Goal: Task Accomplishment & Management: Manage account settings

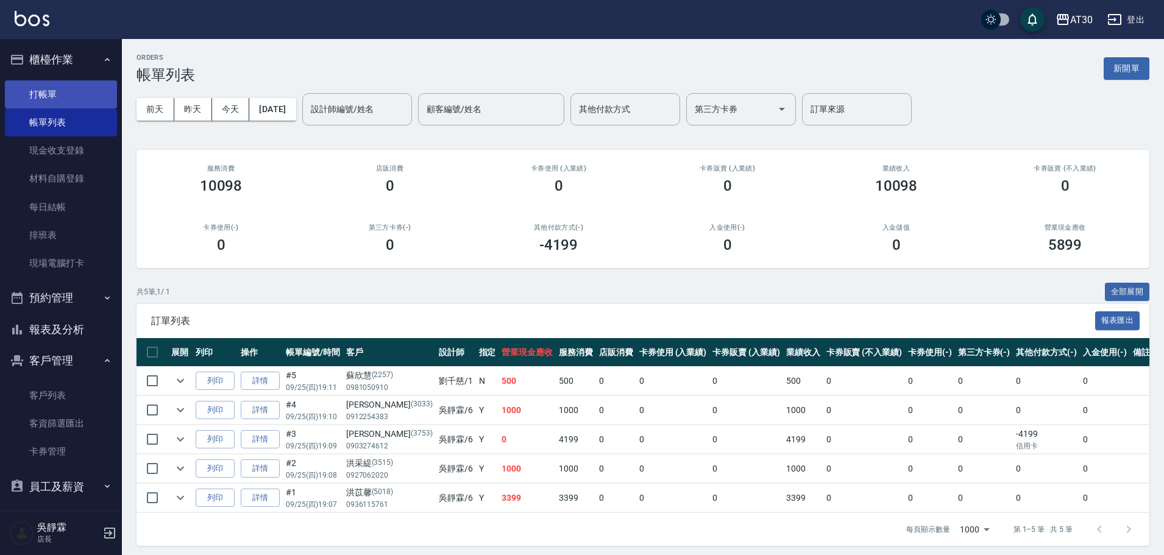
click at [42, 93] on link "打帳單" at bounding box center [61, 94] width 112 height 28
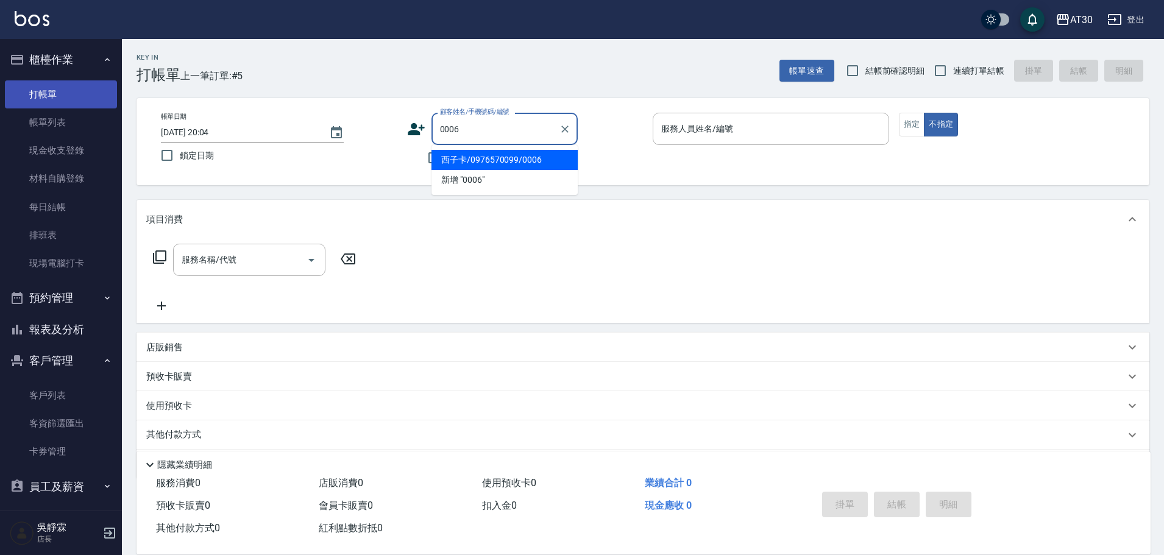
type input "西子卡/0976570099/0006"
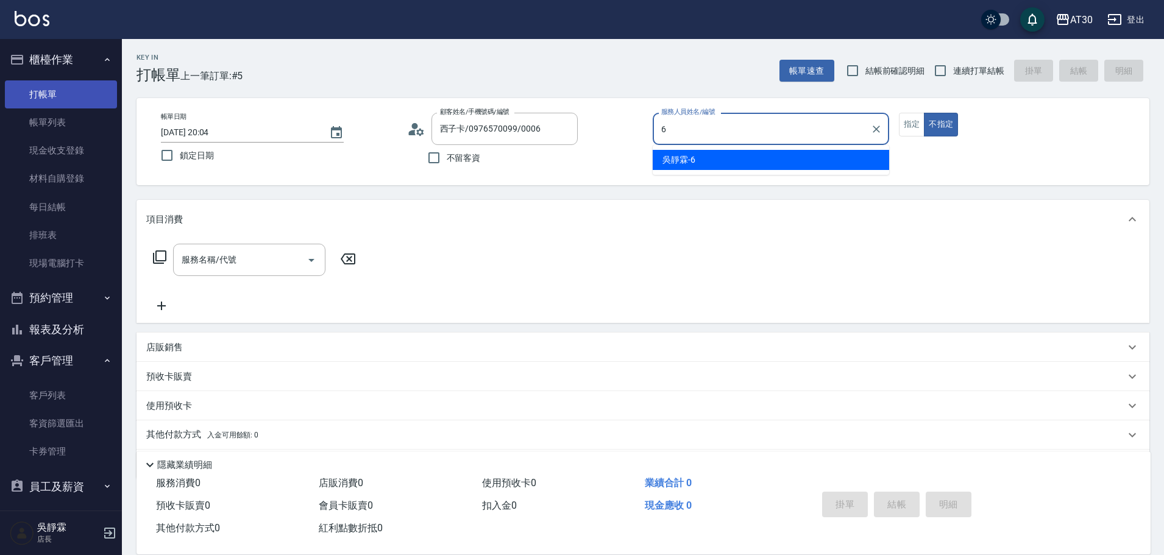
type input "吳靜霖-6"
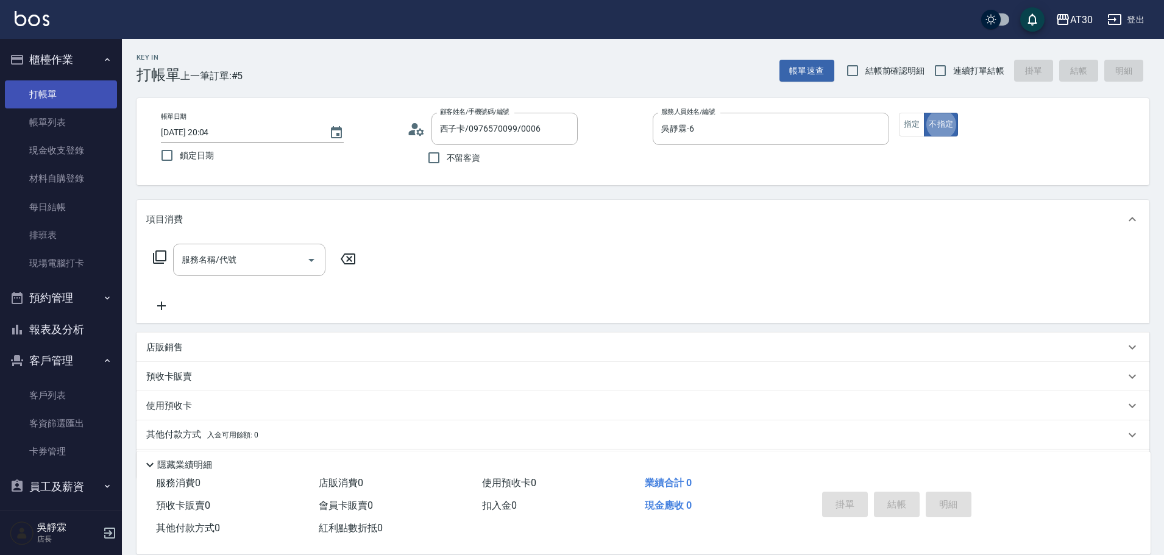
type button "false"
type input "新客人 姓名未設定/0006/null"
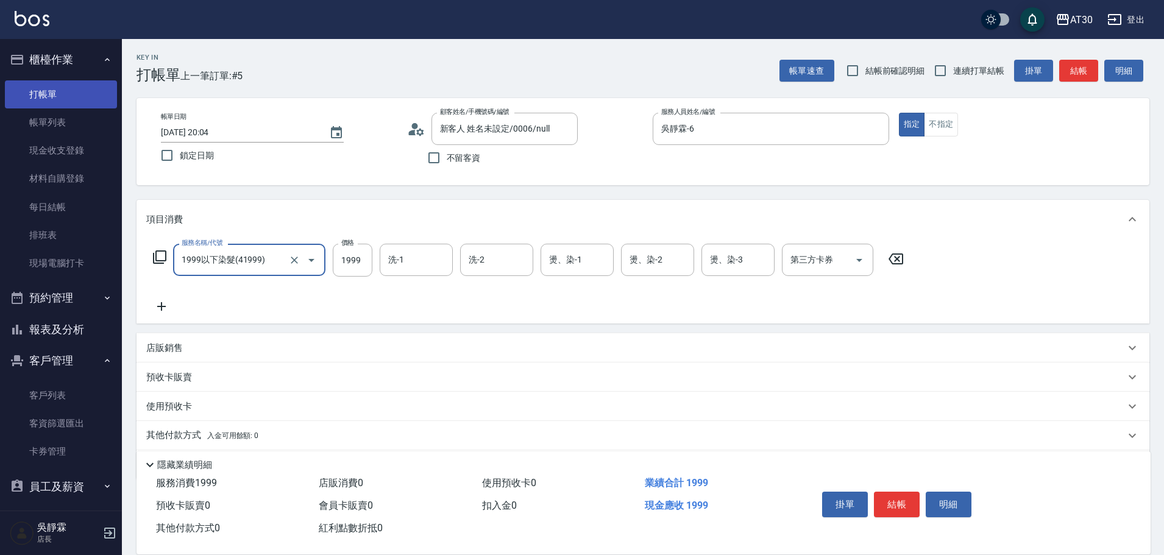
type input "1999以下染髮(41999)"
type input "1500"
type input "曾駿育-23"
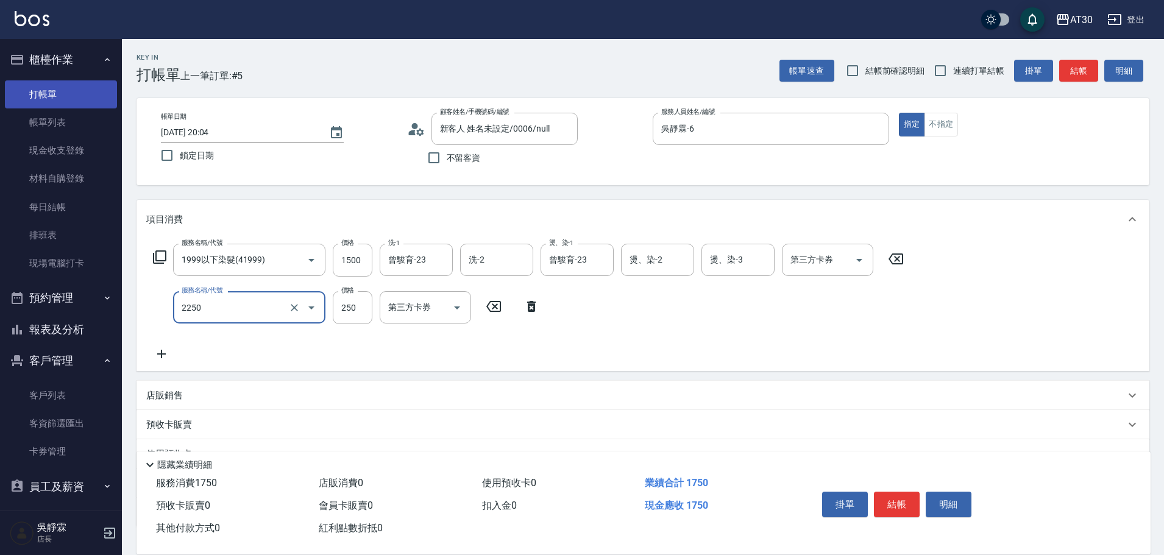
type input "剪髮(2250)"
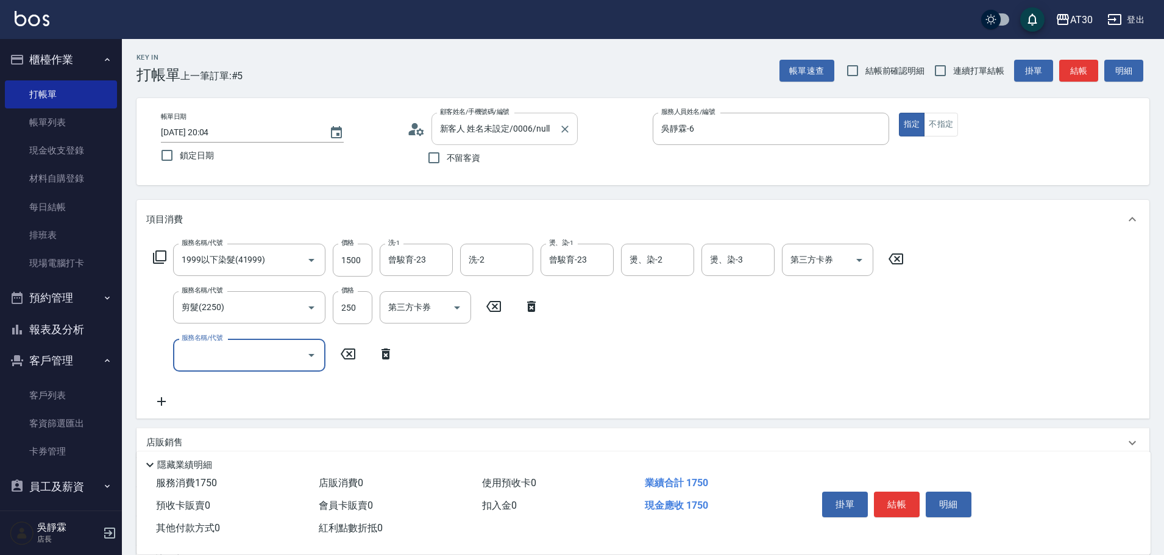
click at [502, 118] on div "新客人 姓名未設定/0006/null 顧客姓名/手機號碼/編號" at bounding box center [505, 129] width 146 height 32
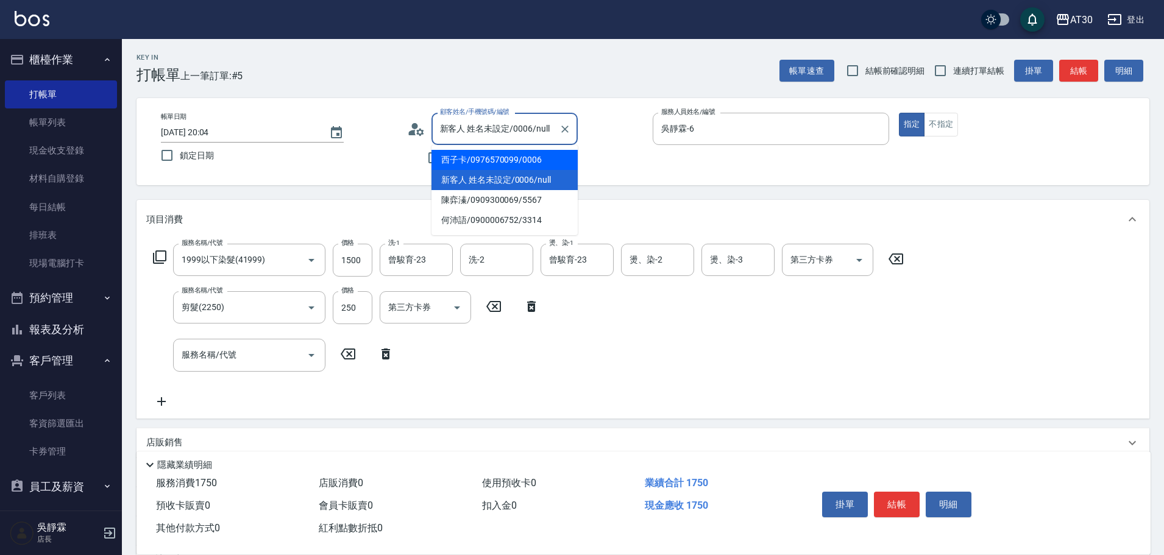
click at [491, 157] on li "西子卡/0976570099/0006" at bounding box center [505, 160] width 146 height 20
type input "西子卡/0976570099/0006"
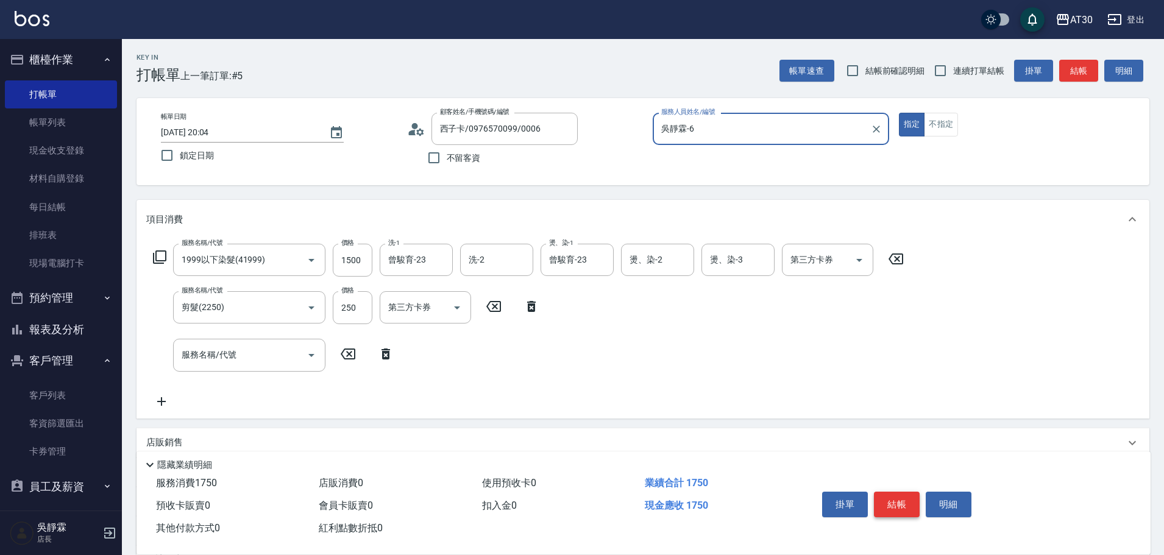
click at [903, 505] on button "結帳" at bounding box center [897, 505] width 46 height 26
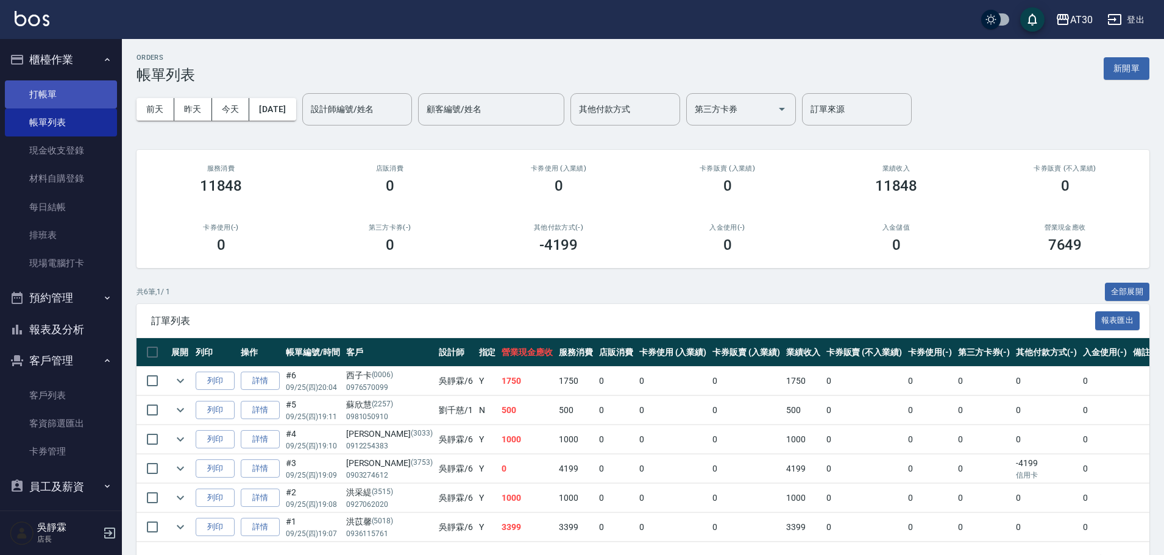
click at [60, 98] on link "打帳單" at bounding box center [61, 94] width 112 height 28
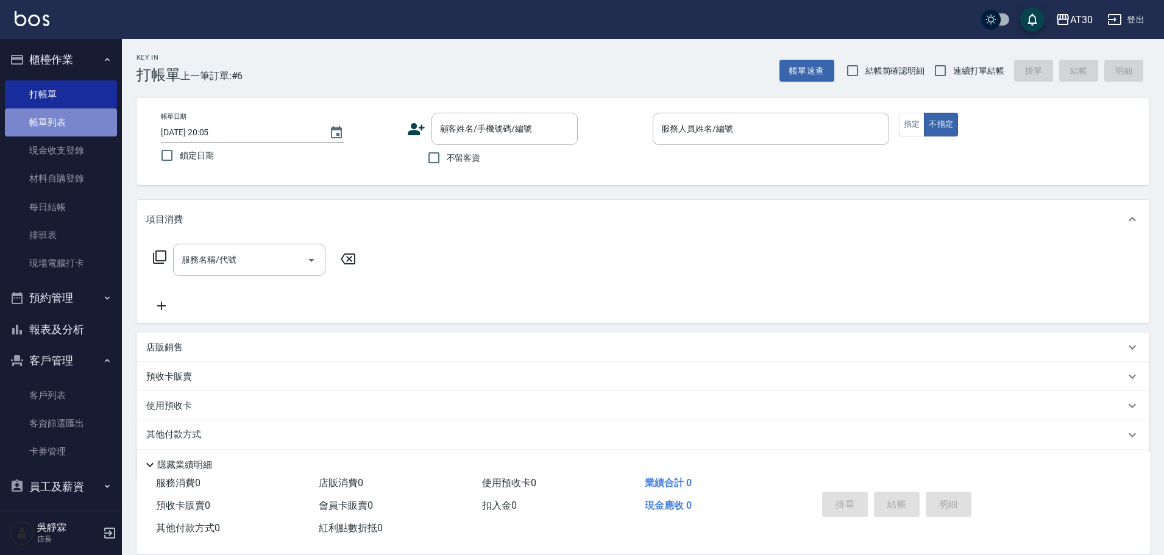
click at [66, 124] on link "帳單列表" at bounding box center [61, 122] width 112 height 28
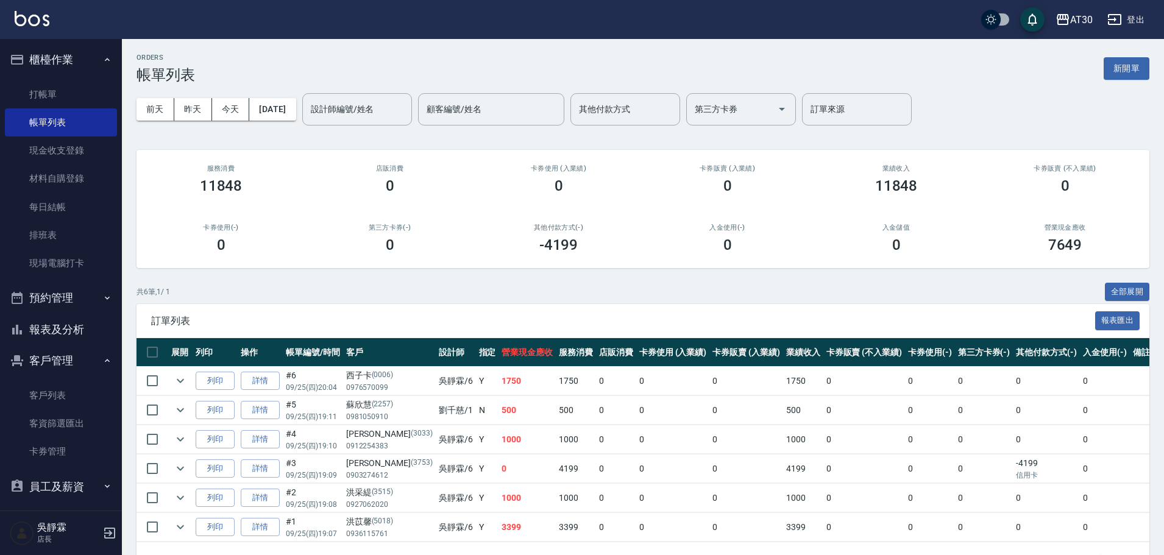
click at [55, 334] on button "報表及分析" at bounding box center [61, 330] width 112 height 32
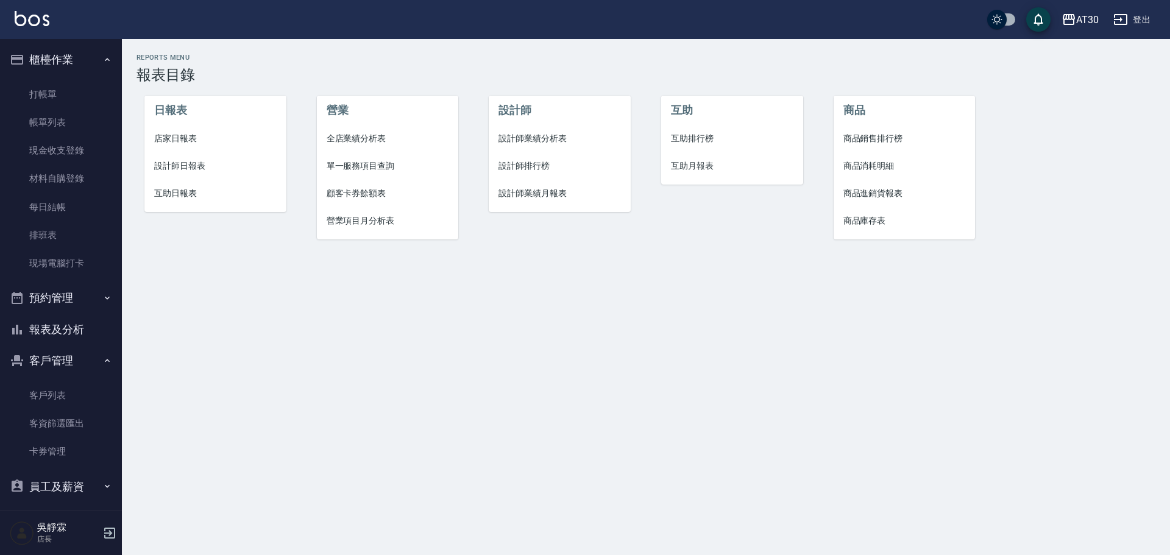
click at [508, 164] on span "設計師排行榜" at bounding box center [560, 166] width 123 height 13
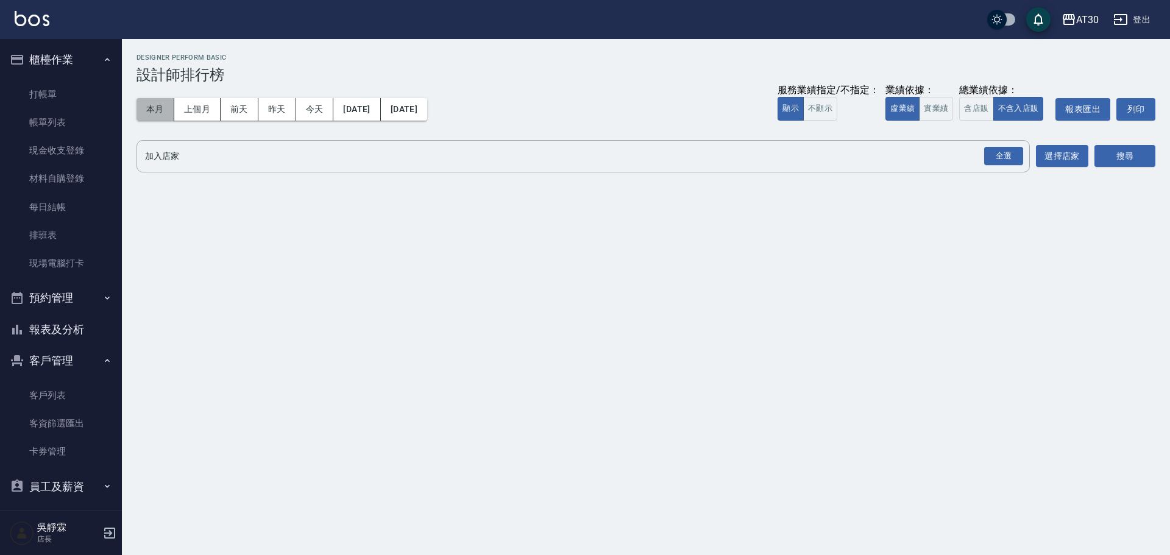
click at [160, 106] on button "本月" at bounding box center [156, 109] width 38 height 23
click at [1004, 152] on div "全選" at bounding box center [1003, 156] width 39 height 19
click at [1106, 160] on button "搜尋" at bounding box center [1125, 157] width 61 height 23
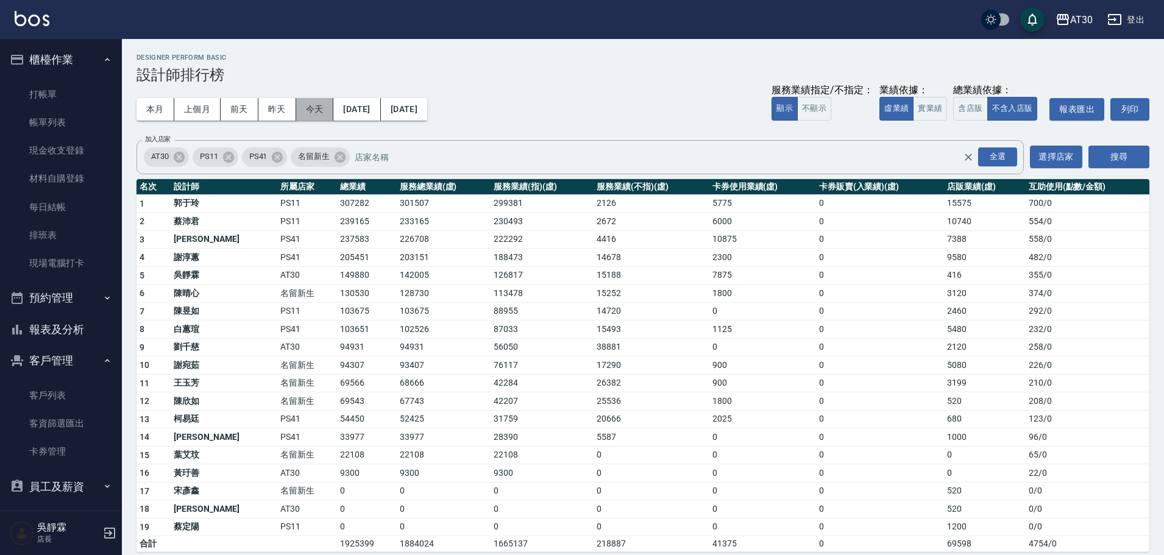
click at [328, 107] on button "今天" at bounding box center [315, 109] width 38 height 23
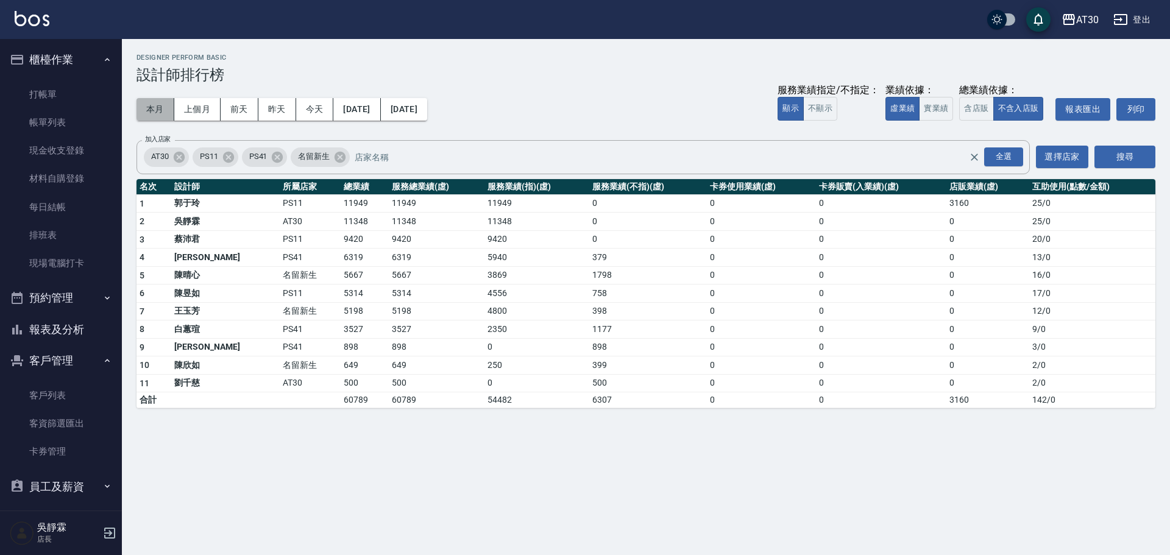
click at [158, 112] on button "本月" at bounding box center [156, 109] width 38 height 23
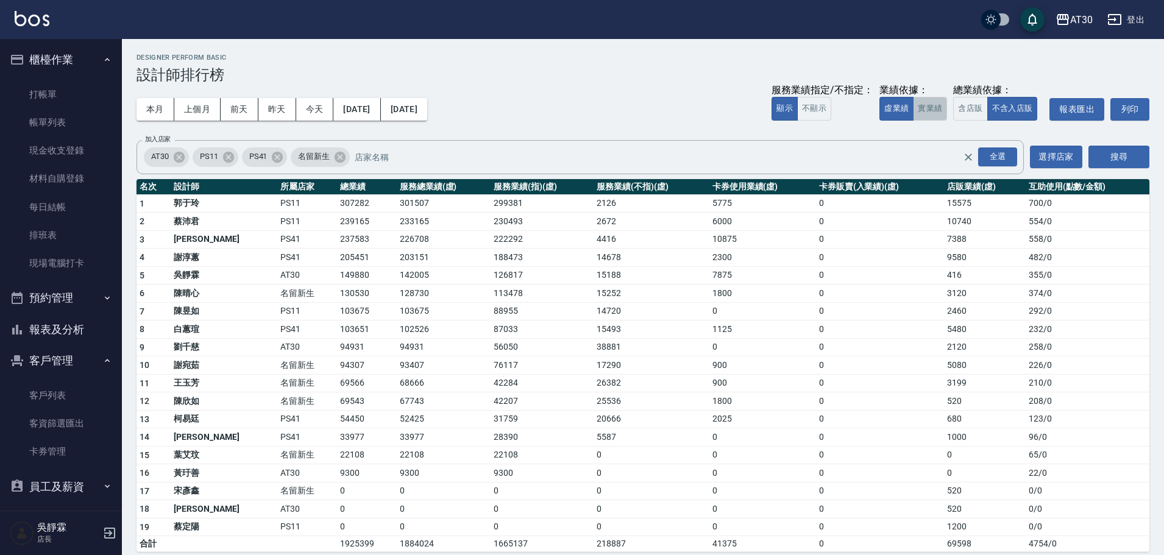
click at [931, 110] on button "實業績" at bounding box center [930, 109] width 34 height 24
click at [908, 109] on button "虛業績" at bounding box center [897, 109] width 34 height 24
click at [45, 88] on link "打帳單" at bounding box center [61, 94] width 112 height 28
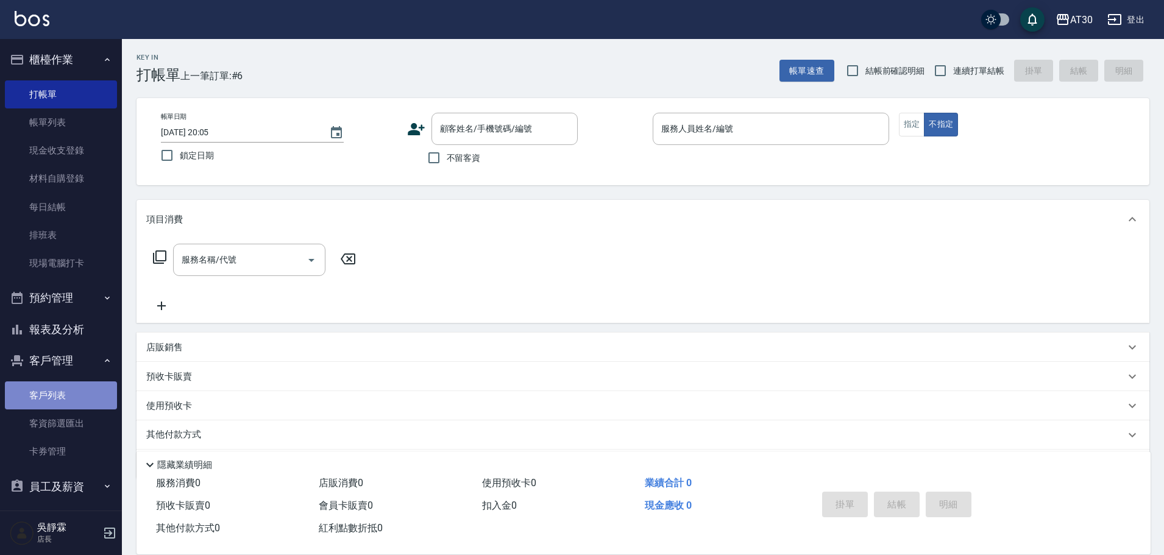
click at [63, 397] on link "客戶列表" at bounding box center [61, 396] width 112 height 28
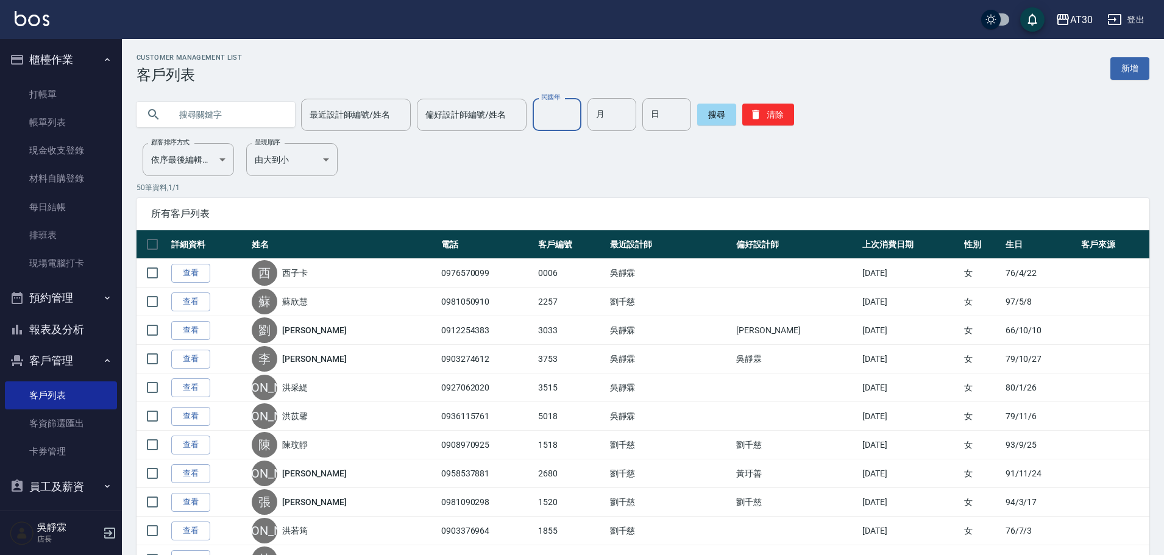
drag, startPoint x: 560, startPoint y: 123, endPoint x: 556, endPoint y: 116, distance: 7.4
click at [561, 122] on input "民國年" at bounding box center [557, 114] width 49 height 33
type input "89"
type input "06"
type input "27"
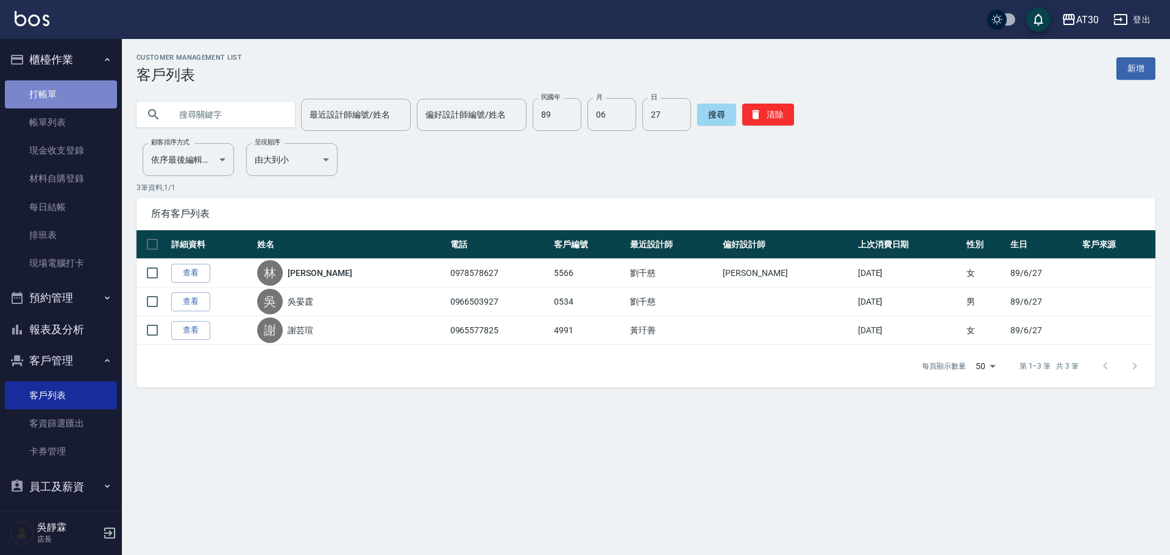
click at [69, 87] on link "打帳單" at bounding box center [61, 94] width 112 height 28
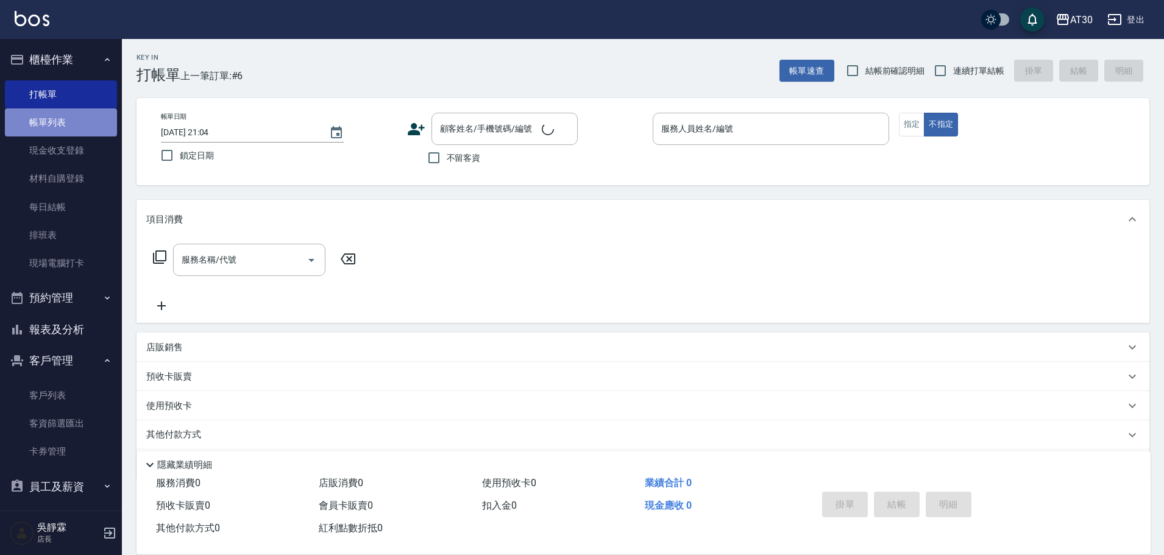
click at [65, 121] on link "帳單列表" at bounding box center [61, 122] width 112 height 28
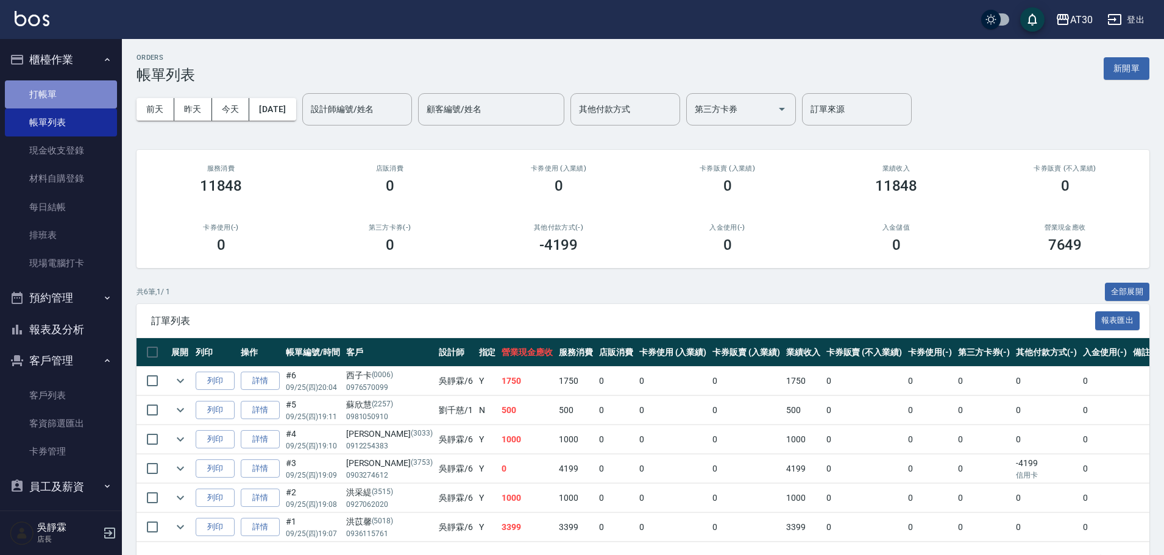
click at [69, 89] on link "打帳單" at bounding box center [61, 94] width 112 height 28
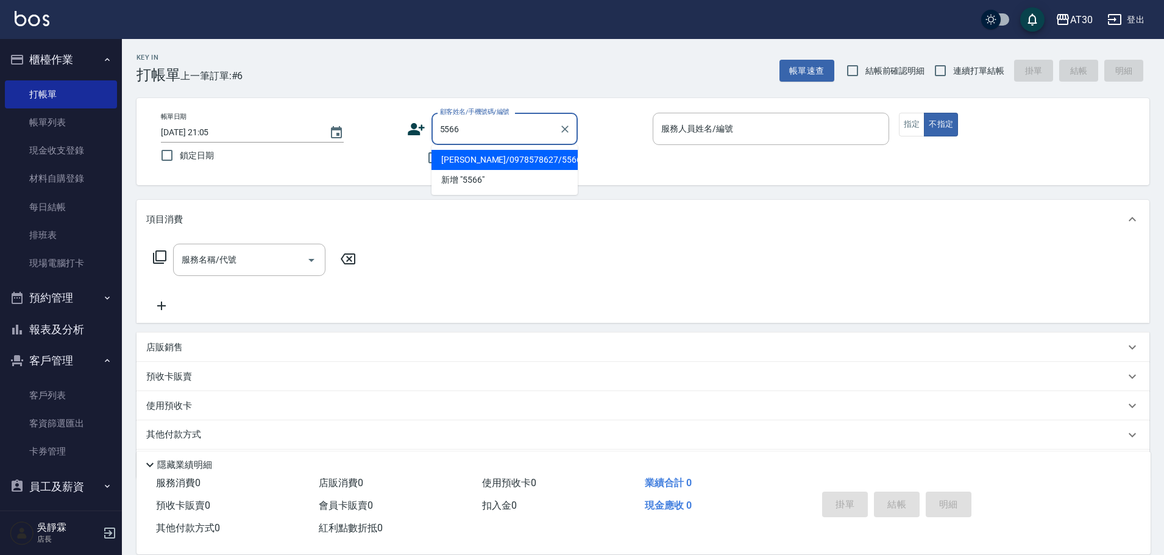
type input "林冠汝/0978578627/5566"
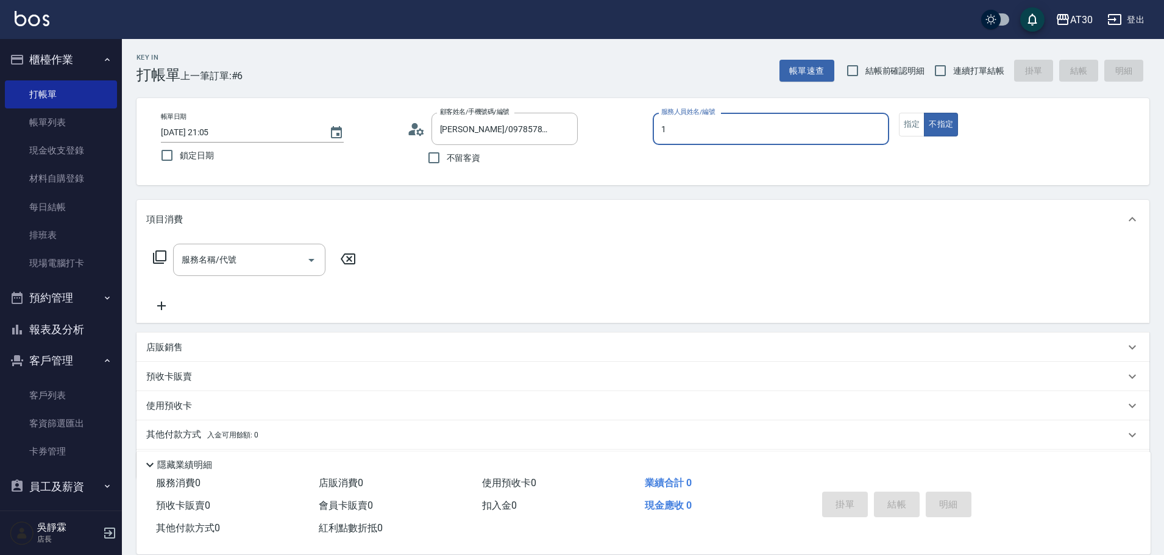
type input "劉千慈-1"
type button "false"
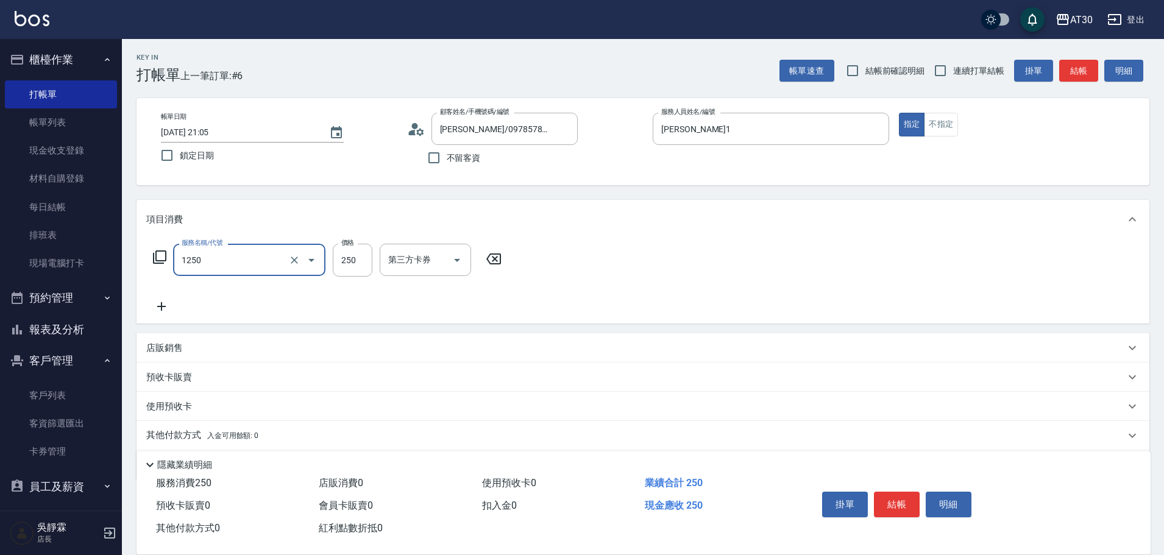
type input "洗髮250(1250)"
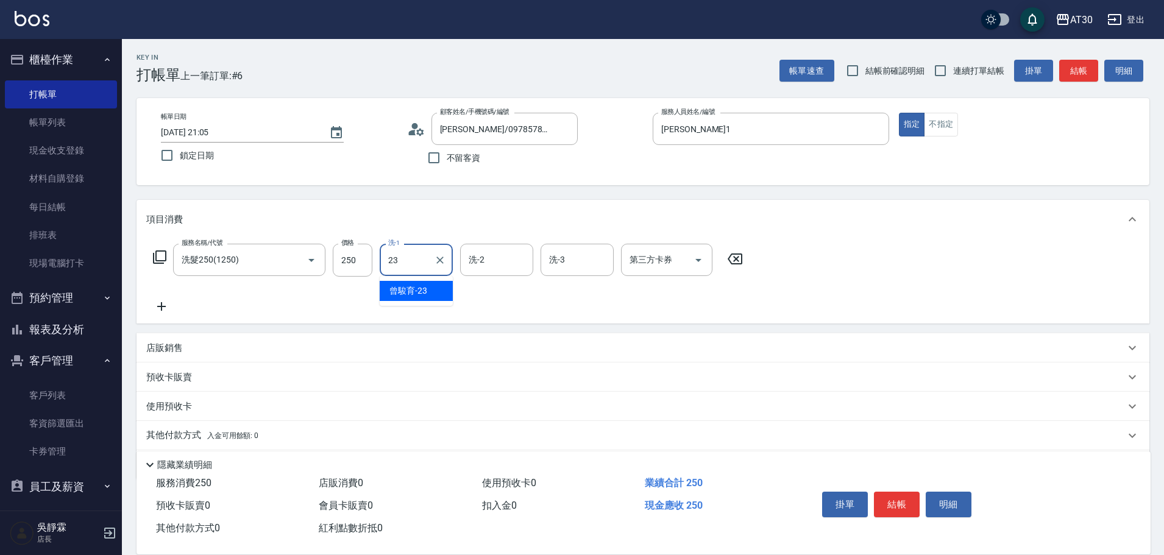
type input "曾駿育-23"
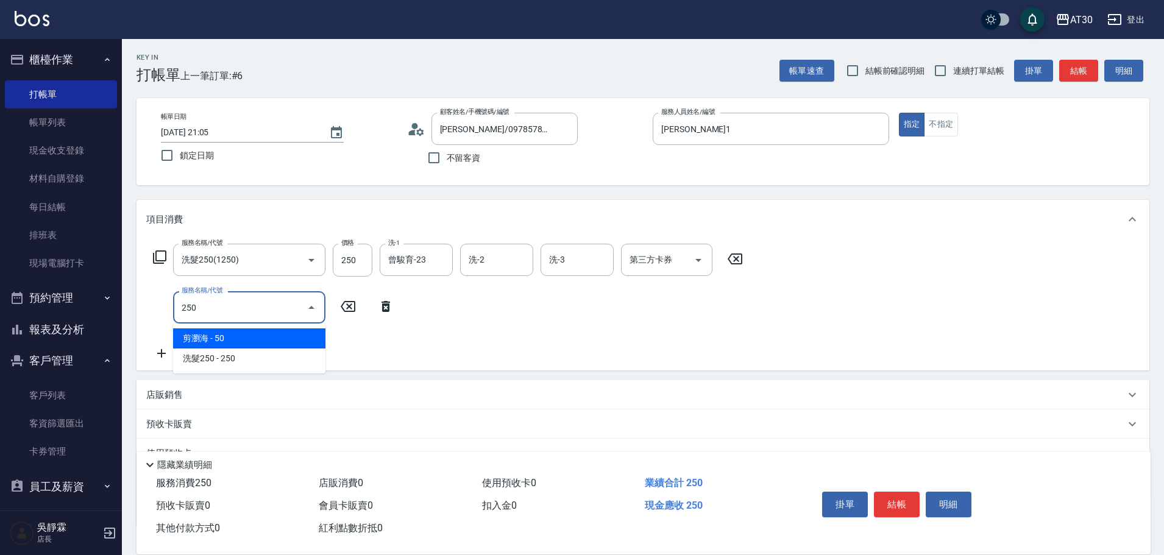
type input "剪瀏海(250)"
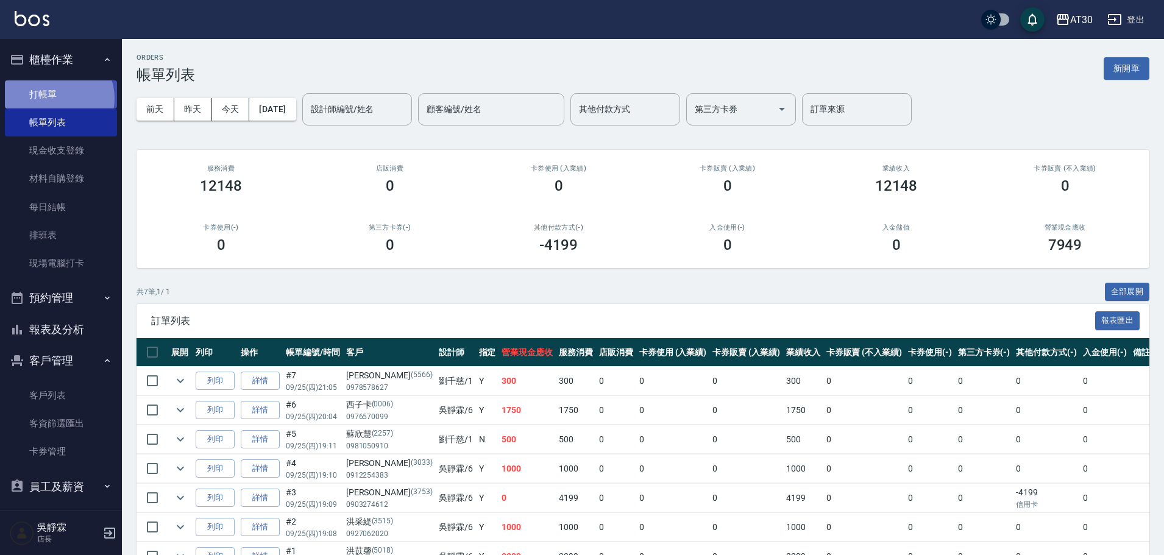
click at [54, 98] on link "打帳單" at bounding box center [61, 94] width 112 height 28
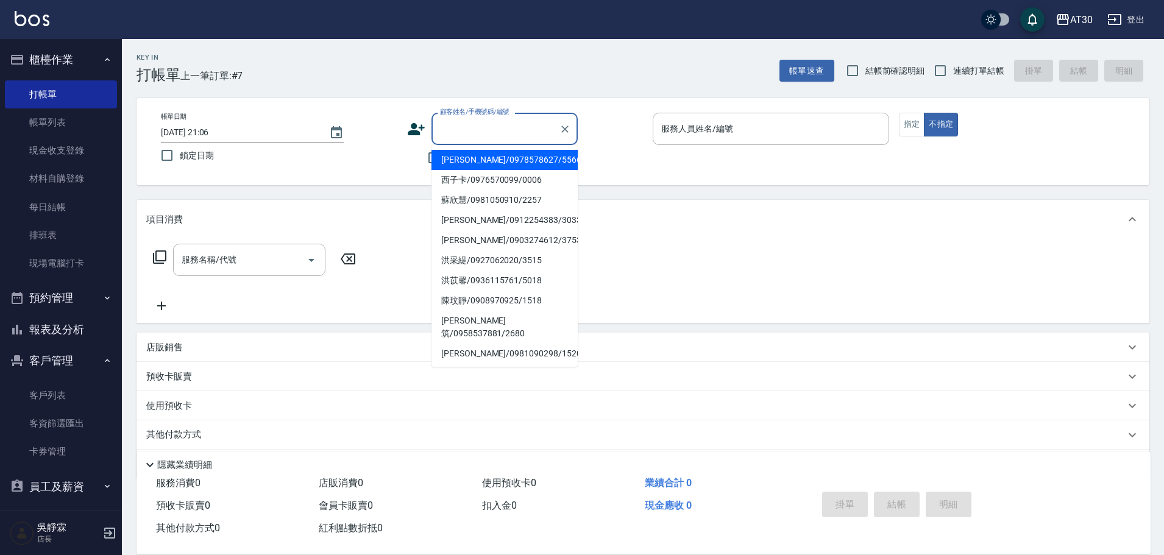
click at [454, 132] on input "顧客姓名/手機號碼/編號" at bounding box center [495, 128] width 117 height 21
drag, startPoint x: 405, startPoint y: 133, endPoint x: 412, endPoint y: 129, distance: 7.6
click at [410, 131] on div "帳單日期 2025/09/25 21:06 鎖定日期 顧客姓名/手機號碼/編號 顧客姓名/手機號碼/編號 不留客資 服務人員姓名/編號 服務人員姓名/編號 指…" at bounding box center [643, 142] width 984 height 58
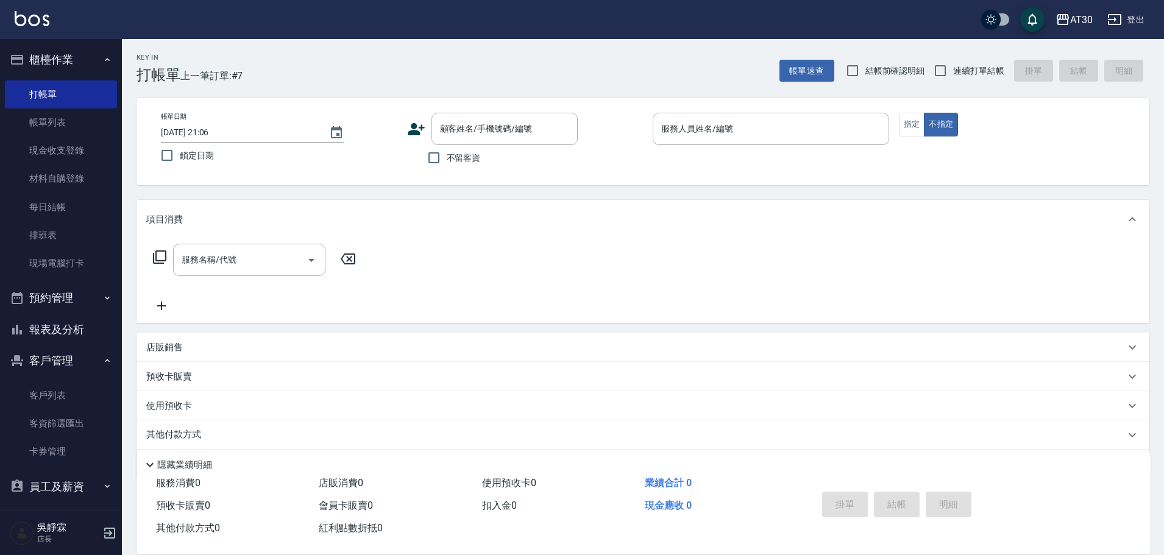
click at [413, 126] on icon at bounding box center [416, 129] width 17 height 12
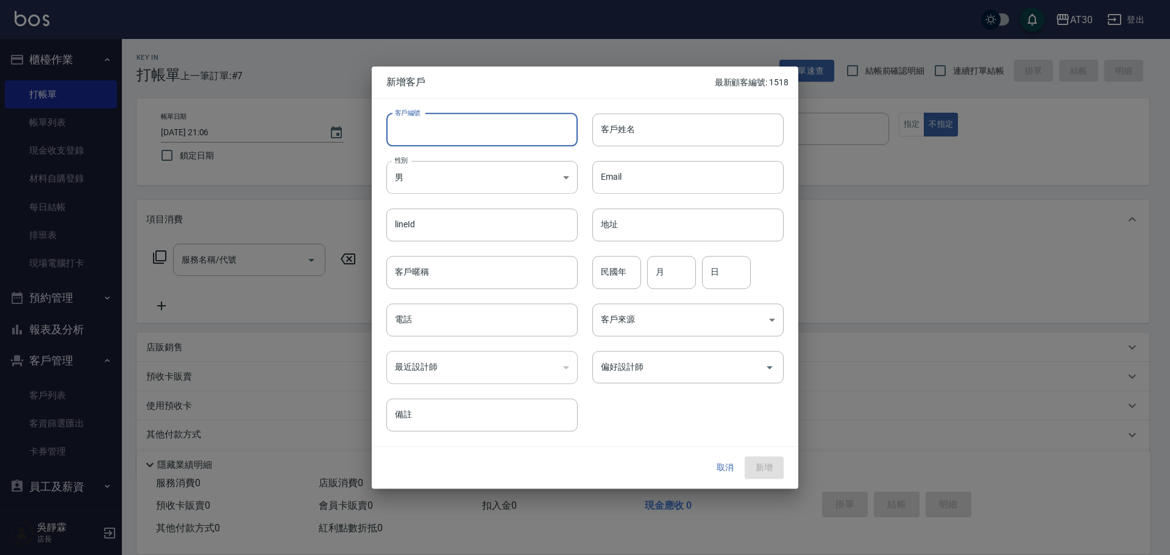
click at [413, 127] on input "客戶編號" at bounding box center [481, 129] width 191 height 33
type input "1629"
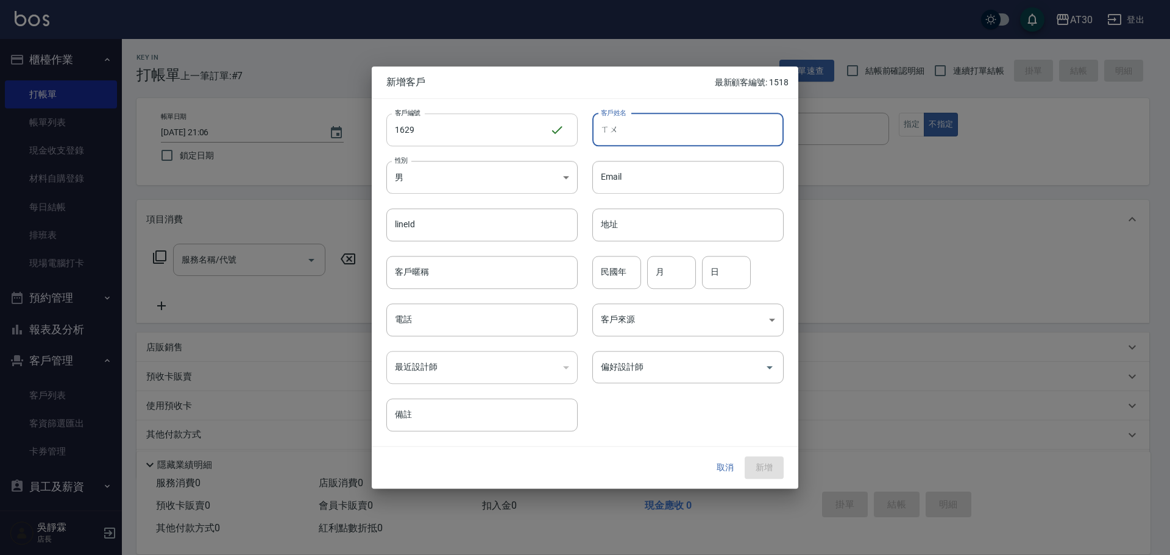
type input "ㄒ"
type input "夏譁寓"
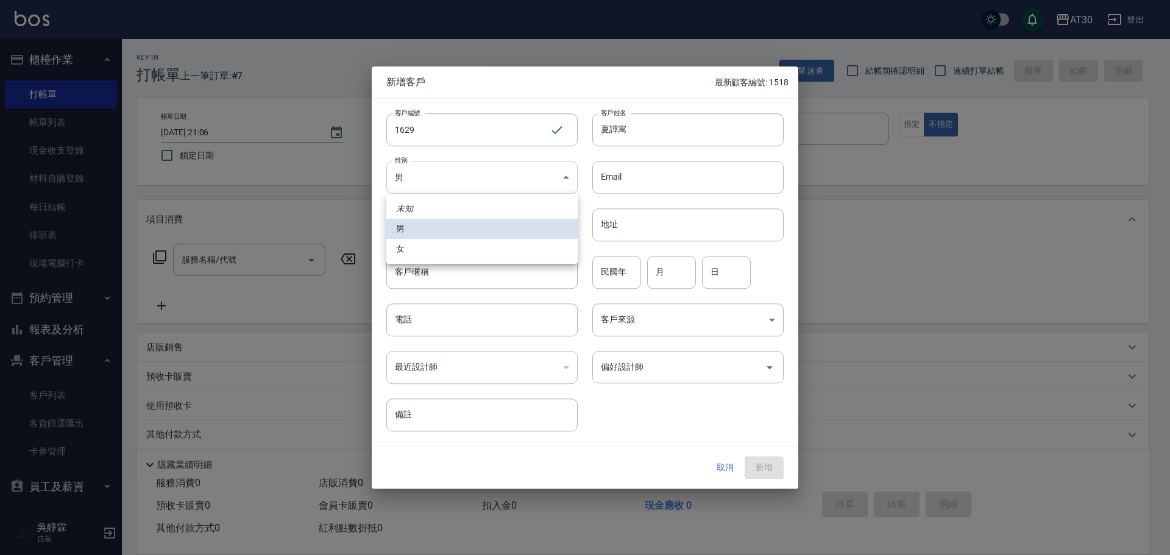
click at [508, 177] on body "AT30 登出 櫃檯作業 打帳單 帳單列表 現金收支登錄 材料自購登錄 每日結帳 排班表 現場電腦打卡 預約管理 預約管理 單日預約紀錄 單週預約紀錄 報表及…" at bounding box center [585, 298] width 1170 height 596
click at [435, 241] on li "女" at bounding box center [481, 249] width 191 height 20
type input "FEMALE"
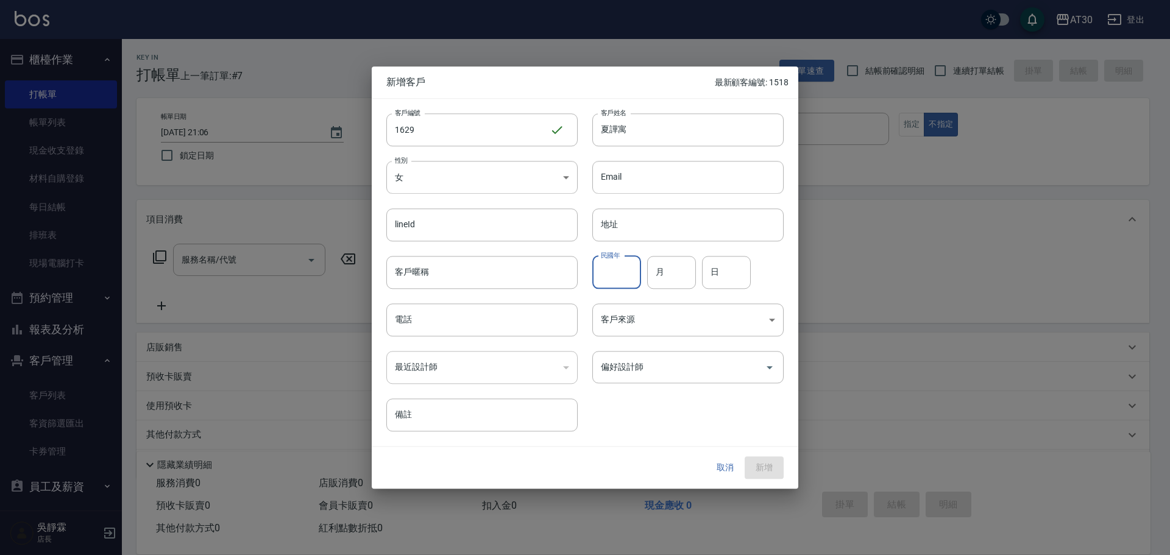
click at [627, 274] on input "民國年" at bounding box center [616, 272] width 49 height 33
type input "91"
type input "05"
type input "13"
type input "0931919914"
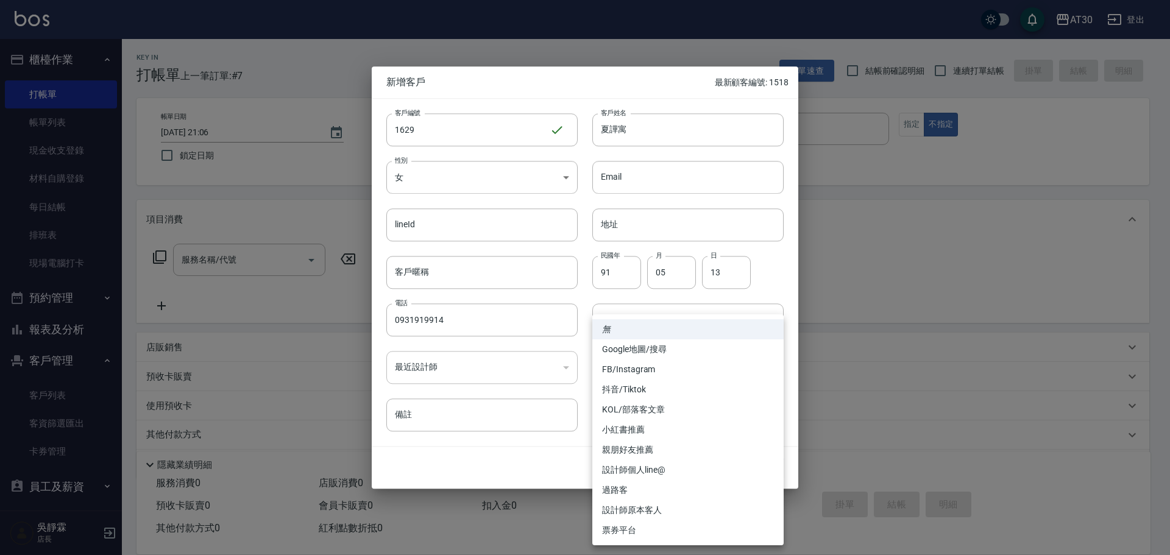
click at [858, 269] on div at bounding box center [585, 277] width 1170 height 555
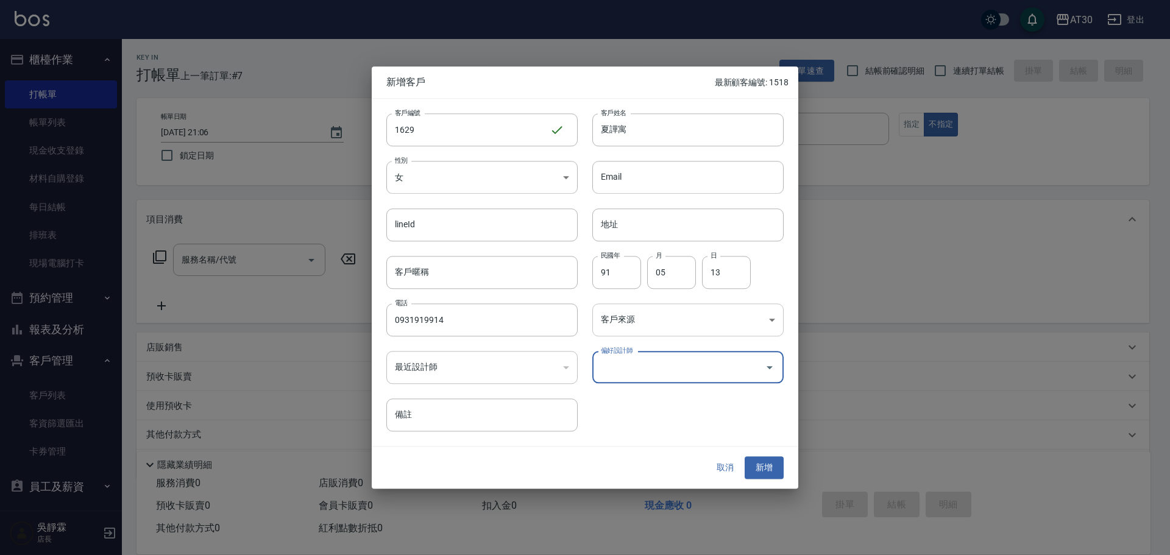
click at [672, 321] on body "AT30 登出 櫃檯作業 打帳單 帳單列表 現金收支登錄 材料自購登錄 每日結帳 排班表 現場電腦打卡 預約管理 預約管理 單日預約紀錄 單週預約紀錄 報表及…" at bounding box center [585, 298] width 1170 height 596
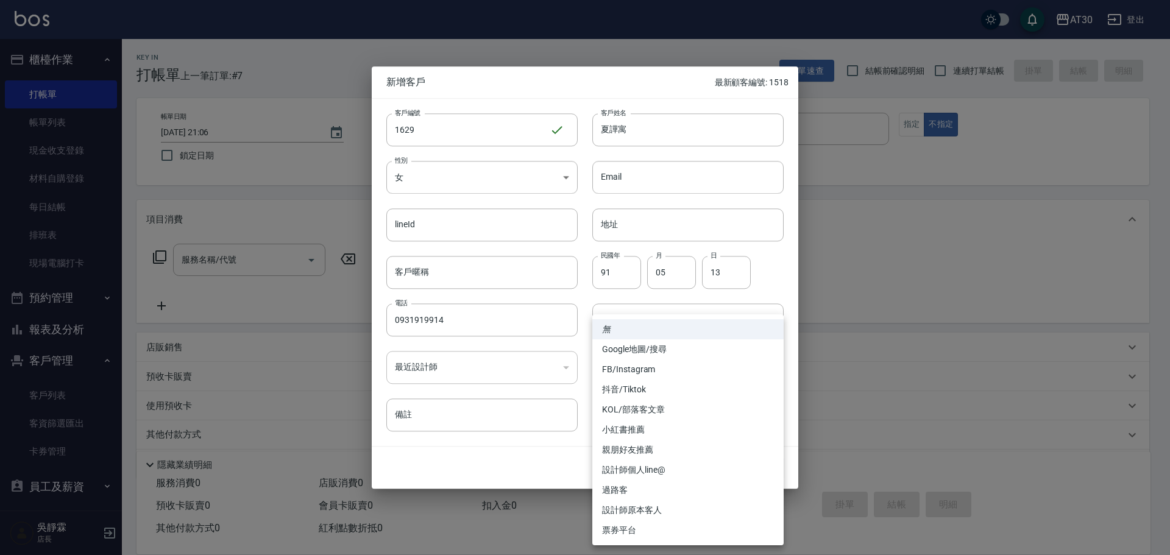
click at [634, 372] on li "FB/Instagram" at bounding box center [687, 370] width 191 height 20
type input "FB/Instagram"
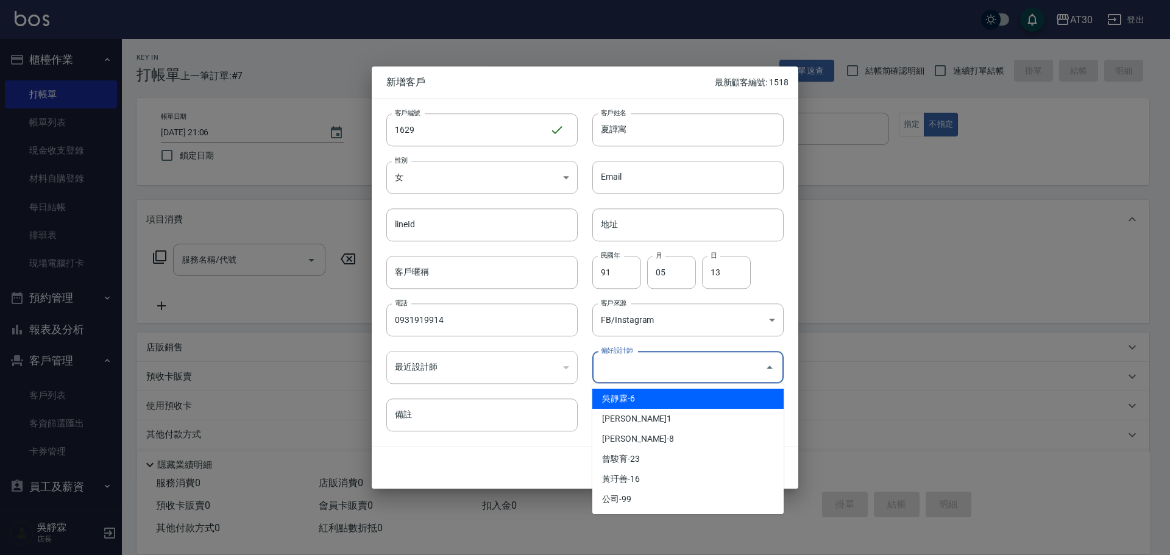
click at [640, 361] on input "偏好設計師" at bounding box center [679, 367] width 162 height 21
click at [638, 399] on li "吳靜霖-6" at bounding box center [687, 399] width 191 height 20
type input "吳靜霖"
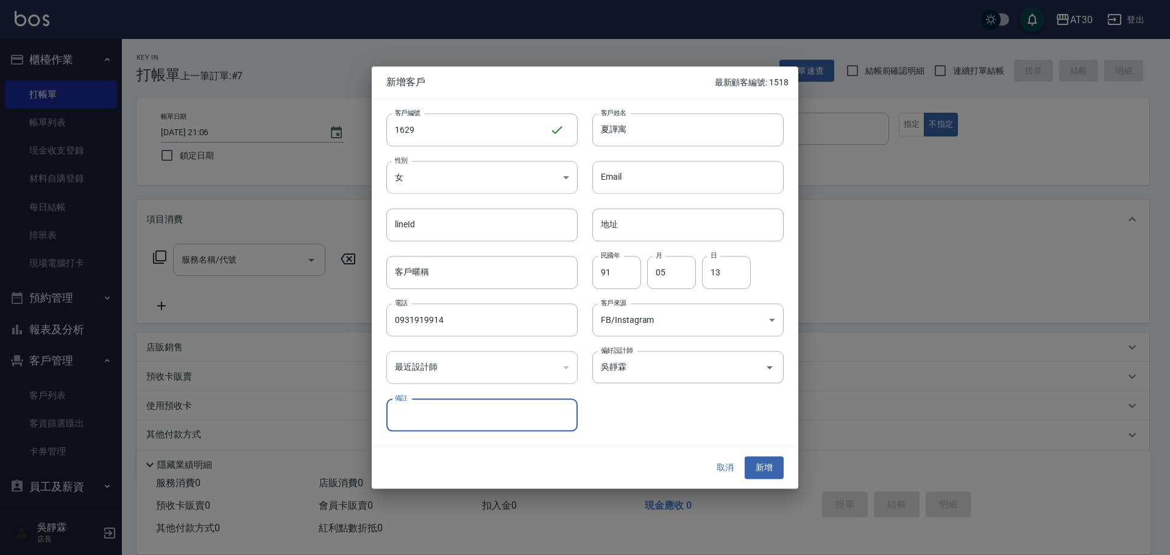
click at [773, 467] on button "新增" at bounding box center [764, 468] width 39 height 23
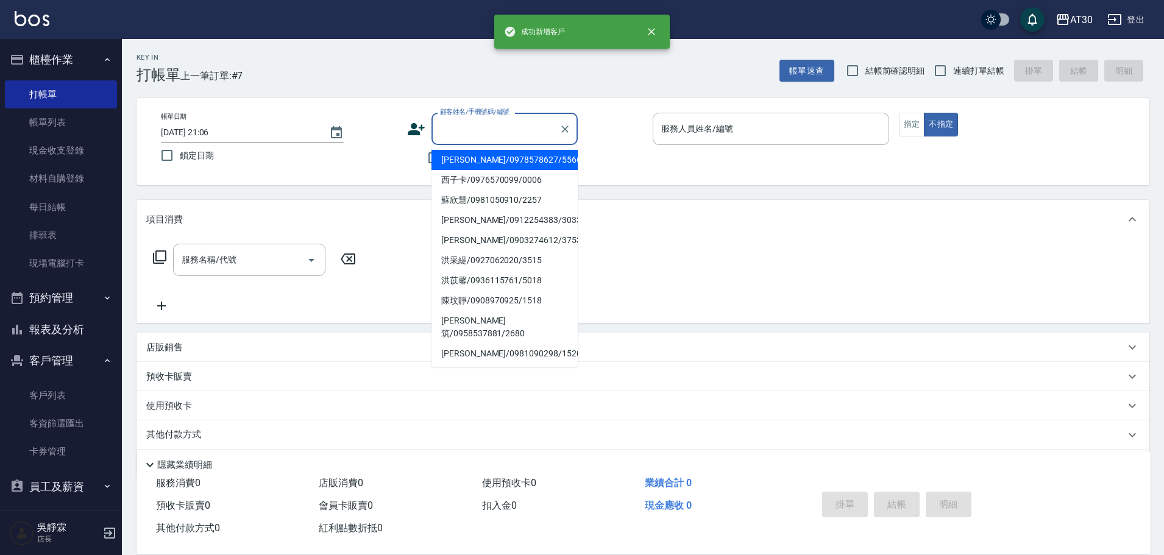
click at [472, 133] on input "顧客姓名/手機號碼/編號" at bounding box center [495, 128] width 117 height 21
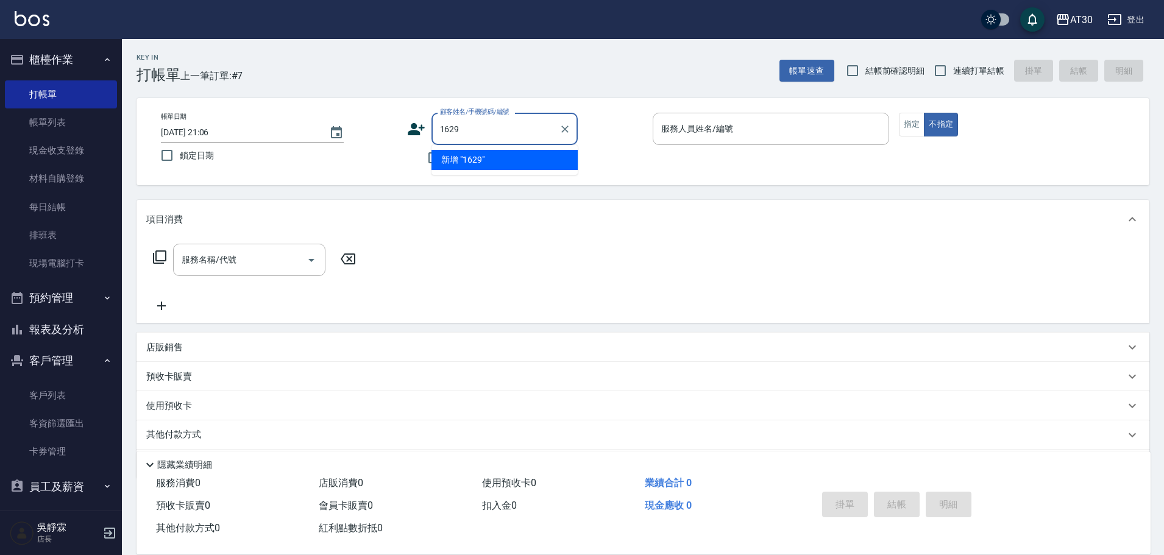
type input "1629"
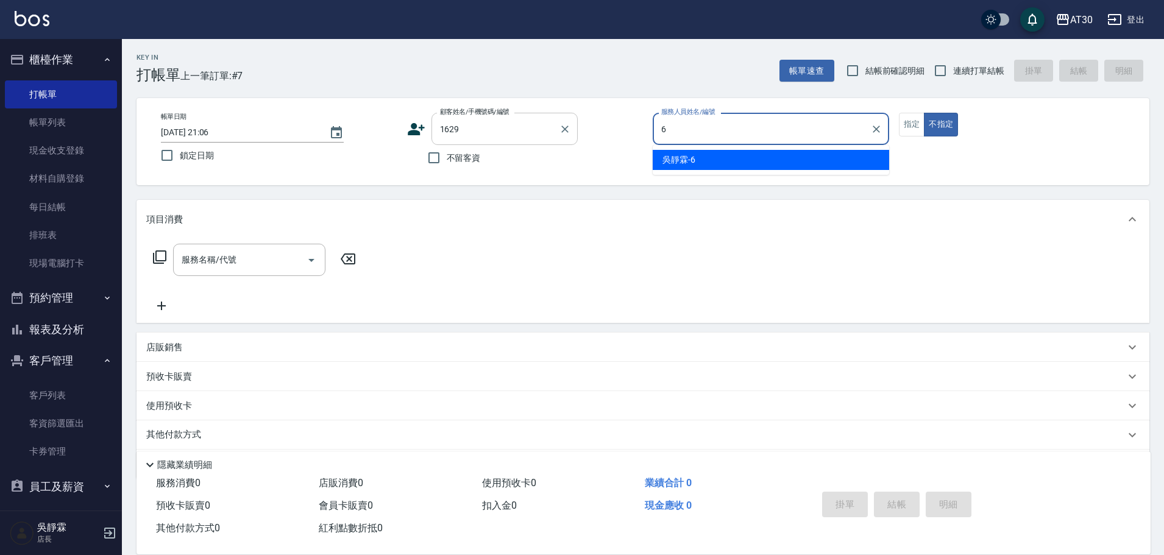
type input "吳靜霖-6"
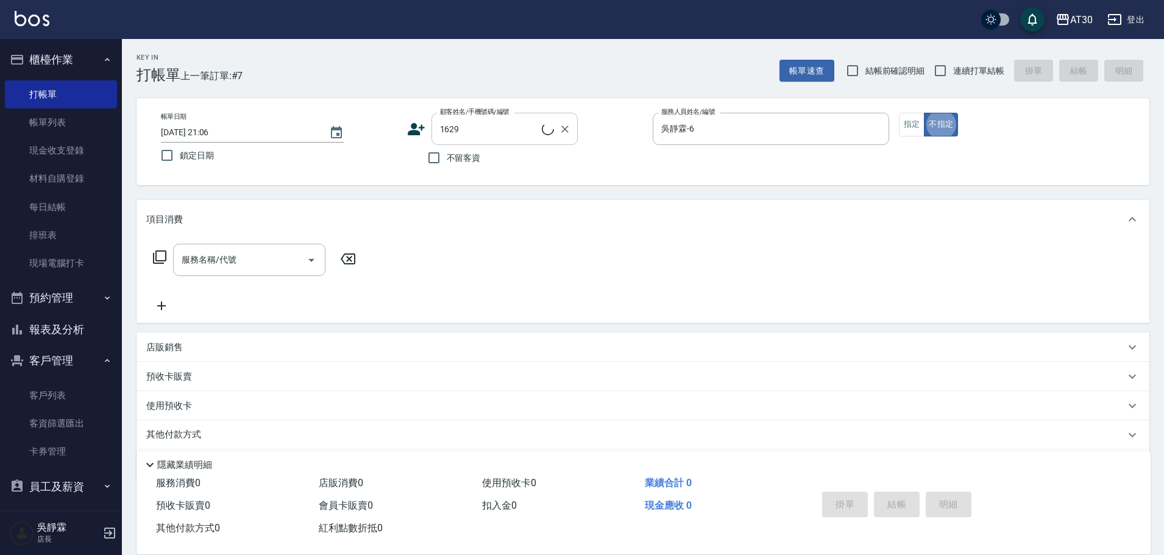
type button "false"
type input "夏譁寓/0931919914/1629"
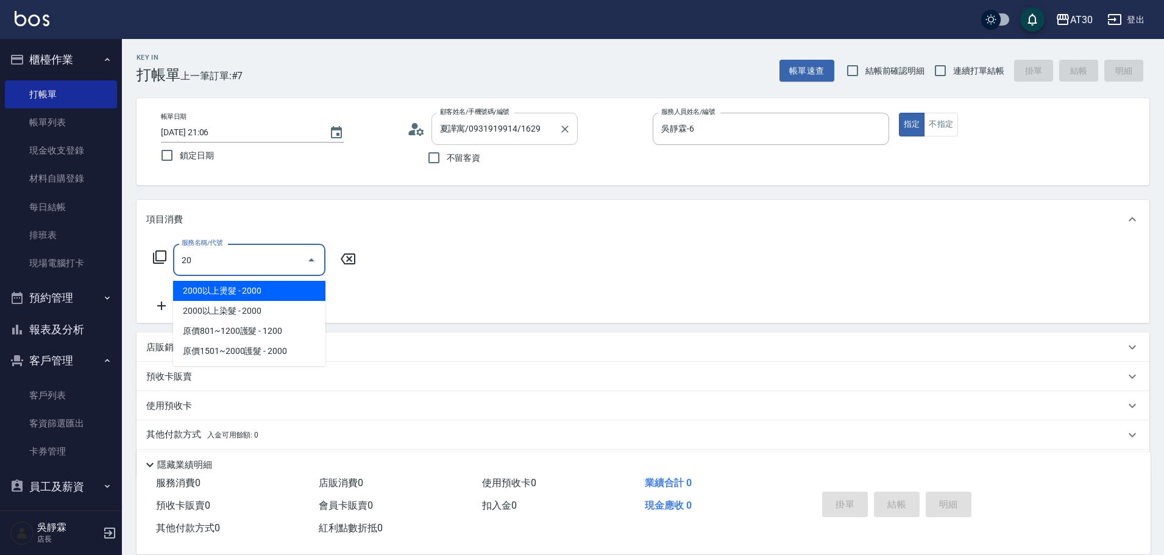
type input "2"
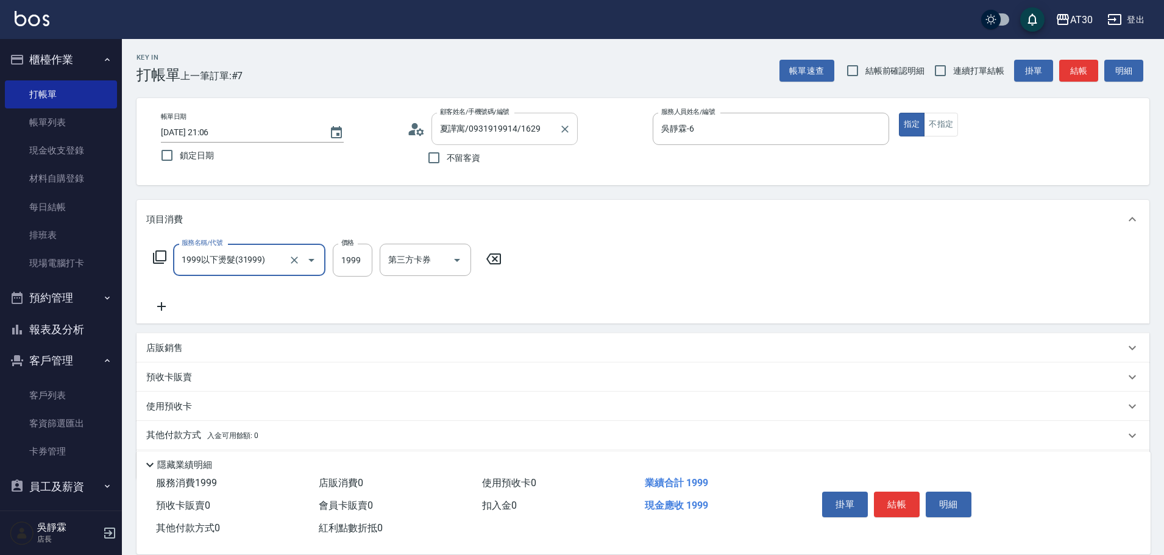
type input "1999以下燙髮(31999)"
type input "1888"
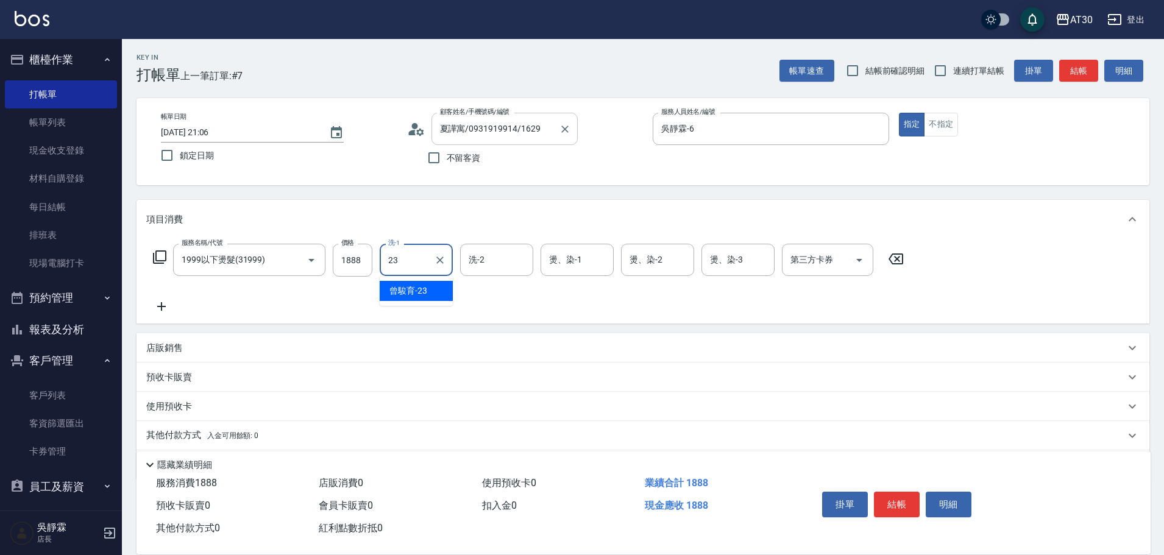
type input "曾駿育-23"
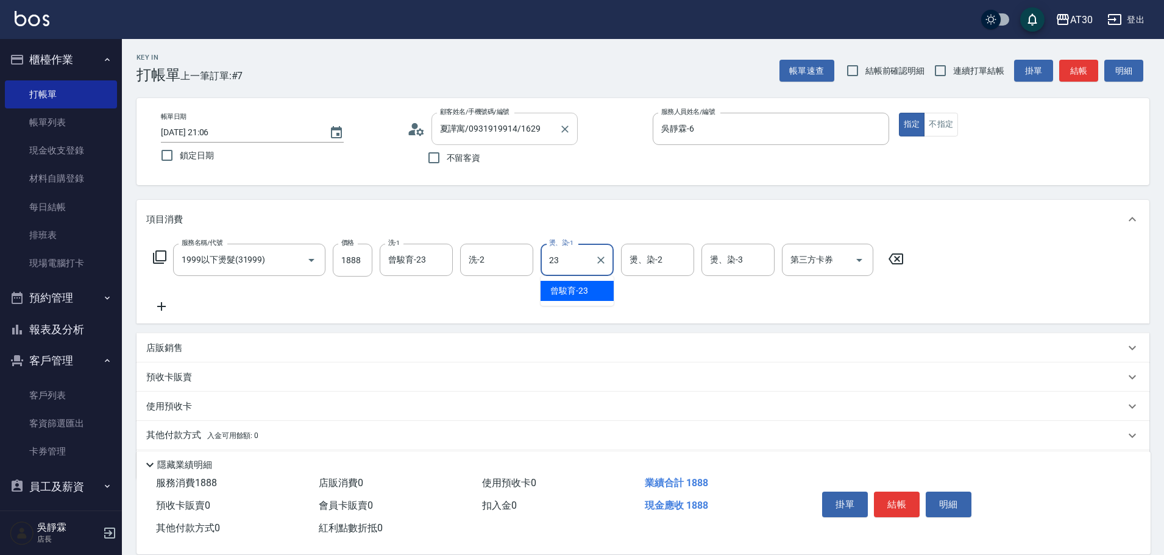
type input "曾駿育-23"
click at [600, 260] on icon "Clear" at bounding box center [601, 260] width 12 height 12
type input "曾駿育-23"
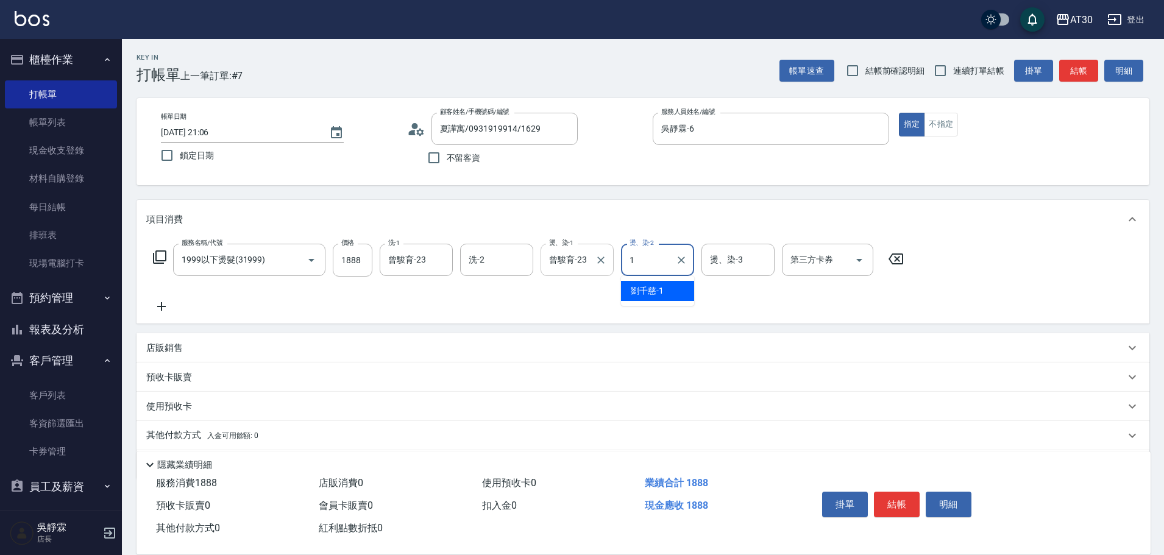
type input "劉千慈-1"
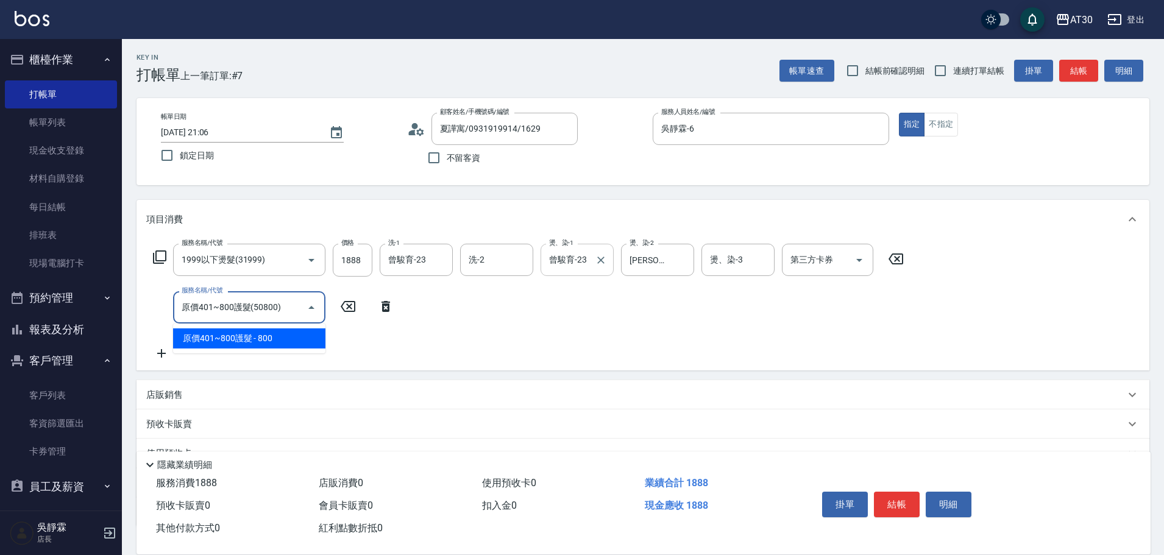
type input "原價401~800護髮(50800)"
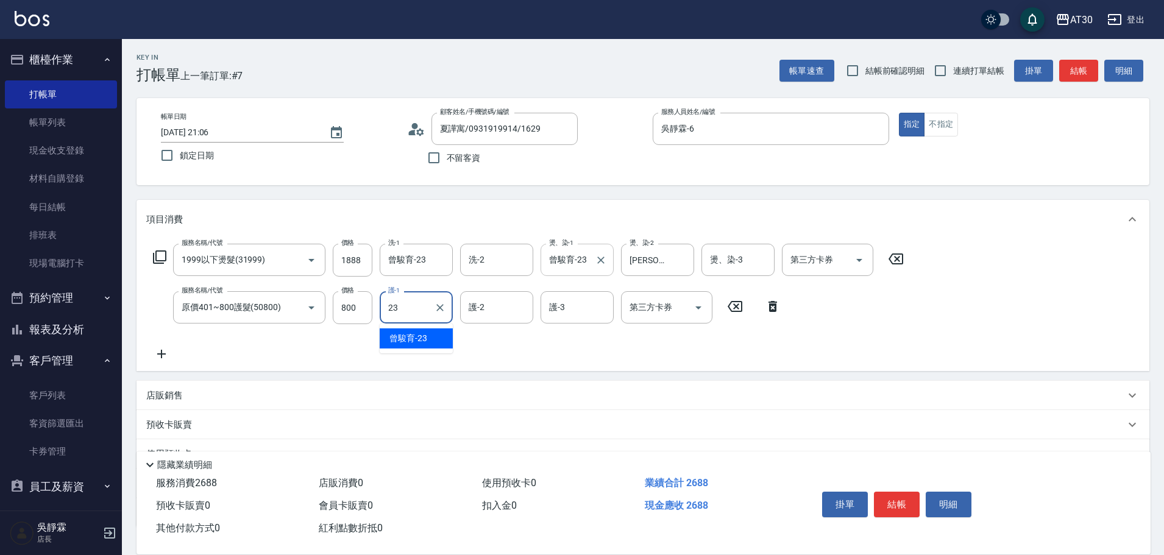
type input "曾駿育-23"
click at [860, 330] on div "服務名稱/代號 1999以下燙髮(31999) 服務名稱/代號 價格 1888 價格 洗-1 曾駿育-23 洗-1 洗-2 洗-2 燙、染-1 曾駿育-23 …" at bounding box center [528, 303] width 765 height 118
click at [366, 261] on input "1888" at bounding box center [353, 260] width 40 height 33
click at [360, 258] on input "1888" at bounding box center [353, 260] width 40 height 33
type input "1488"
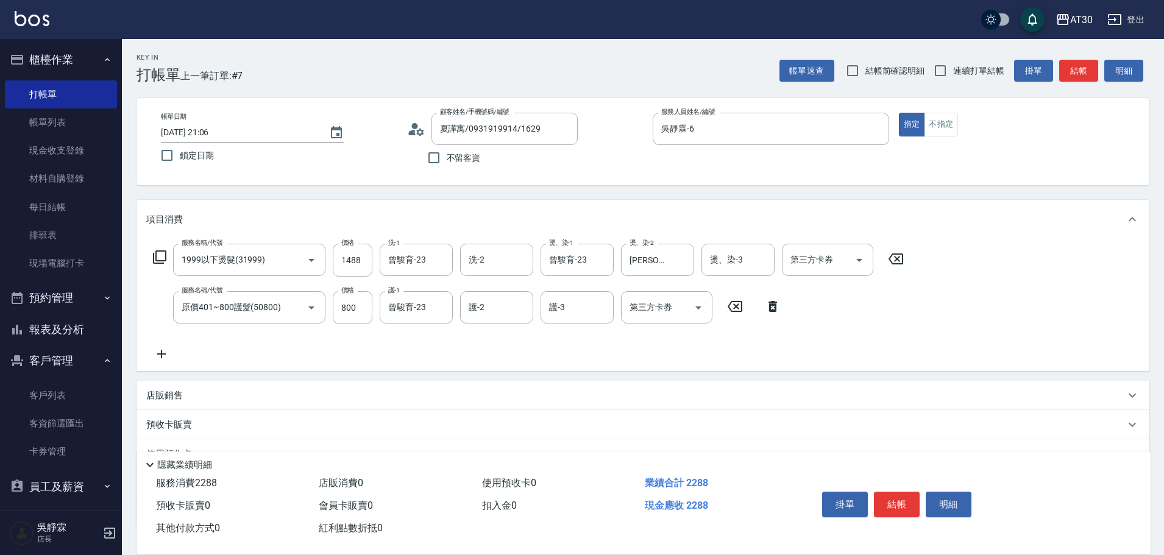
click at [820, 314] on div "服務名稱/代號 1999以下燙髮(31999) 服務名稱/代號 價格 1488 價格 洗-1 曾駿育-23 洗-1 洗-2 洗-2 燙、染-1 曾駿育-23 …" at bounding box center [528, 303] width 765 height 118
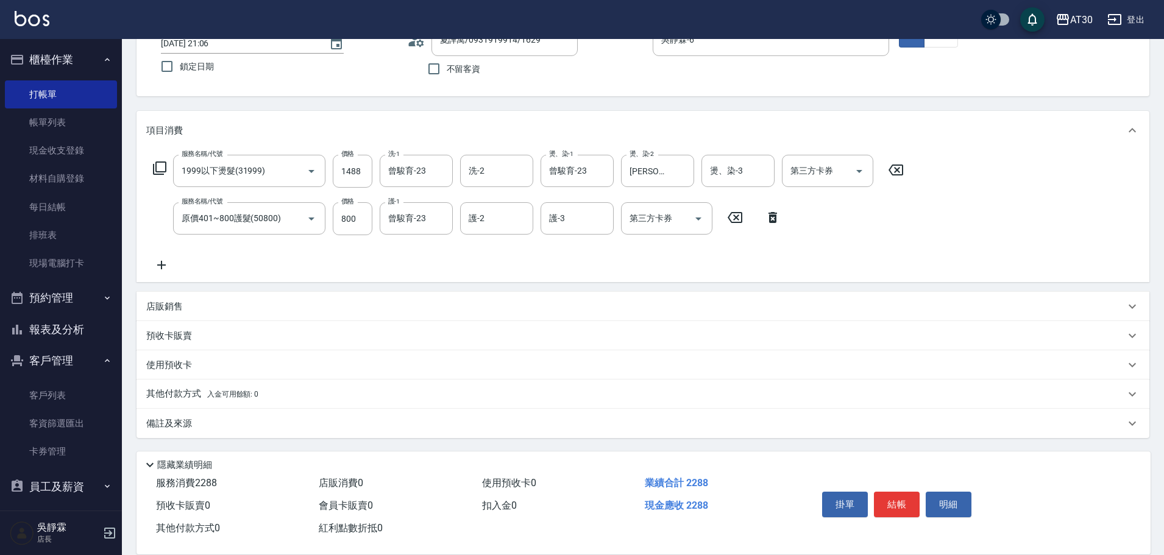
click at [205, 394] on p "其他付款方式 入金可用餘額: 0" at bounding box center [202, 394] width 112 height 13
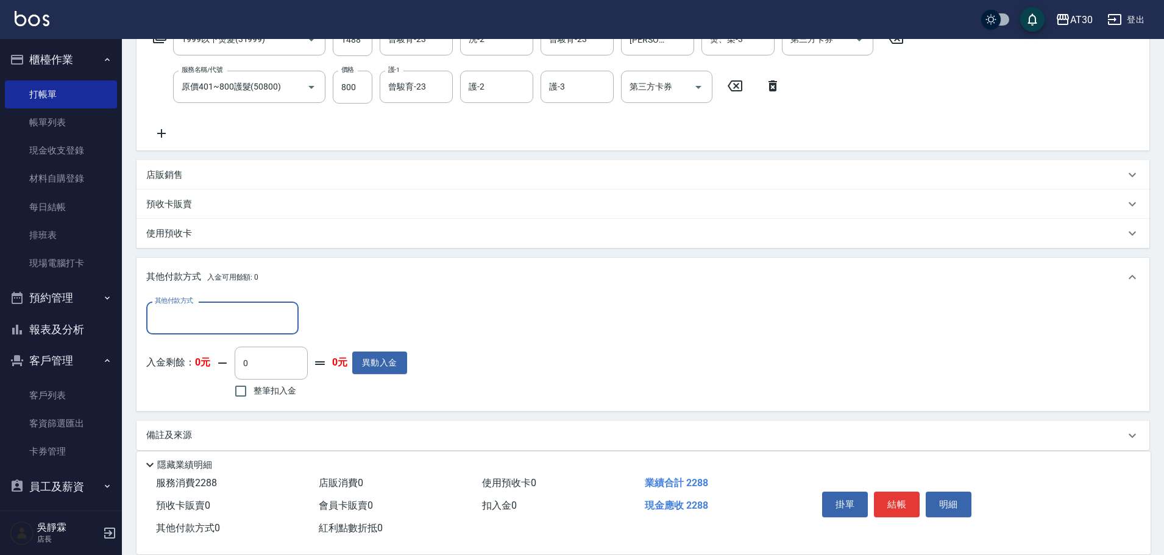
scroll to position [233, 0]
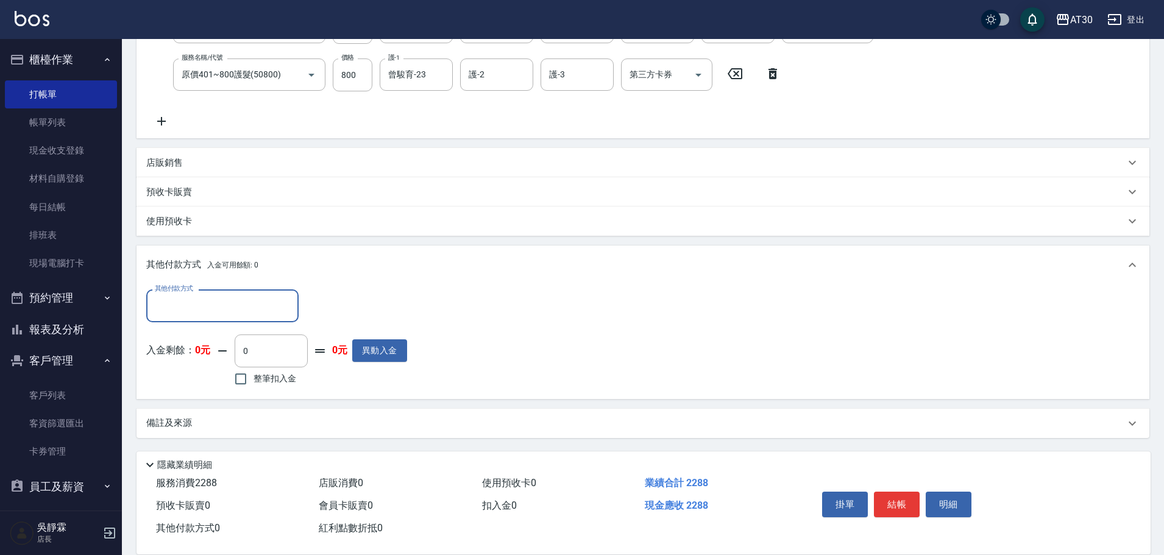
click at [208, 297] on input "其他付款方式" at bounding box center [222, 305] width 141 height 21
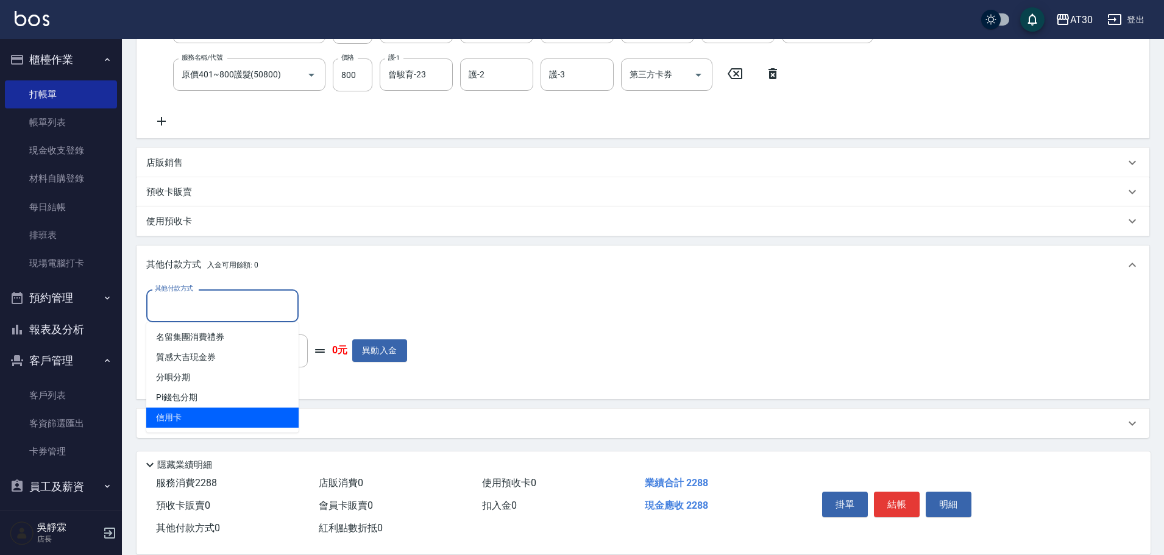
click at [177, 412] on span "信用卡" at bounding box center [222, 418] width 152 height 20
type input "信用卡"
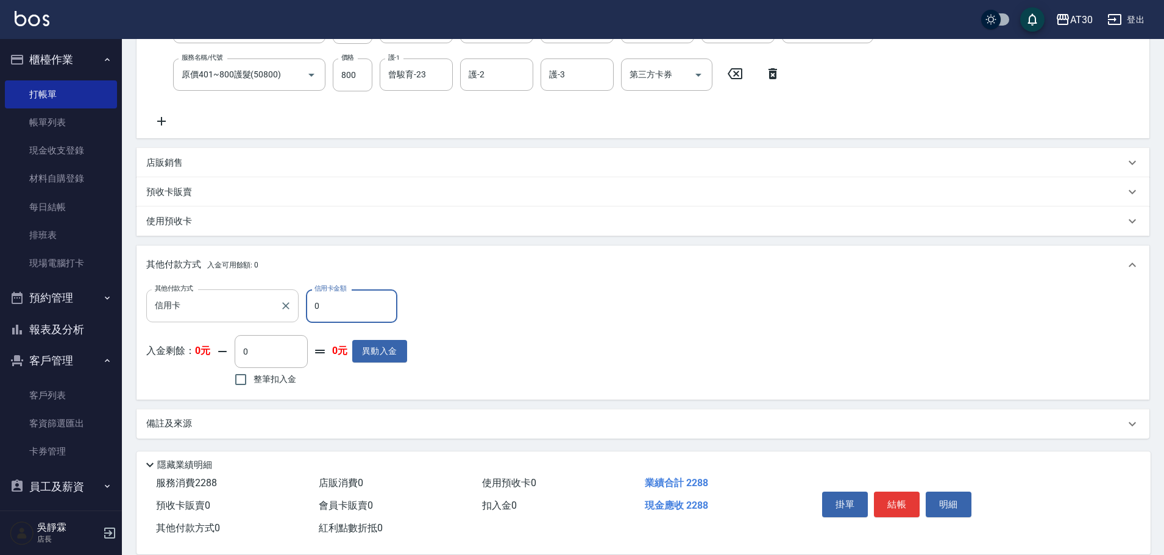
drag, startPoint x: 332, startPoint y: 304, endPoint x: 298, endPoint y: 318, distance: 36.3
click at [298, 318] on div "其他付款方式 信用卡 其他付款方式 信用卡金額 0 信用卡金額" at bounding box center [276, 306] width 261 height 33
type input "2288"
click at [895, 492] on button "結帳" at bounding box center [897, 505] width 46 height 26
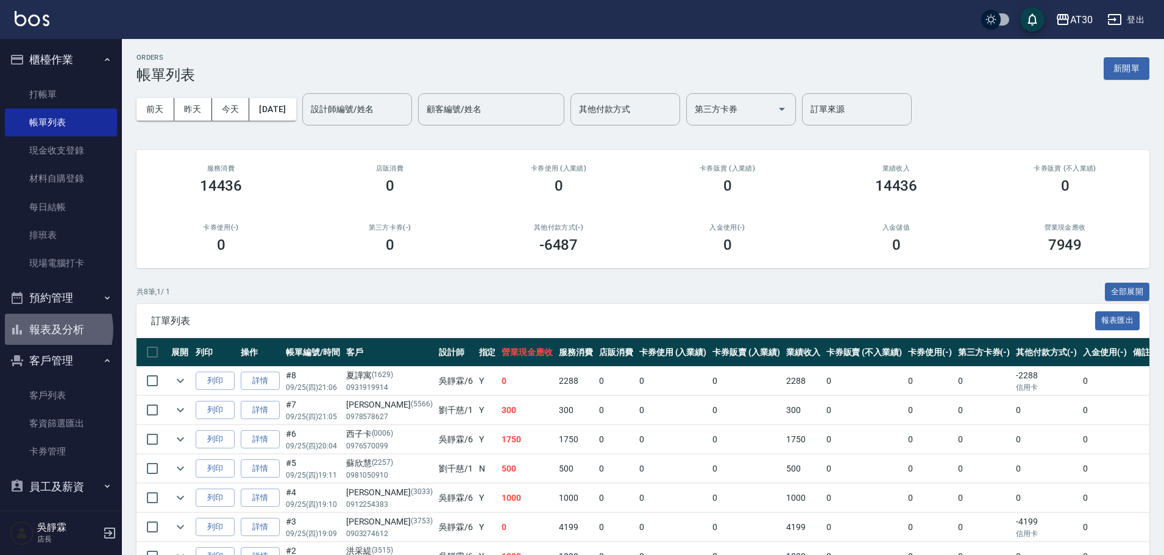
click at [44, 330] on button "報表及分析" at bounding box center [61, 330] width 112 height 32
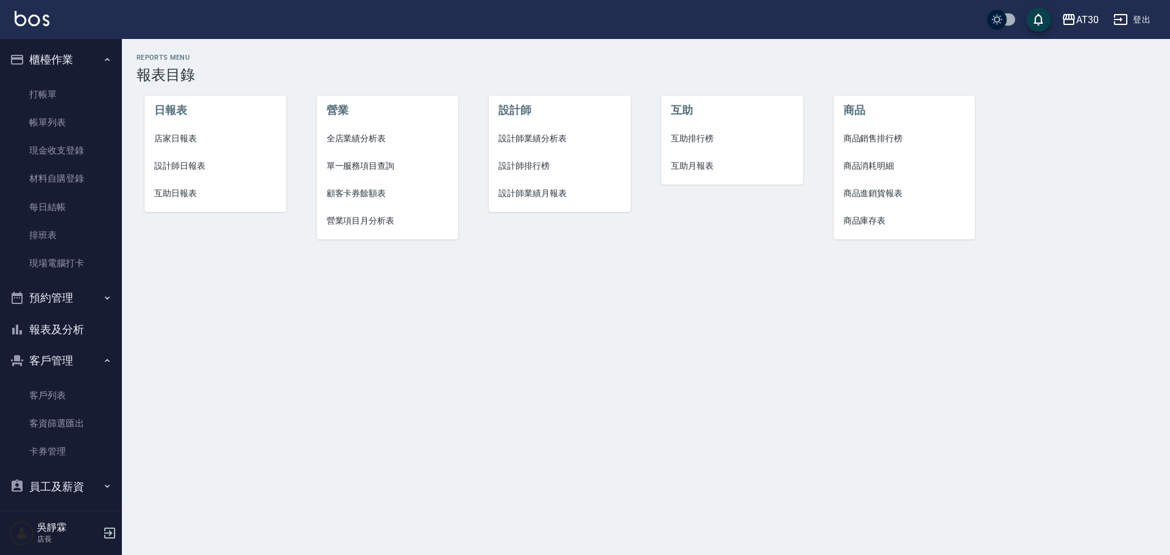
click at [178, 137] on span "店家日報表" at bounding box center [215, 138] width 123 height 13
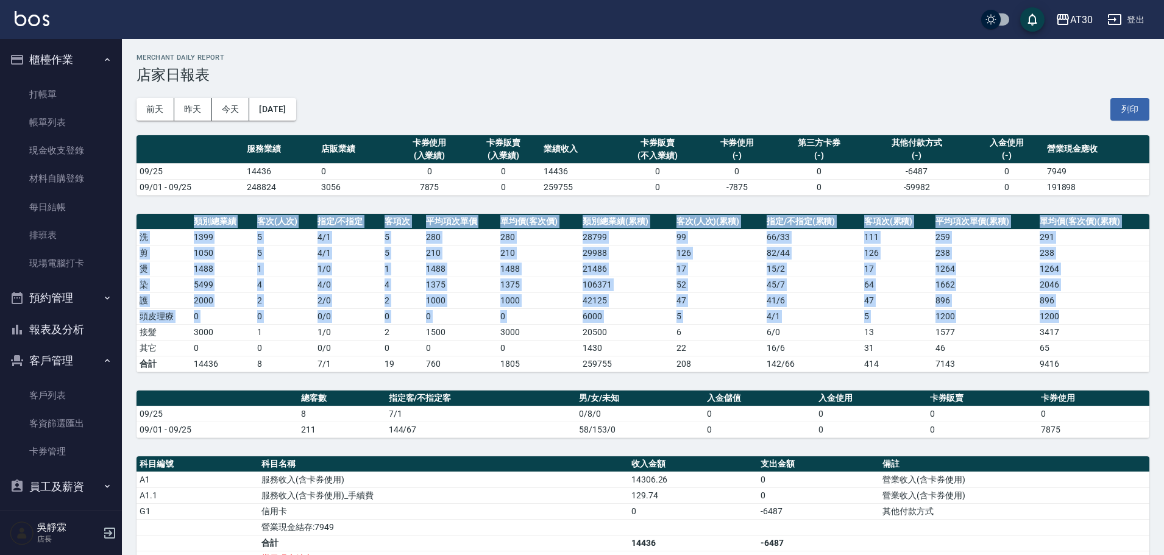
drag, startPoint x: 1163, startPoint y: 222, endPoint x: 1158, endPoint y: 280, distance: 57.5
click at [1150, 309] on div "AT30 2025-09-25 店家日報表 列印時間： 2025-09-25-21:08 Merchant Daily Report 店家日報表 前天 昨天 …" at bounding box center [643, 398] width 1042 height 719
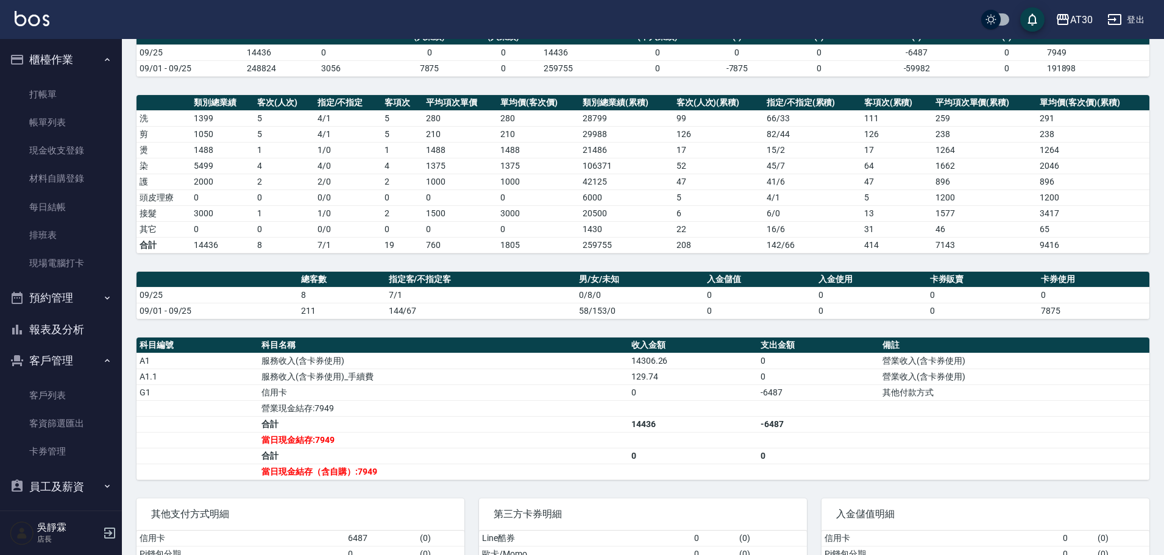
scroll to position [203, 0]
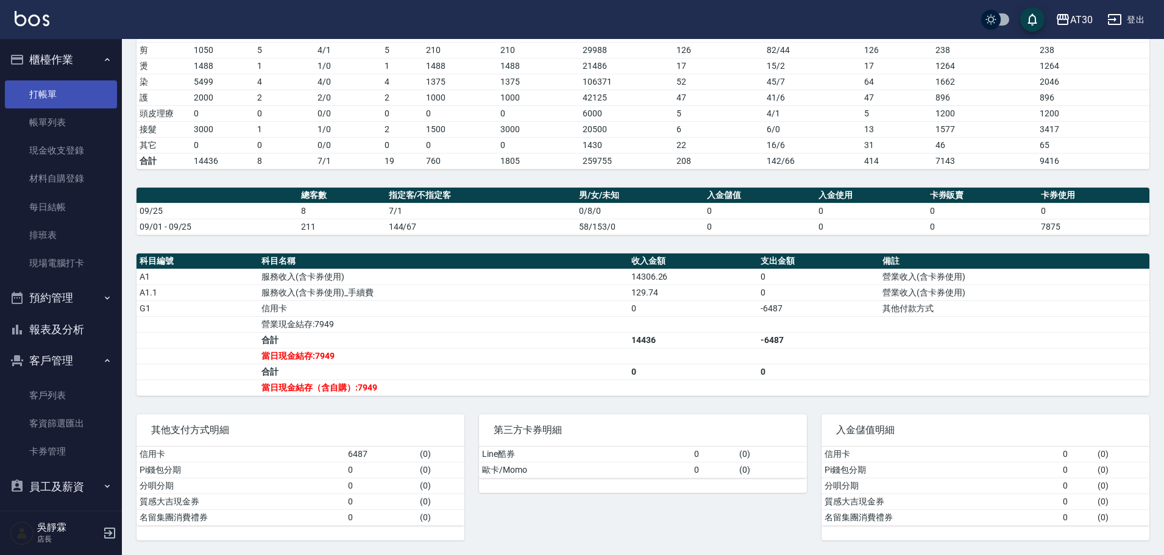
click at [40, 101] on link "打帳單" at bounding box center [61, 94] width 112 height 28
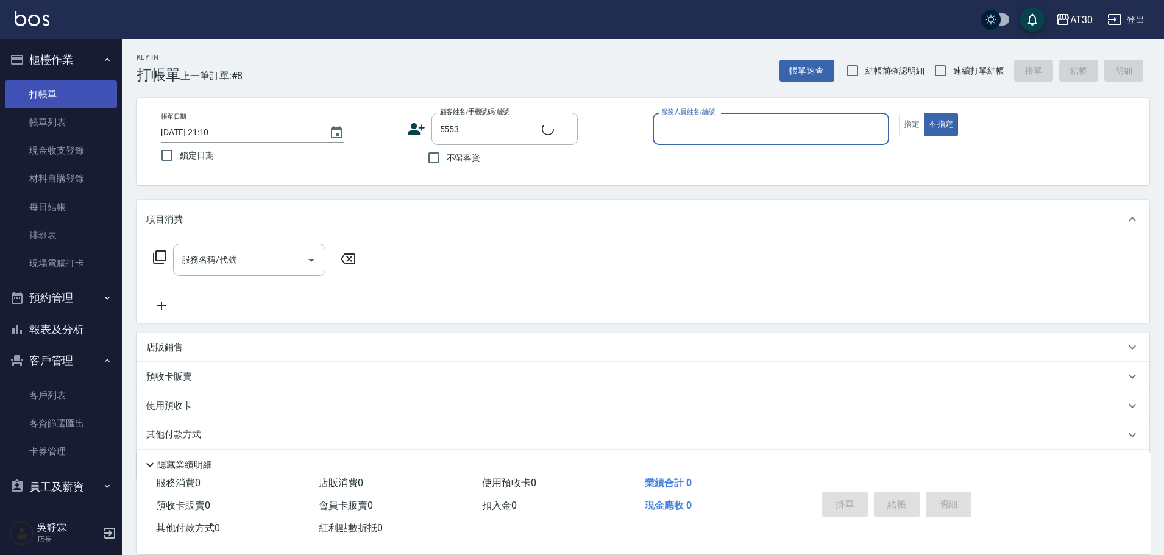
type input "劉玟玲/0935258842/5553"
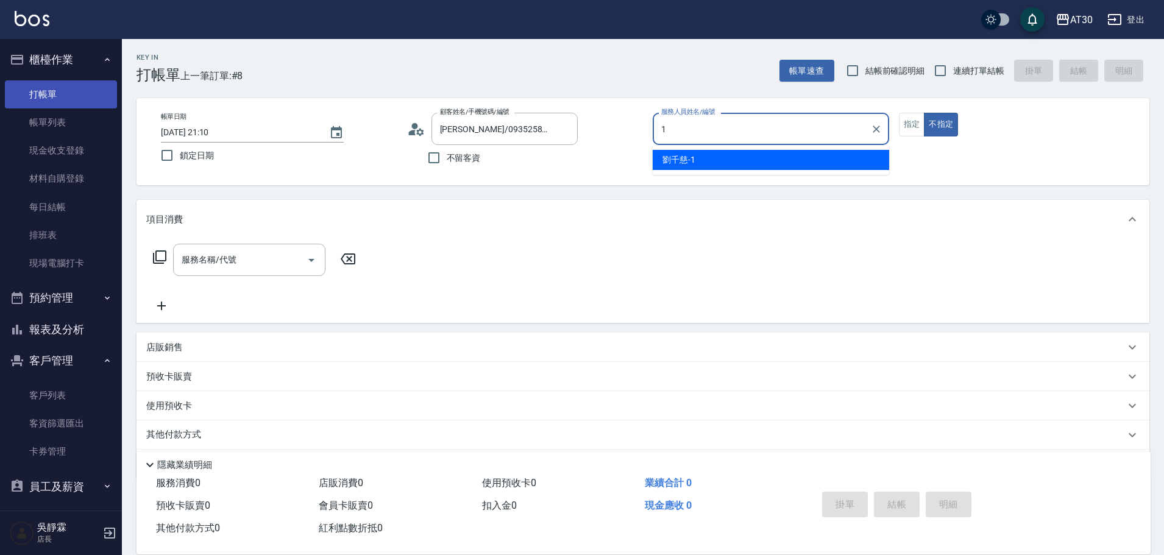
type input "劉千慈-1"
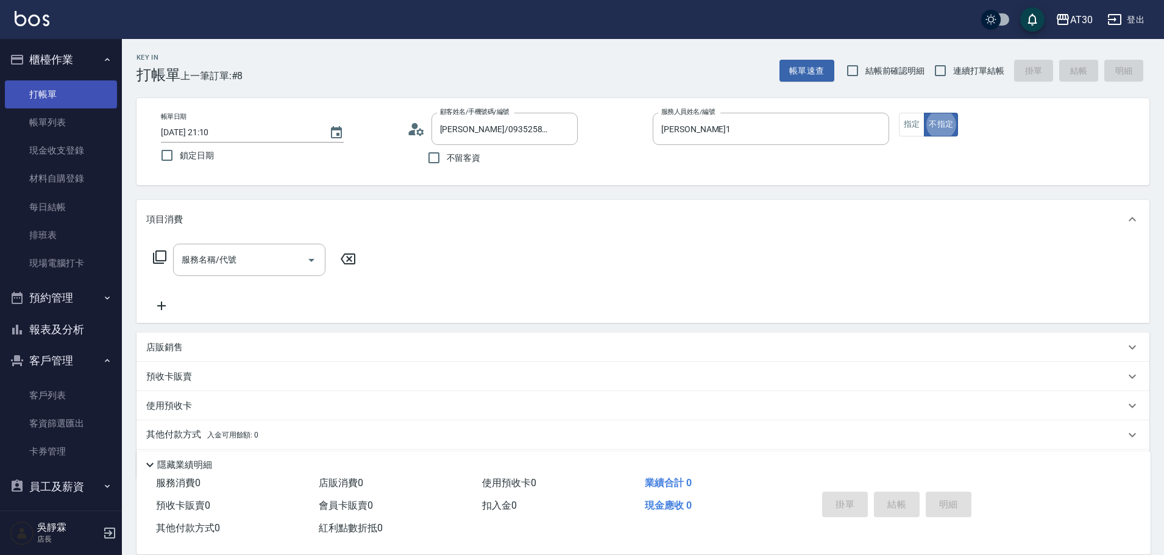
type button "false"
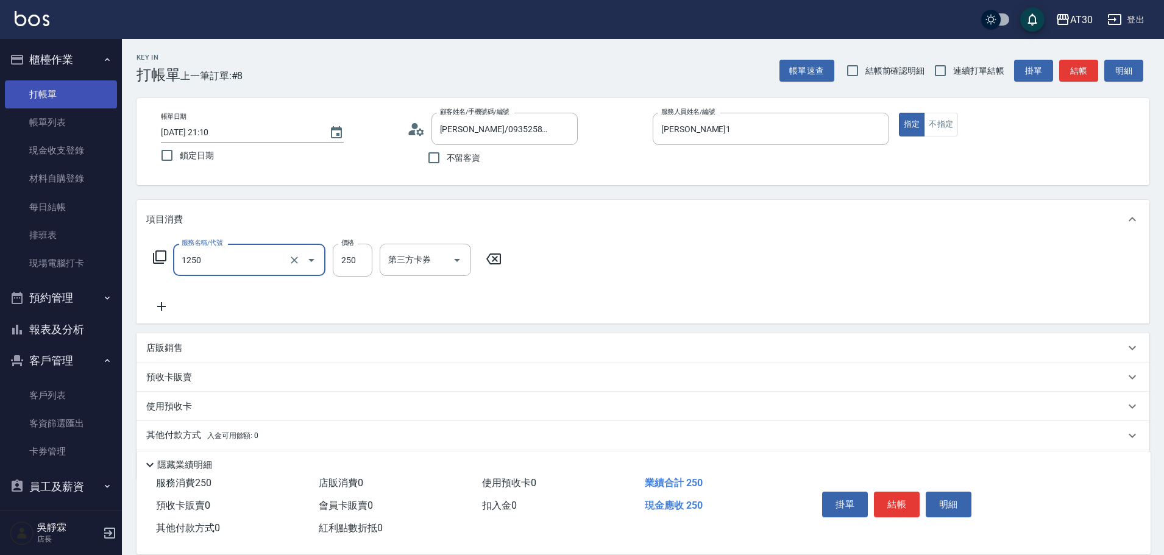
type input "洗髮250(1250)"
type input "劉千慈-1"
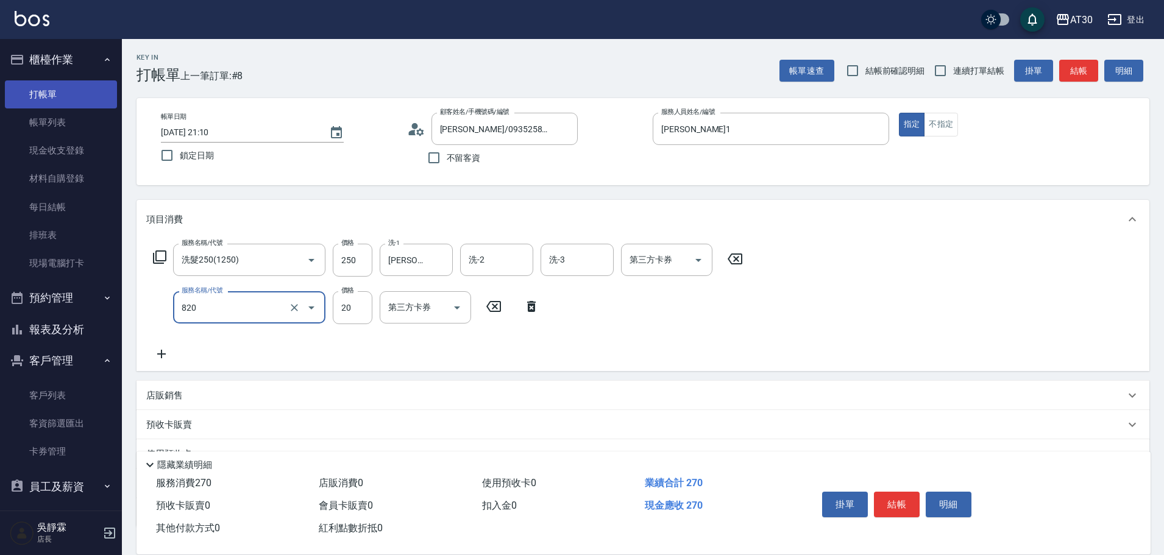
type input "潤絲(820)"
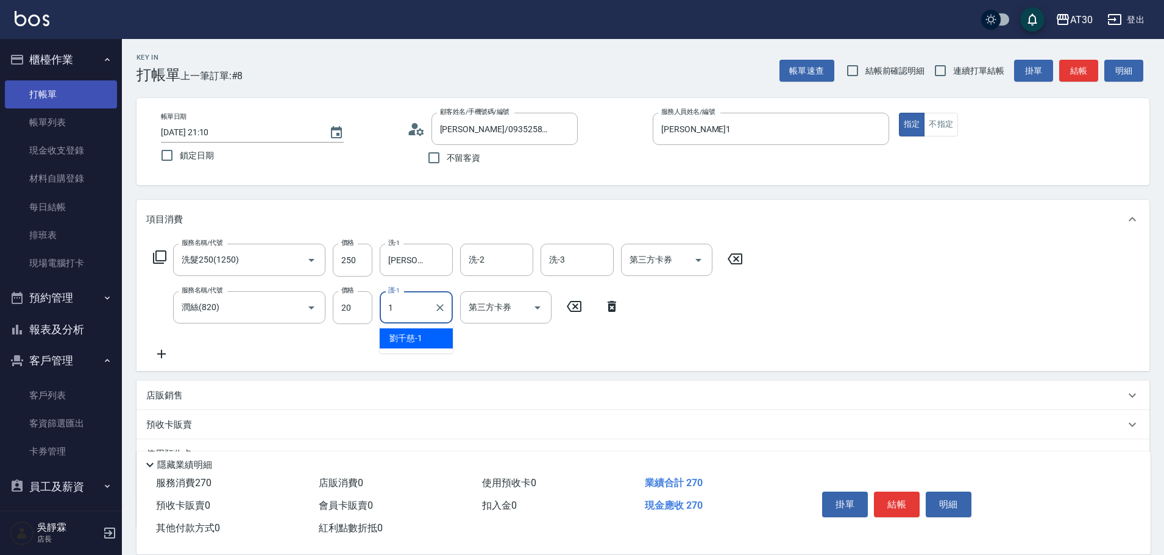
type input "劉千慈-1"
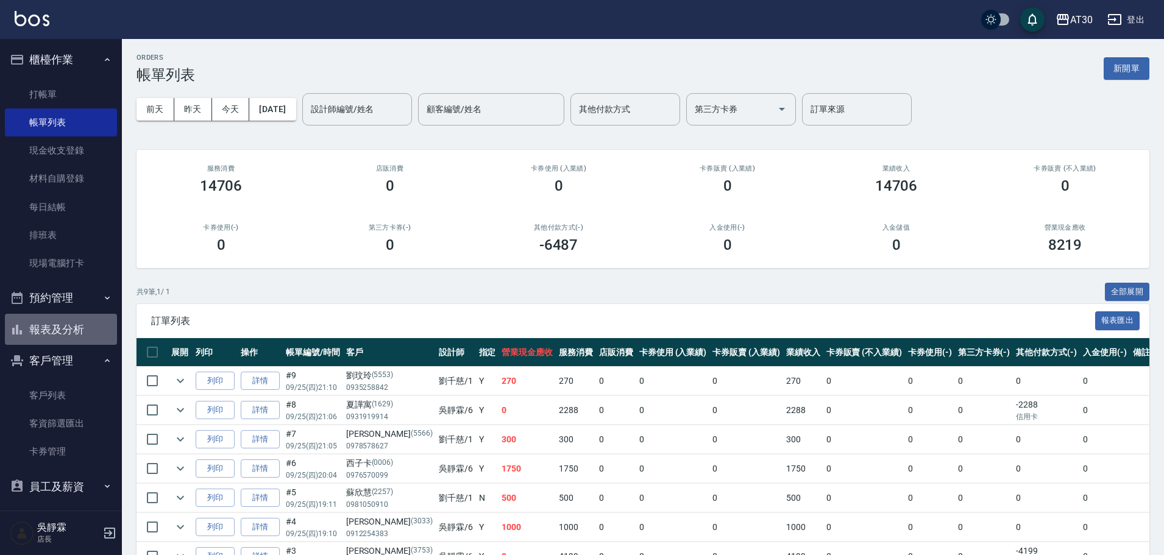
click at [72, 334] on button "報表及分析" at bounding box center [61, 330] width 112 height 32
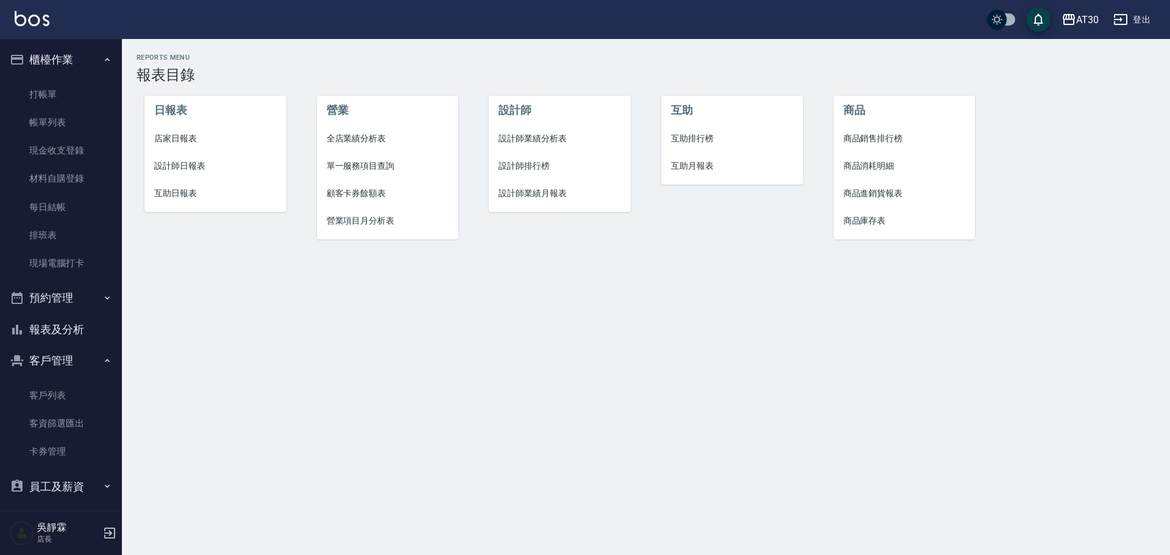
click at [182, 135] on span "店家日報表" at bounding box center [215, 138] width 123 height 13
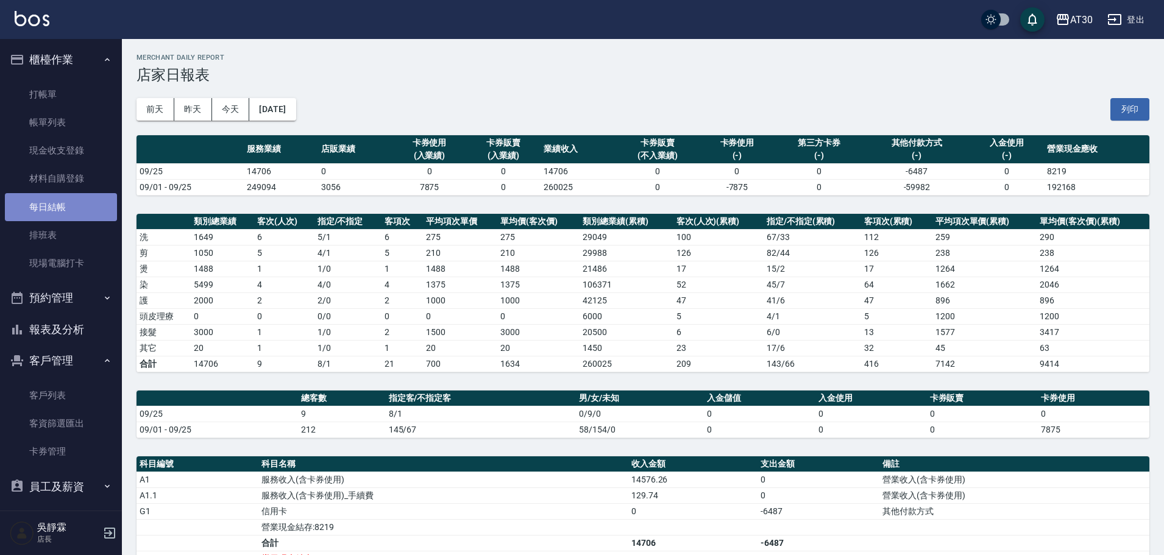
click at [76, 205] on link "每日結帳" at bounding box center [61, 207] width 112 height 28
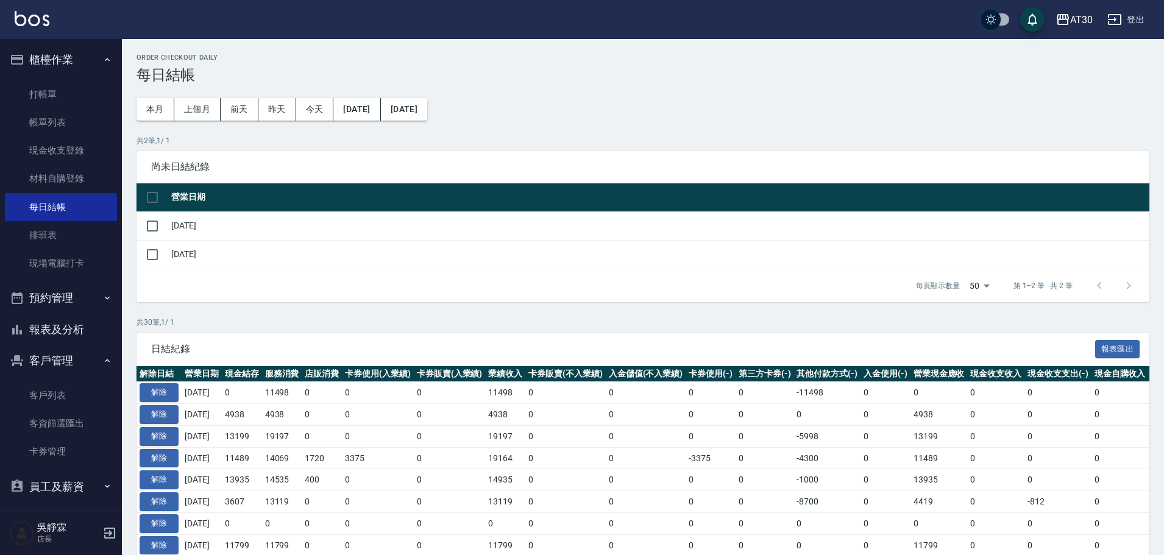
click at [365, 115] on button "[DATE]" at bounding box center [356, 109] width 47 height 23
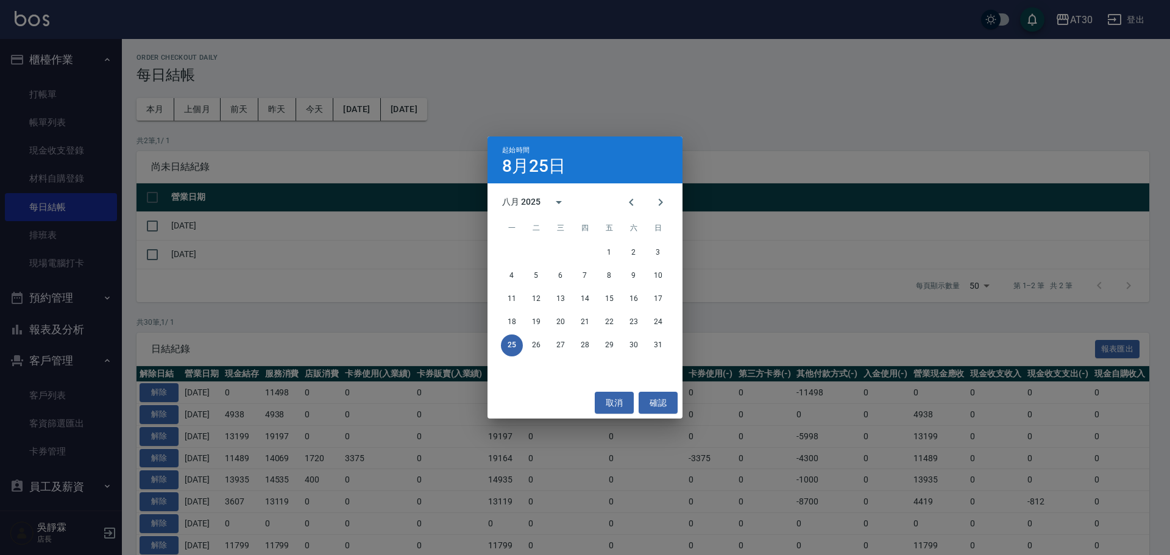
click at [151, 198] on div "起始時間 8月25日 八月 2025 一 二 三 四 五 六 日 1 2 3 4 5 6 7 8 9 10 11 12 13 14 15 16 17 18 1…" at bounding box center [585, 277] width 1170 height 555
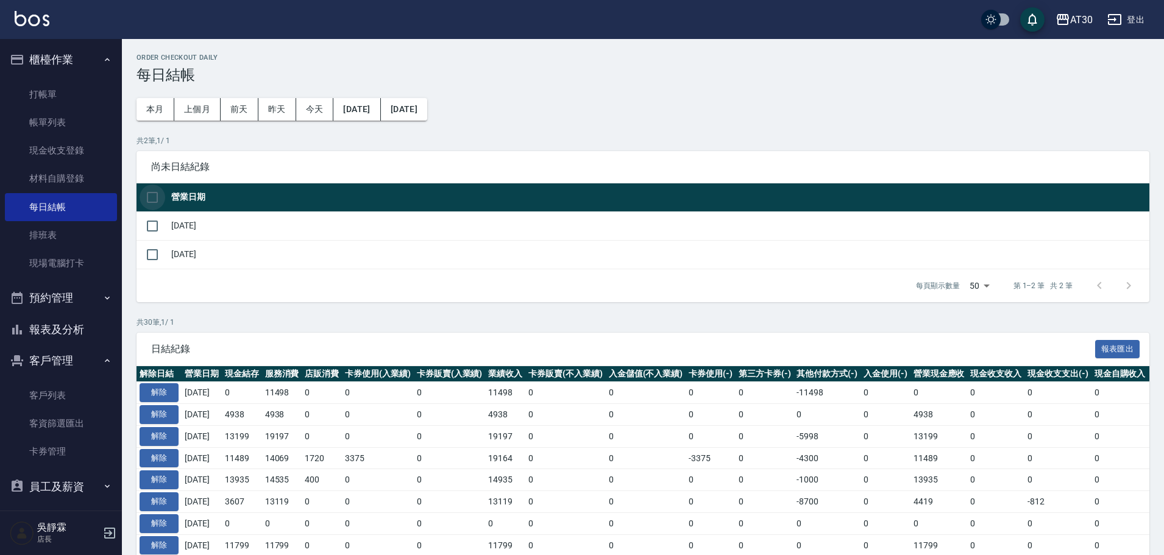
drag, startPoint x: 158, startPoint y: 197, endPoint x: 166, endPoint y: 205, distance: 11.2
click at [158, 198] on input "checkbox" at bounding box center [153, 198] width 26 height 26
checkbox input "true"
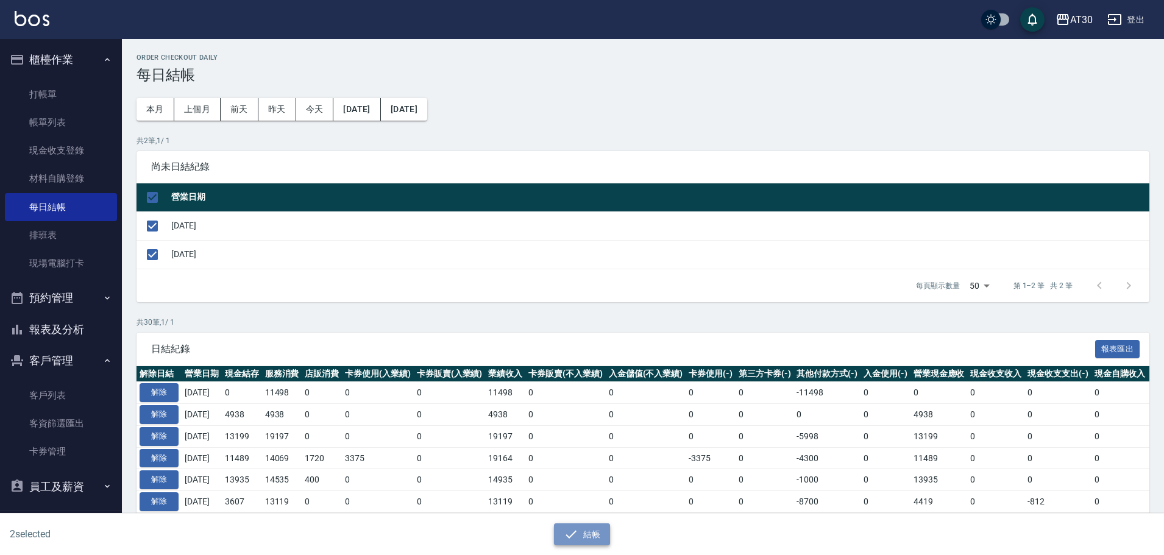
click at [591, 533] on button "結帳" at bounding box center [582, 535] width 57 height 23
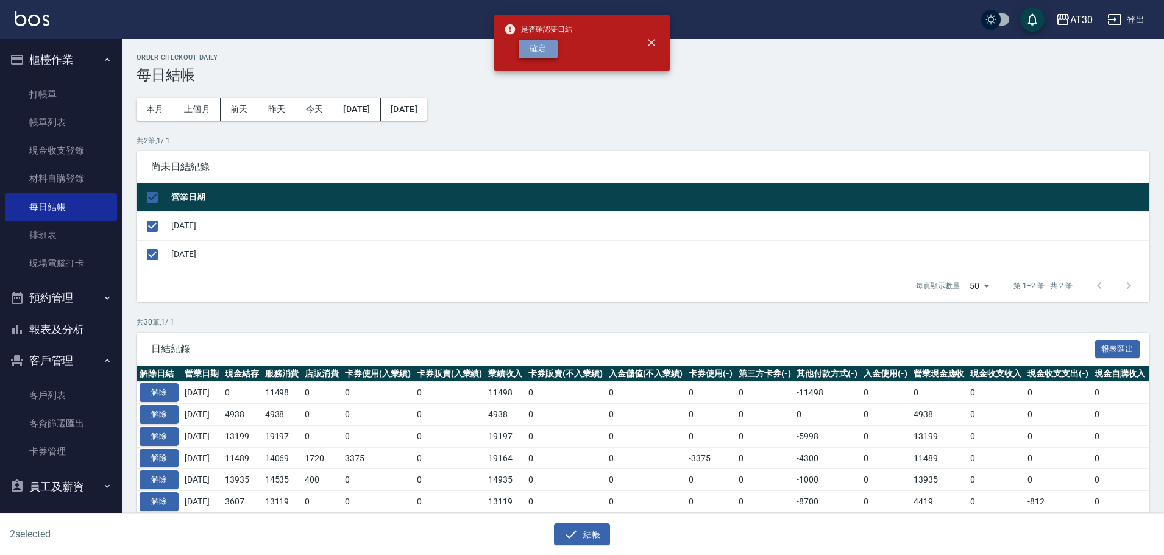
click at [534, 55] on button "確定" at bounding box center [538, 49] width 39 height 19
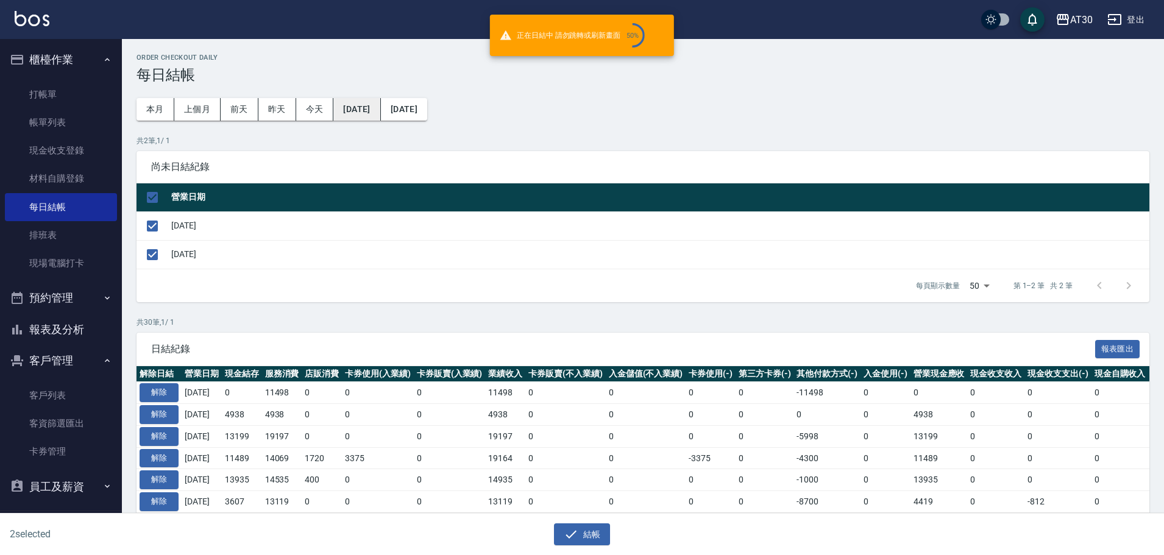
checkbox input "false"
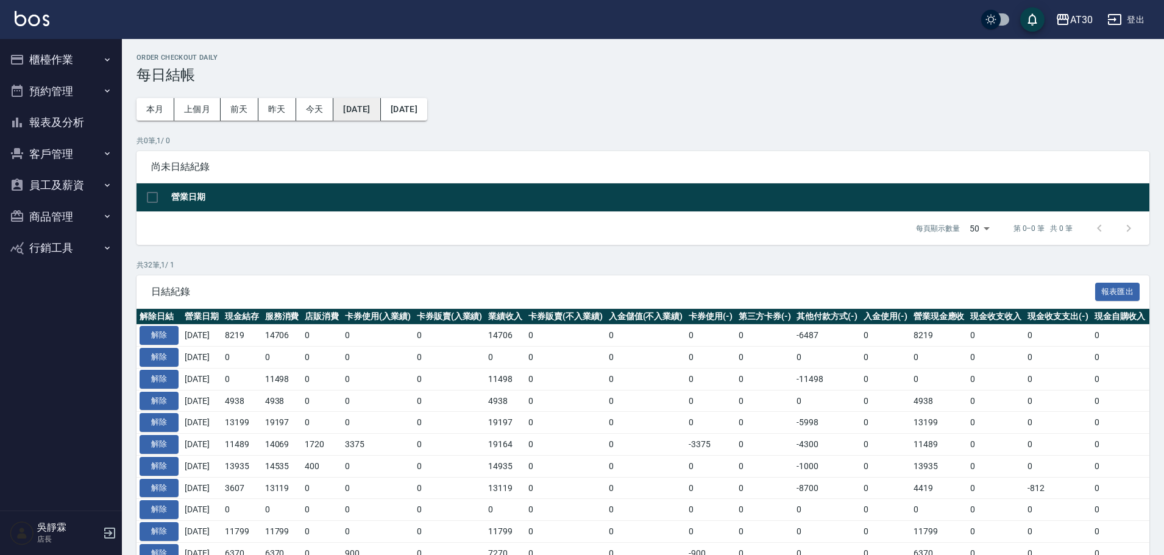
click at [380, 112] on button "[DATE]" at bounding box center [356, 109] width 47 height 23
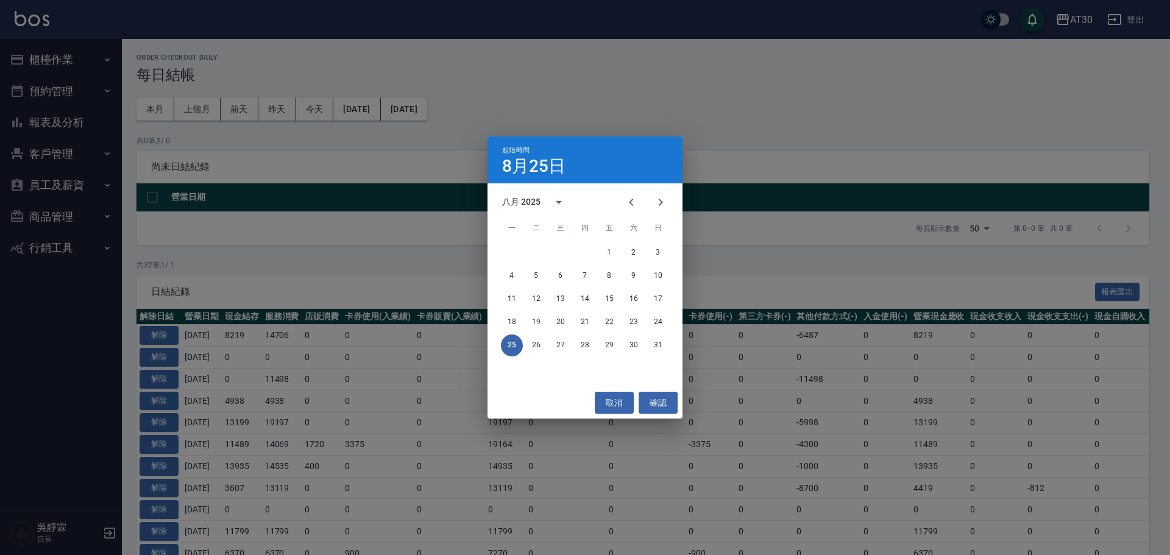
click at [70, 123] on div "起始時間 8月25日 八月 2025 一 二 三 四 五 六 日 1 2 3 4 5 6 7 8 9 10 11 12 13 14 15 16 17 18 1…" at bounding box center [585, 277] width 1170 height 555
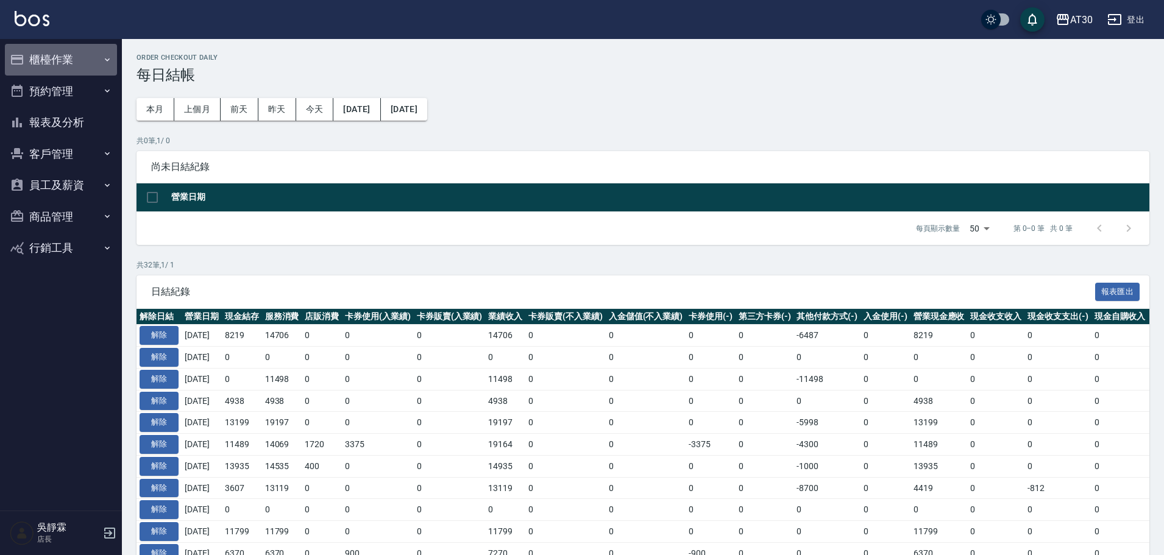
click at [51, 45] on button "櫃檯作業" at bounding box center [61, 60] width 112 height 32
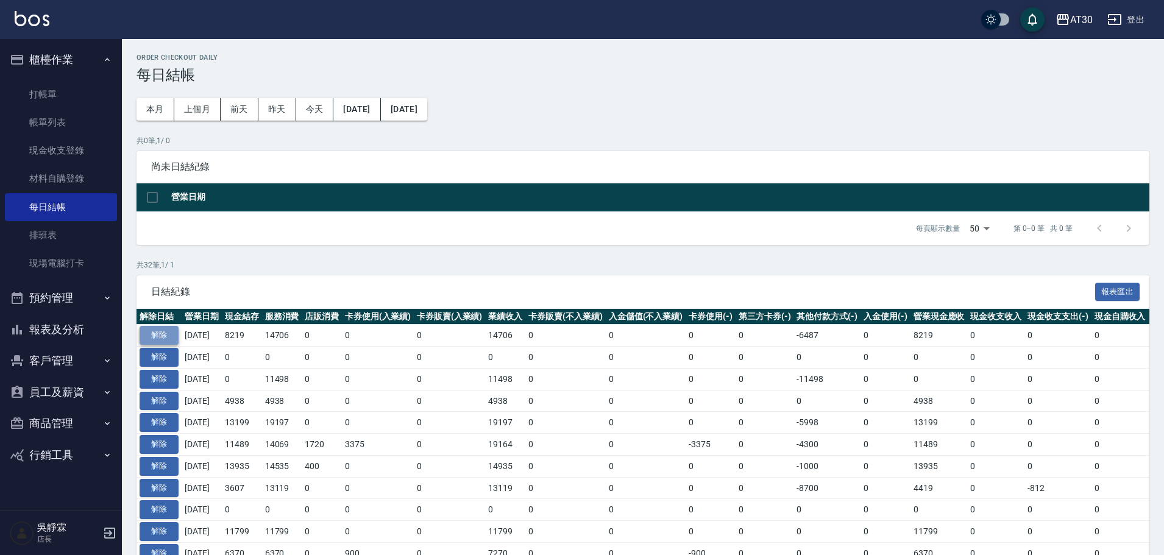
click at [158, 337] on button "解除" at bounding box center [159, 335] width 39 height 19
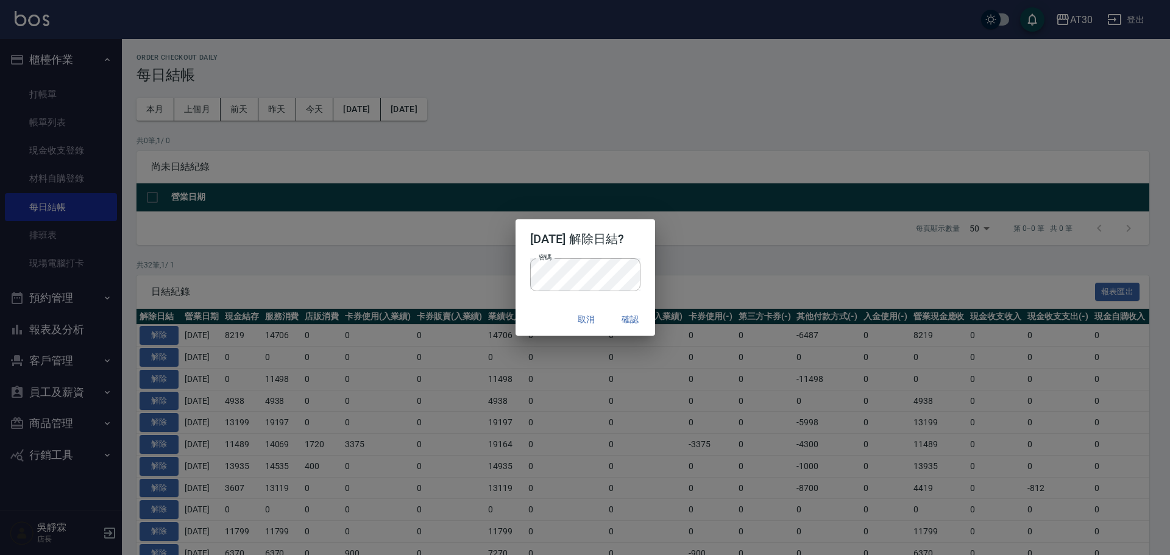
click at [635, 266] on p "密碼 密碼" at bounding box center [585, 274] width 110 height 33
click at [648, 315] on button "確認" at bounding box center [630, 319] width 39 height 23
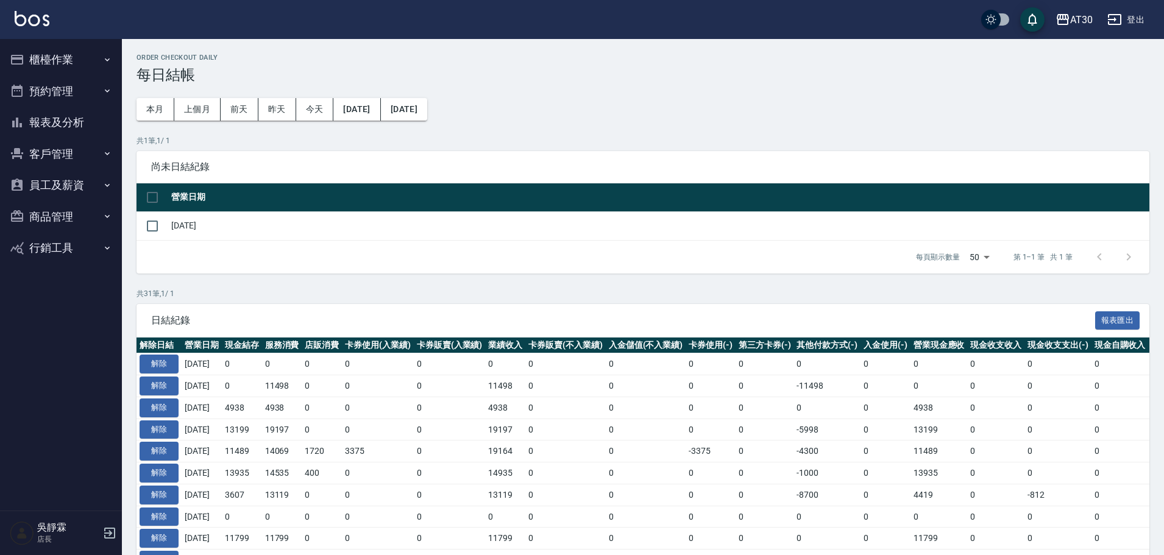
click at [68, 55] on button "櫃檯作業" at bounding box center [61, 60] width 112 height 32
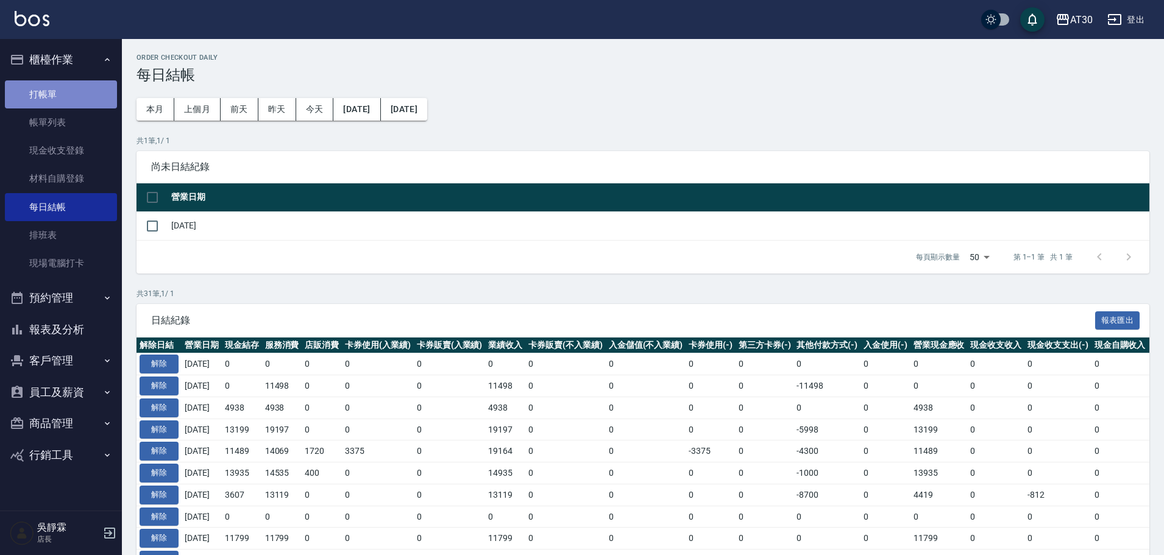
click at [67, 88] on link "打帳單" at bounding box center [61, 94] width 112 height 28
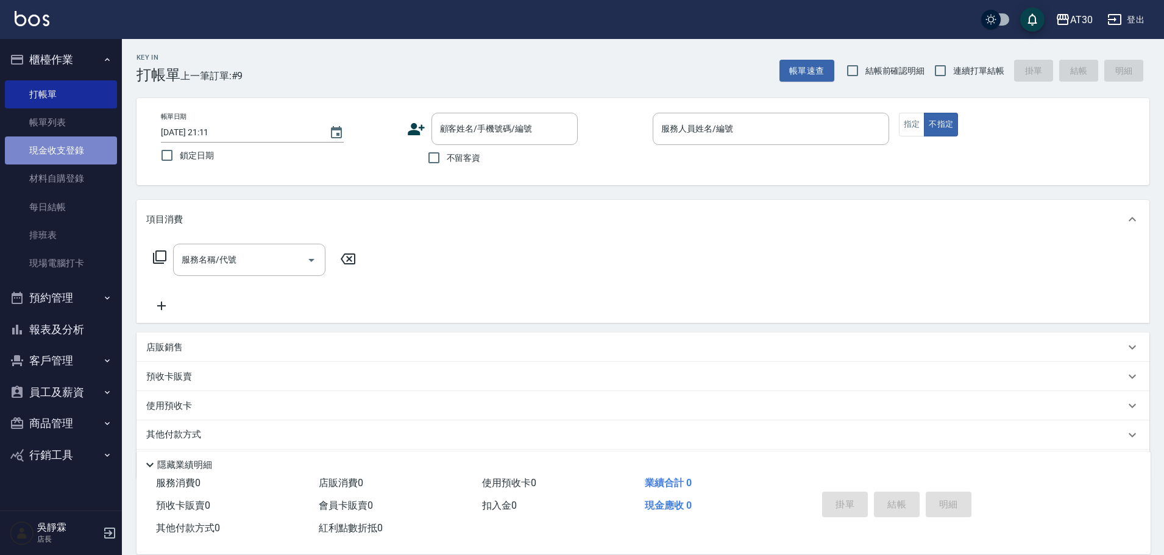
click at [73, 151] on link "現金收支登錄" at bounding box center [61, 151] width 112 height 28
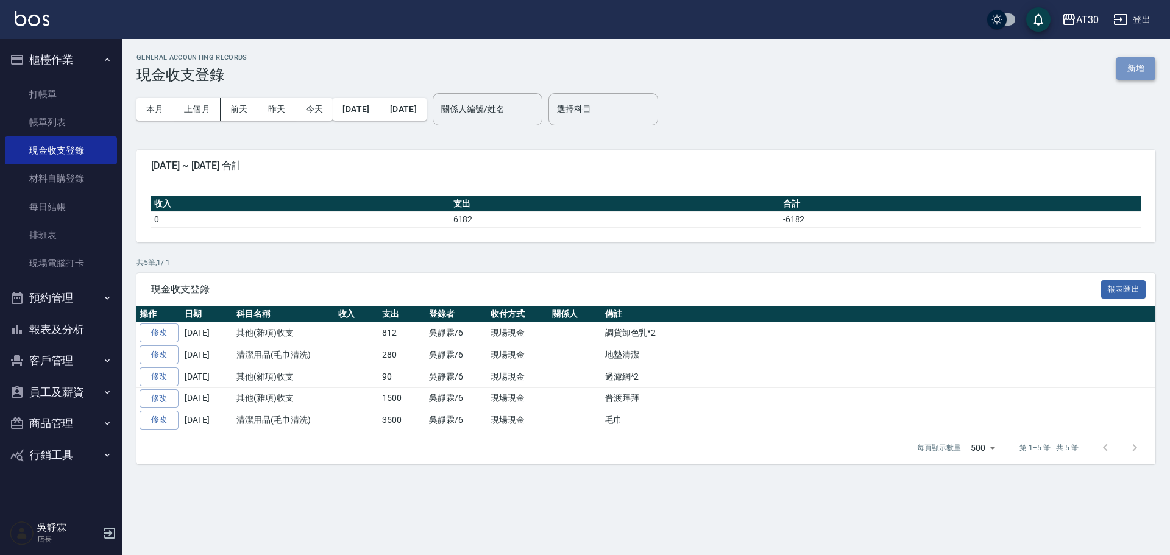
click at [1134, 63] on button "新增" at bounding box center [1136, 68] width 39 height 23
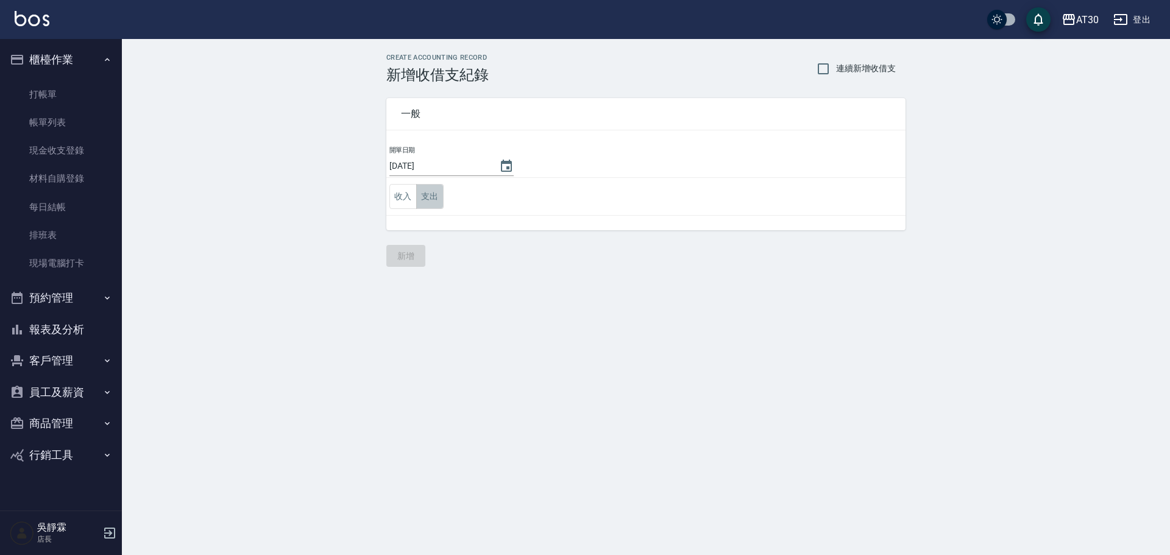
click at [425, 198] on button "支出" at bounding box center [429, 196] width 27 height 25
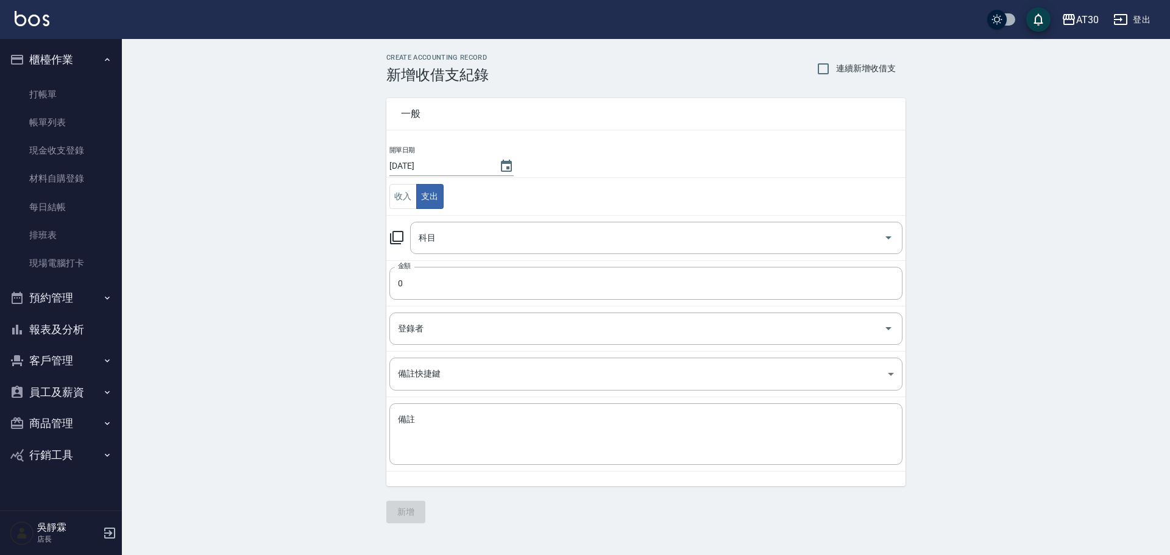
click at [389, 238] on td "科目 科目" at bounding box center [645, 237] width 519 height 45
click at [397, 237] on icon at bounding box center [396, 237] width 15 height 15
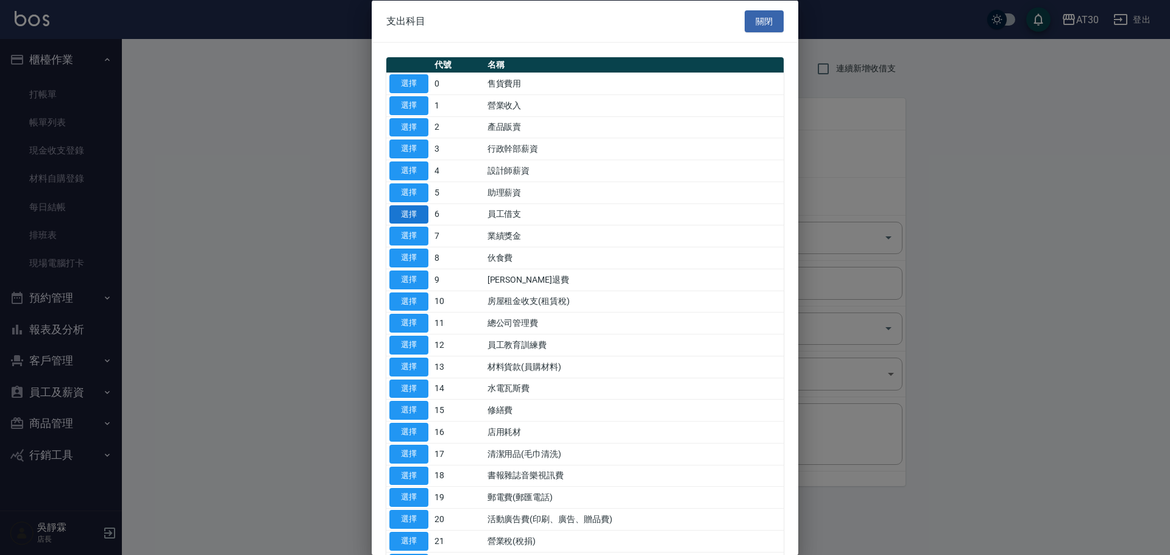
click at [419, 210] on button "選擇" at bounding box center [408, 214] width 39 height 19
type input "6 員工借支"
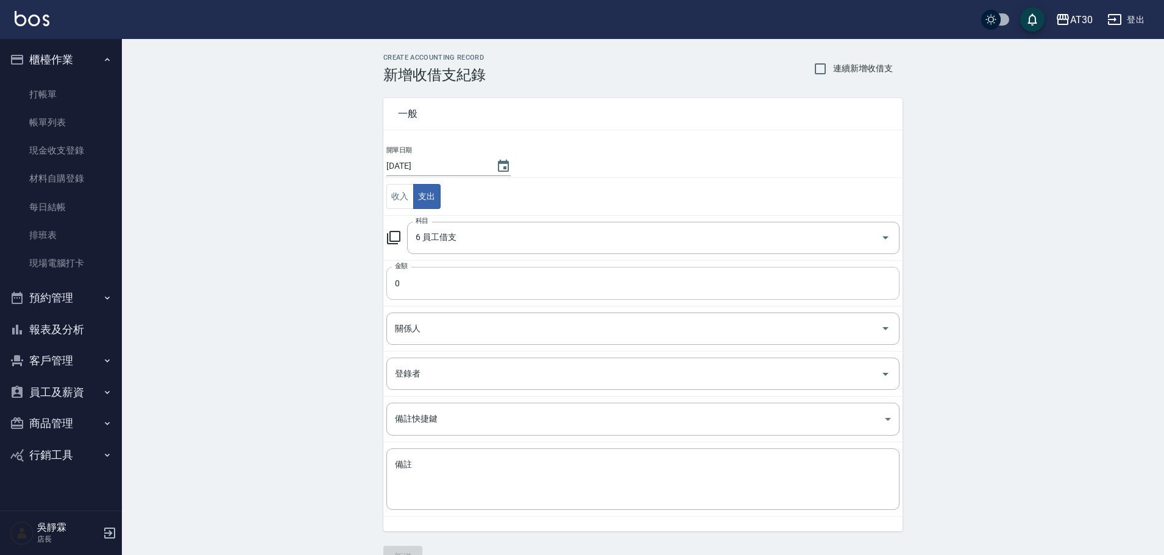
click at [421, 299] on td "金額 0 金額" at bounding box center [642, 283] width 519 height 46
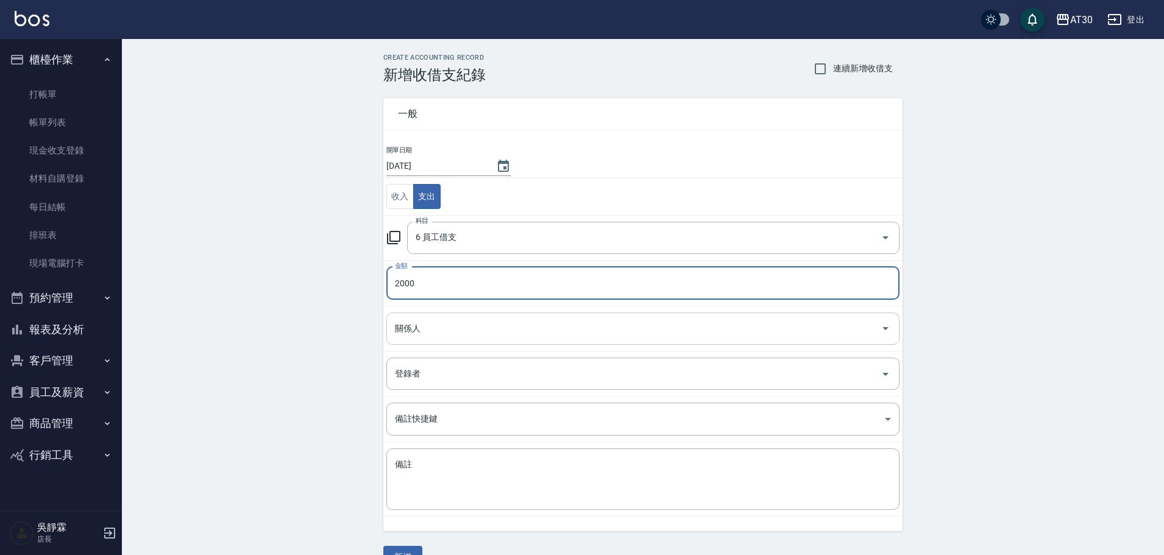
type input "2000"
click at [404, 321] on input "關係人" at bounding box center [634, 328] width 484 height 21
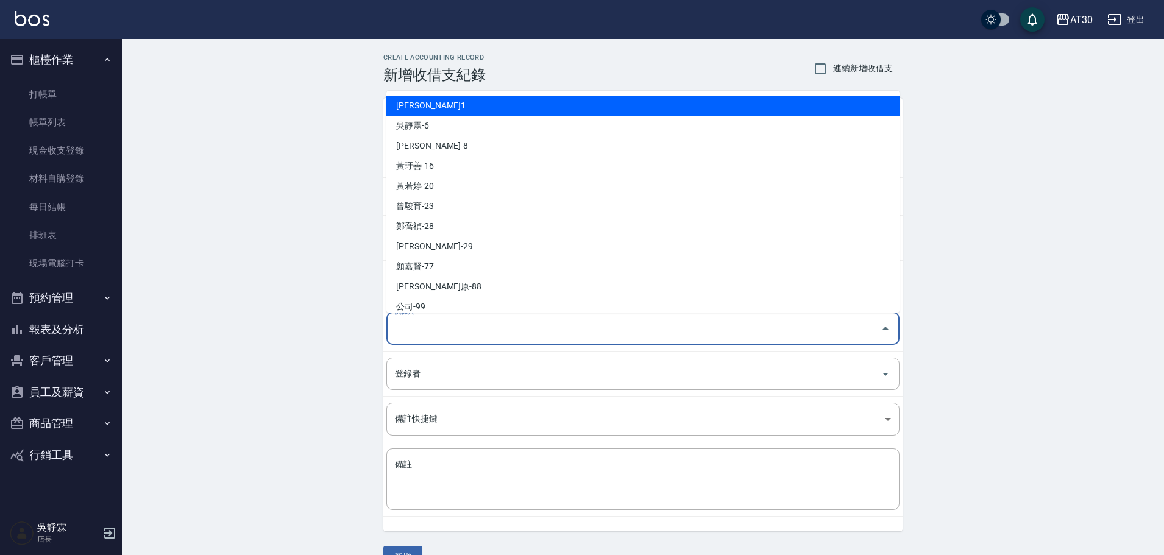
click at [413, 106] on li "劉千慈-1" at bounding box center [642, 106] width 513 height 20
type input "劉千慈-1"
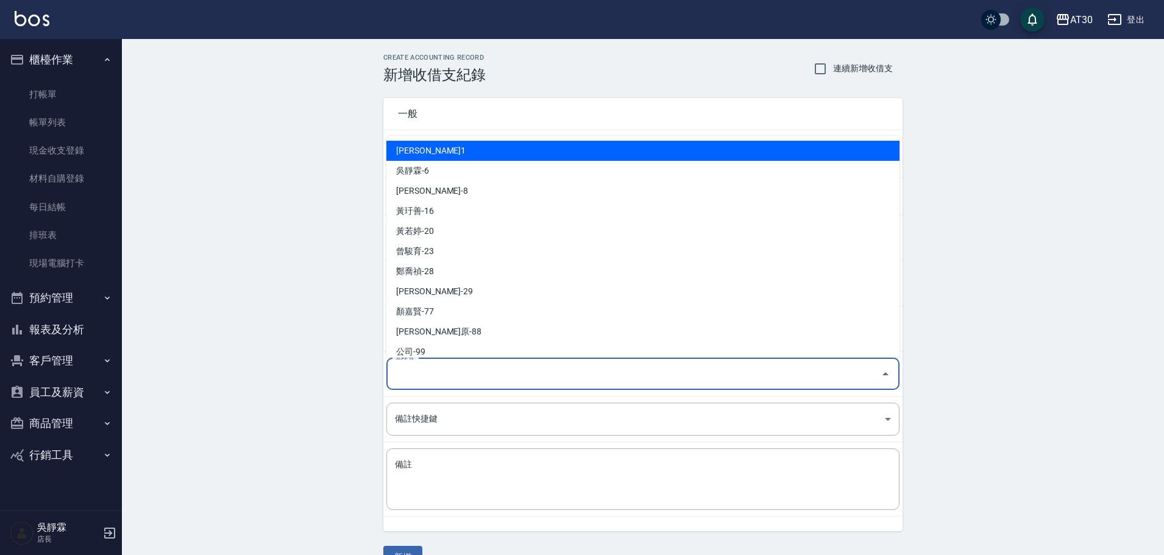
click at [408, 371] on input "登錄者" at bounding box center [634, 373] width 484 height 21
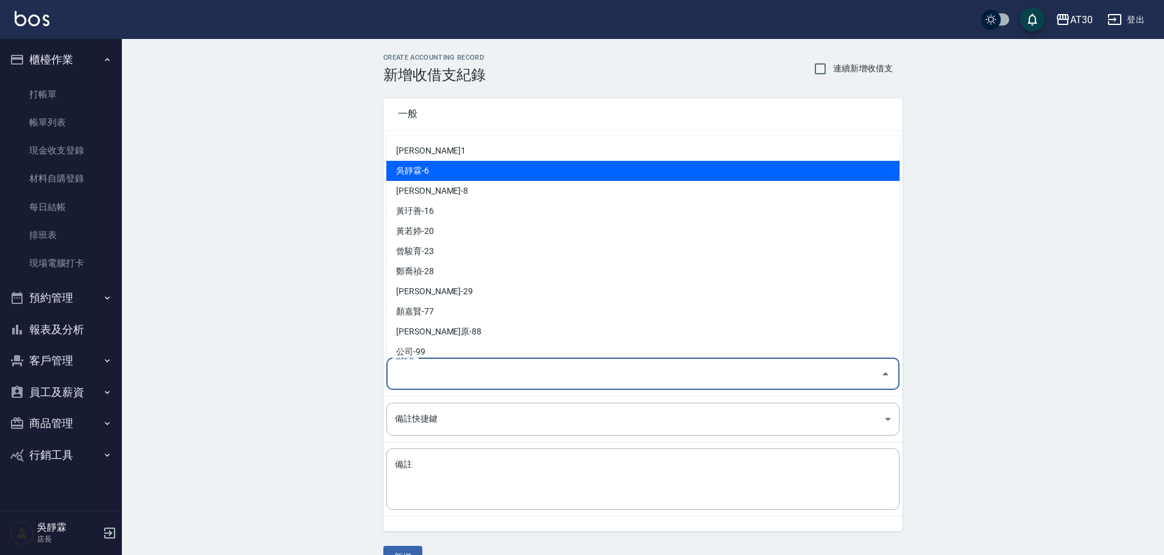
click at [431, 167] on li "吳靜霖-6" at bounding box center [642, 171] width 513 height 20
type input "吳靜霖-6"
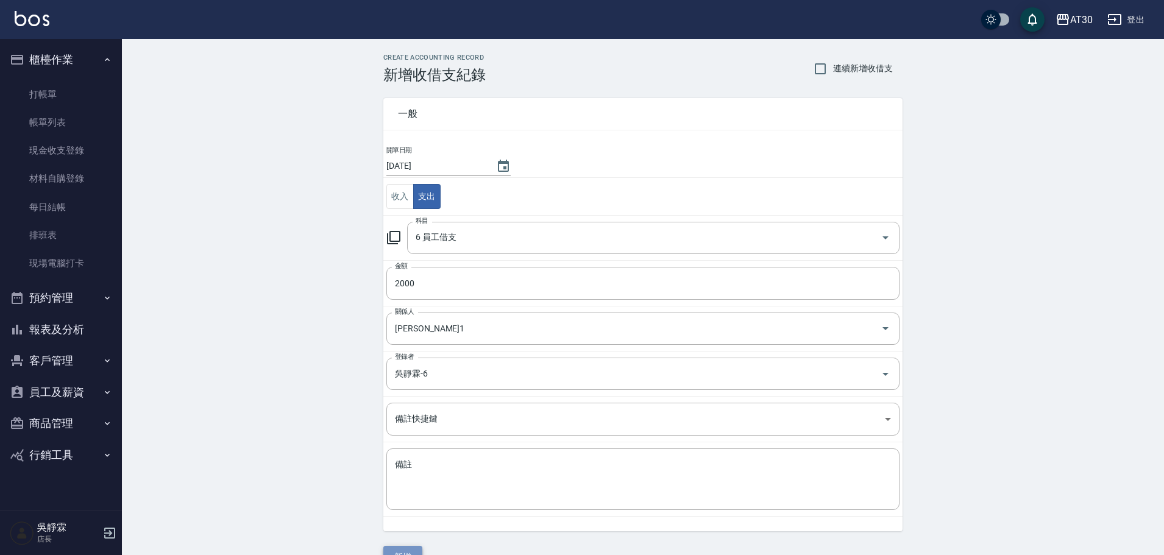
click at [416, 548] on button "新增" at bounding box center [402, 557] width 39 height 23
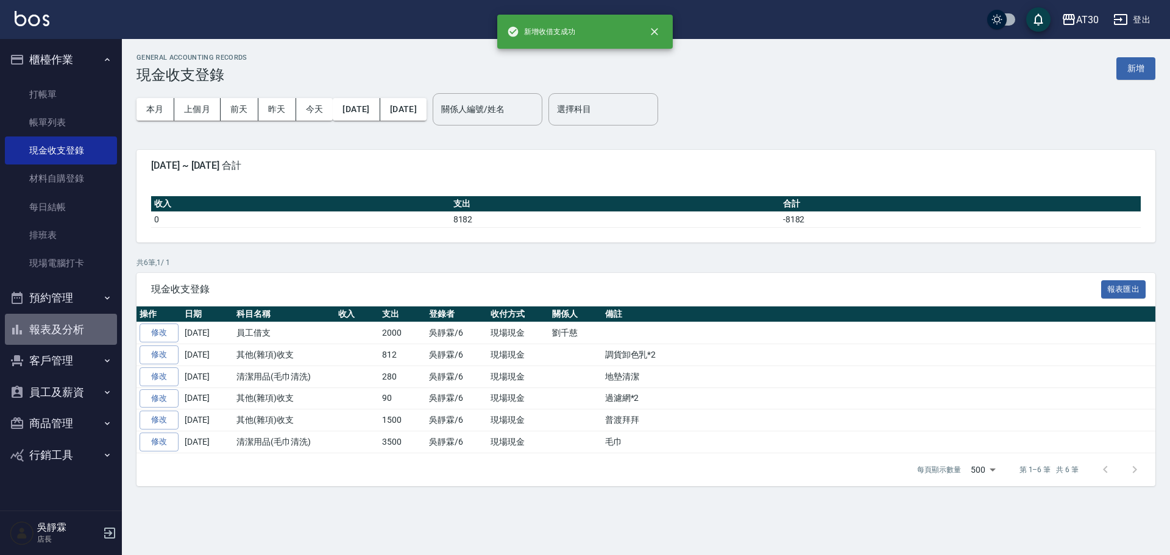
click at [79, 324] on button "報表及分析" at bounding box center [61, 330] width 112 height 32
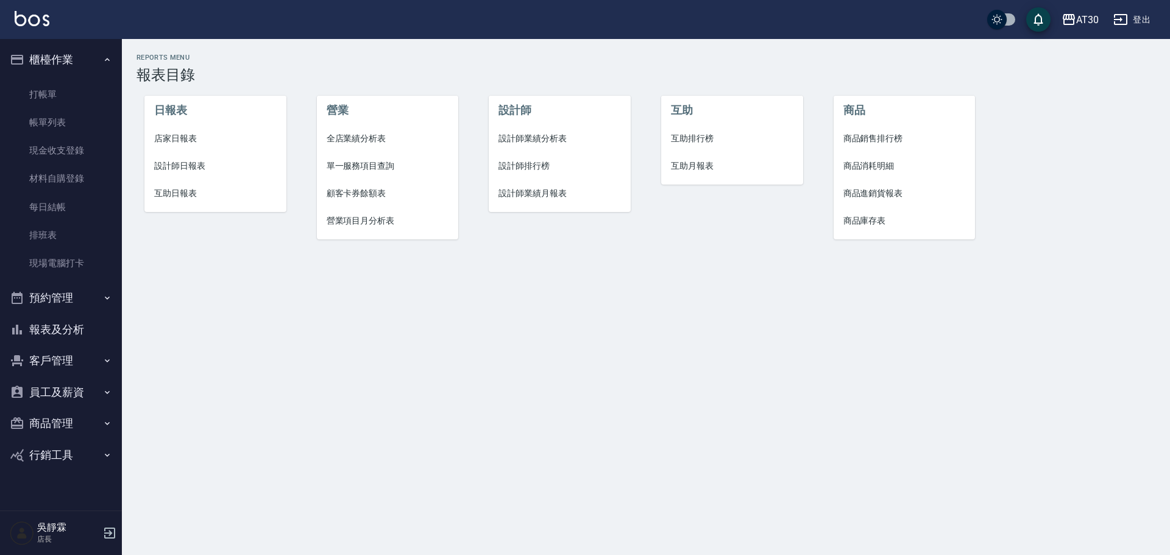
click at [180, 130] on li "店家日報表" at bounding box center [215, 138] width 142 height 27
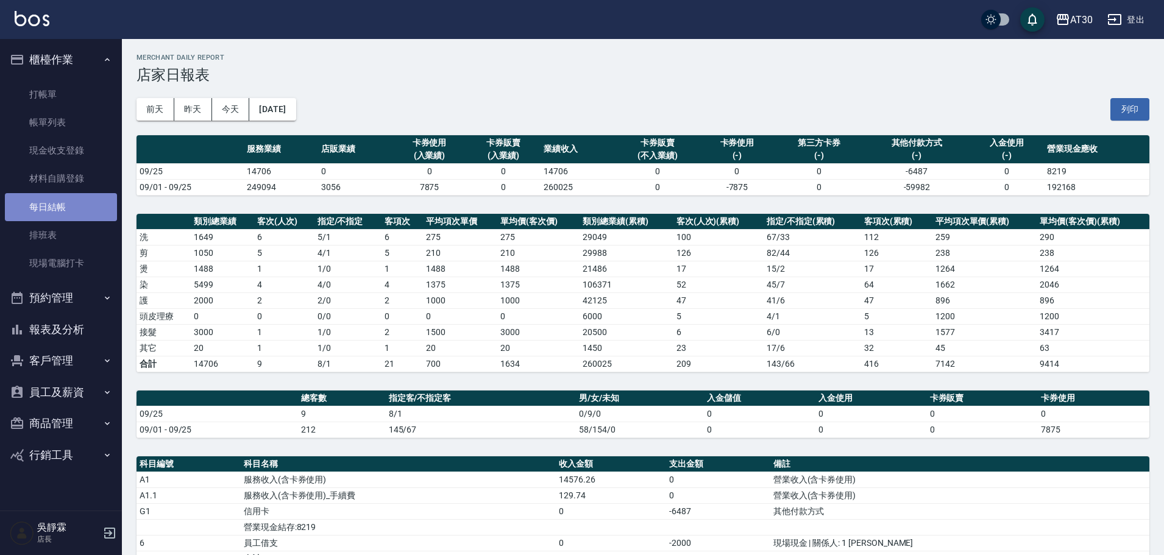
click at [65, 204] on link "每日結帳" at bounding box center [61, 207] width 112 height 28
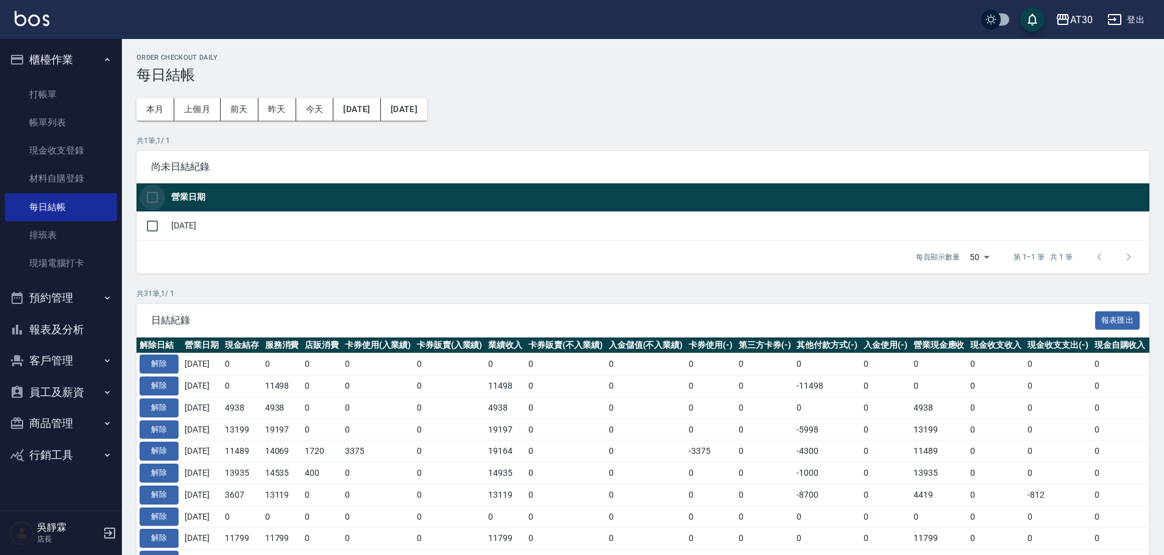
click at [158, 204] on input "checkbox" at bounding box center [153, 198] width 26 height 26
checkbox input "true"
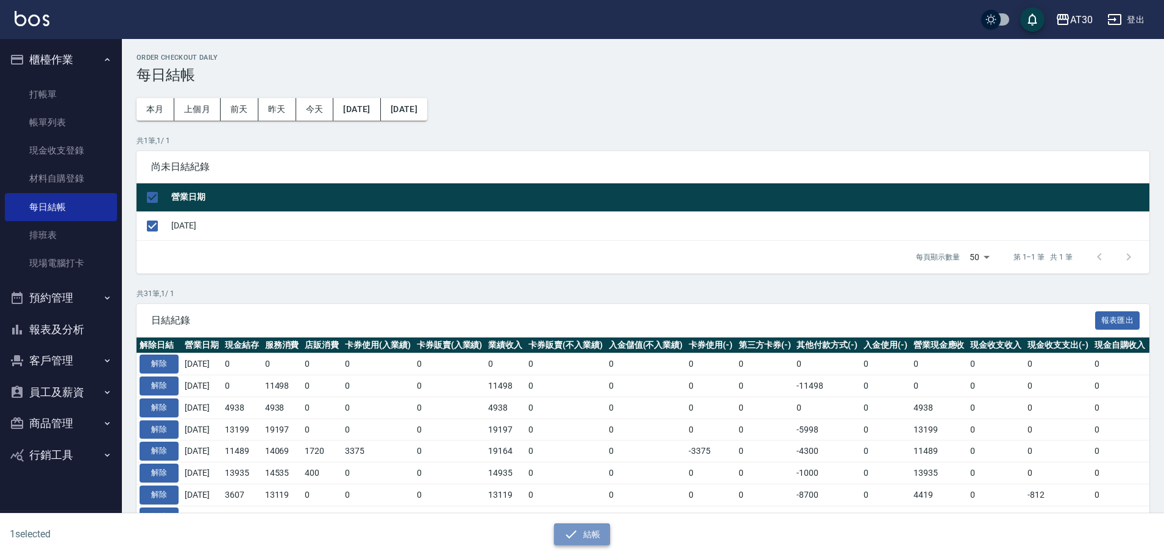
click at [588, 526] on button "結帳" at bounding box center [582, 535] width 57 height 23
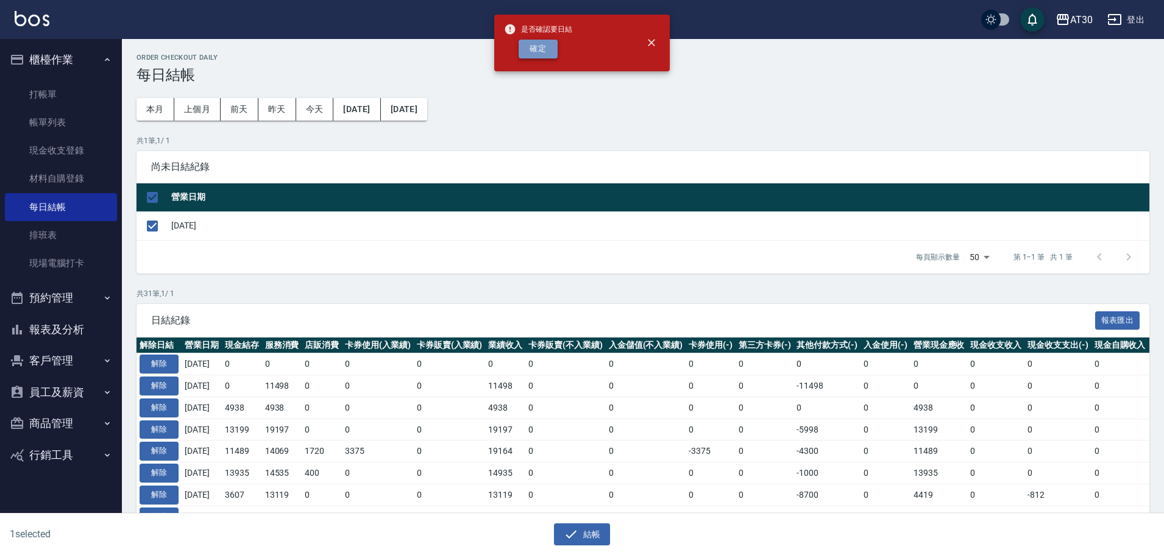
click at [539, 55] on button "確定" at bounding box center [538, 49] width 39 height 19
checkbox input "false"
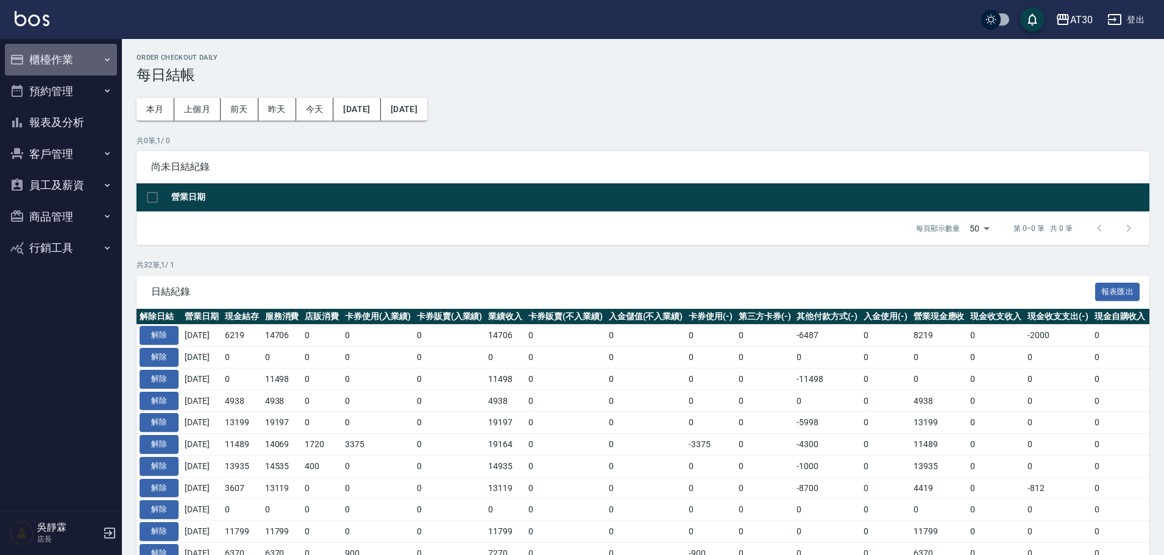
click at [66, 60] on button "櫃檯作業" at bounding box center [61, 60] width 112 height 32
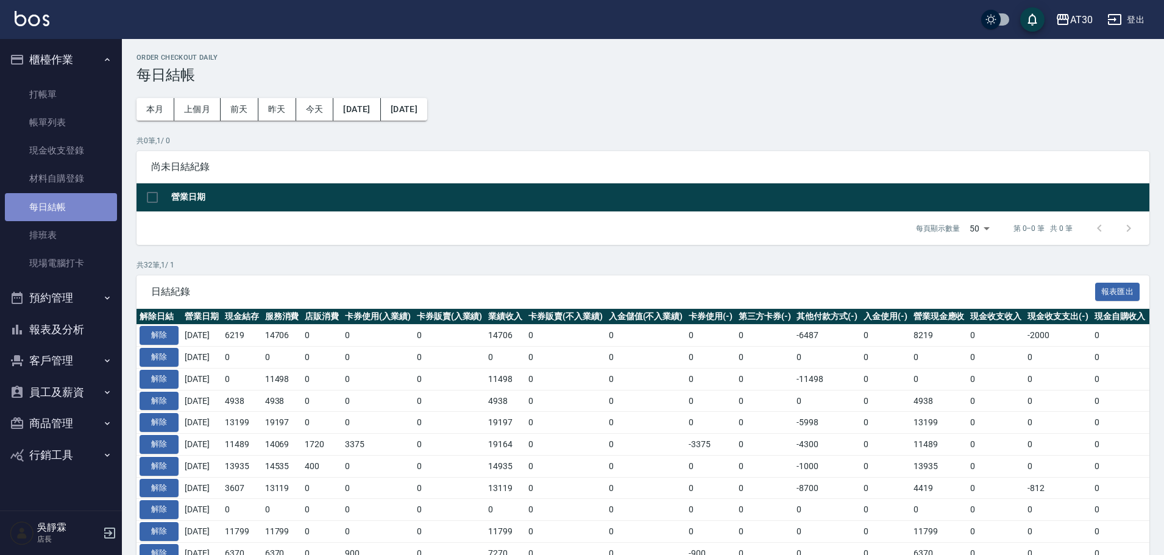
click at [78, 202] on link "每日結帳" at bounding box center [61, 207] width 112 height 28
click at [380, 110] on button "[DATE]" at bounding box center [356, 109] width 47 height 23
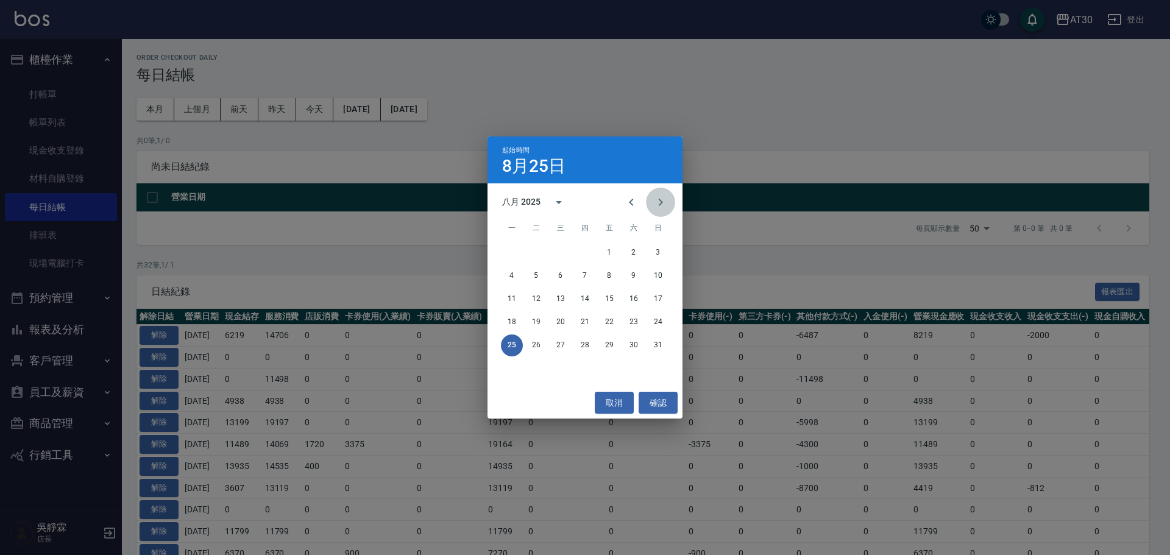
click at [658, 207] on icon "Next month" at bounding box center [660, 202] width 15 height 15
click at [514, 315] on button "22" at bounding box center [512, 322] width 22 height 22
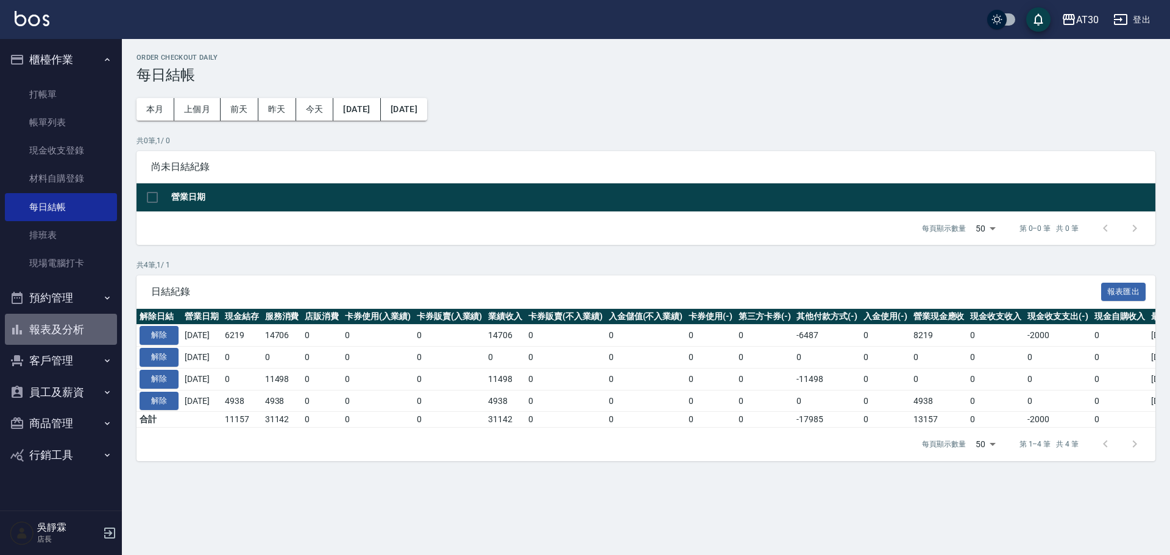
click at [68, 324] on button "報表及分析" at bounding box center [61, 330] width 112 height 32
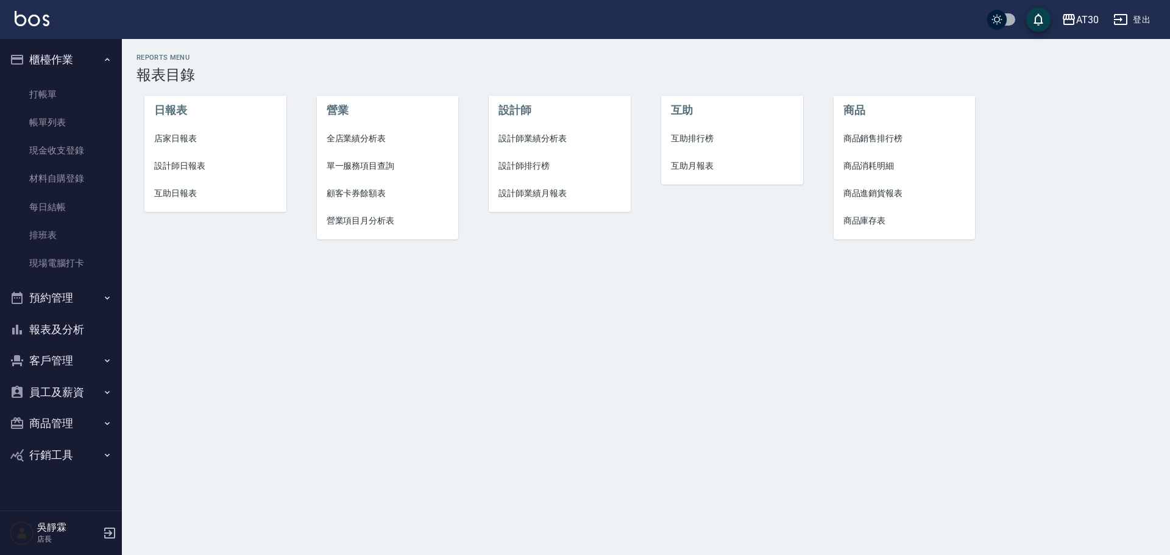
click at [80, 391] on button "員工及薪資" at bounding box center [61, 393] width 112 height 32
click at [74, 327] on button "報表及分析" at bounding box center [61, 330] width 112 height 32
click at [517, 172] on li "設計師排行榜" at bounding box center [560, 165] width 142 height 27
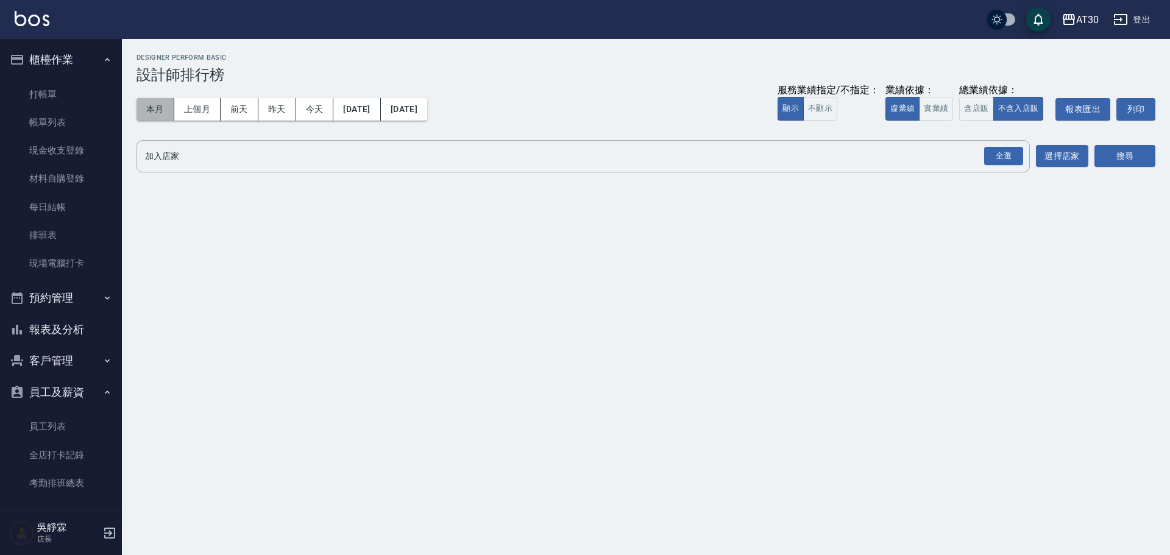
click at [154, 109] on button "本月" at bounding box center [156, 109] width 38 height 23
click at [1010, 158] on div "全選" at bounding box center [1003, 156] width 39 height 19
click at [1114, 163] on button "搜尋" at bounding box center [1125, 157] width 61 height 23
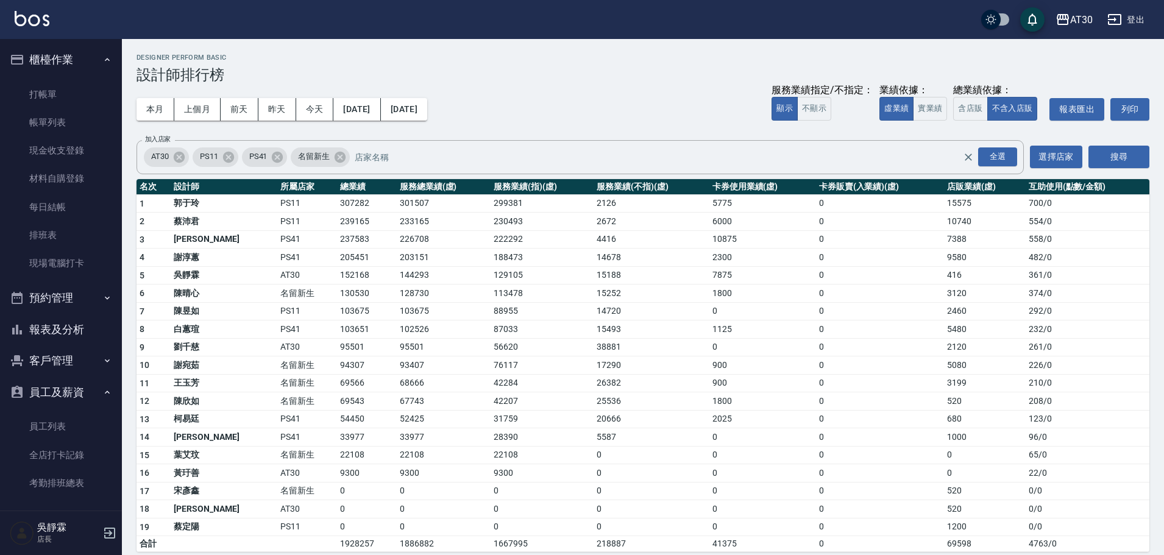
click at [41, 327] on button "報表及分析" at bounding box center [61, 330] width 112 height 32
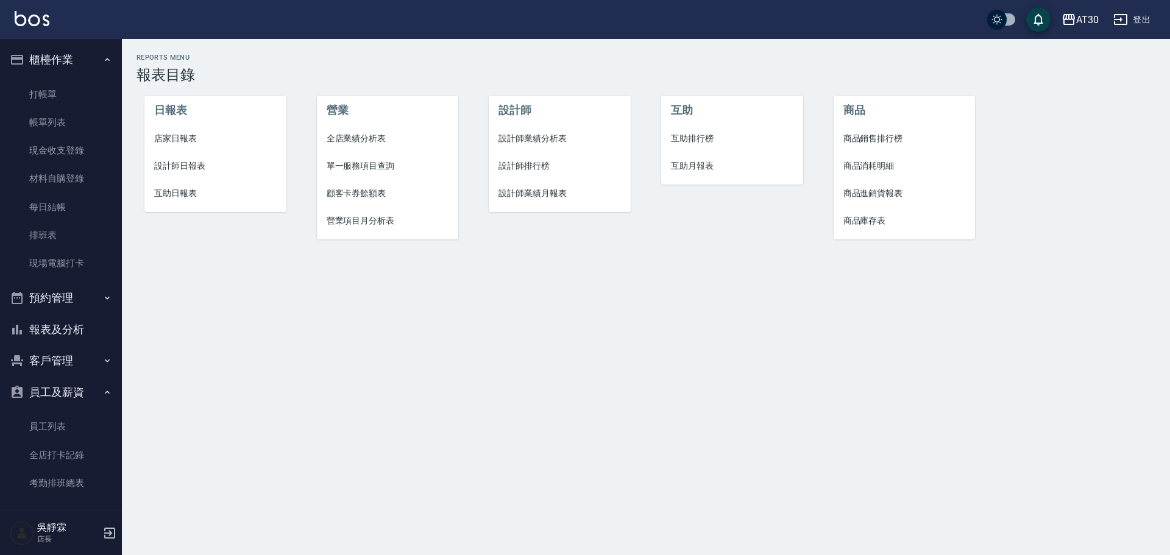
click at [167, 135] on span "店家日報表" at bounding box center [215, 138] width 123 height 13
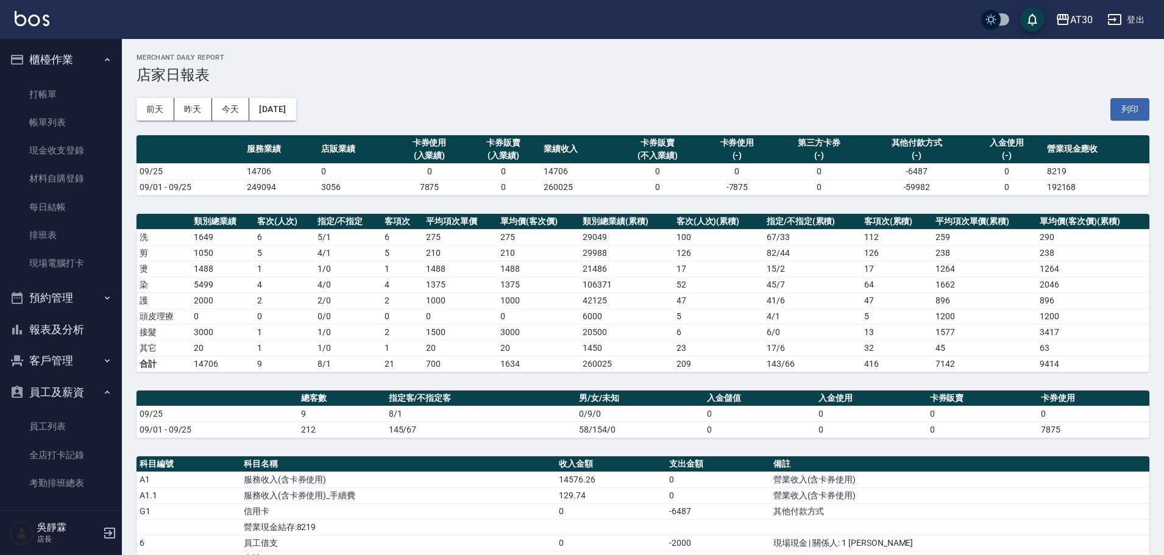
click at [42, 321] on button "報表及分析" at bounding box center [61, 330] width 112 height 32
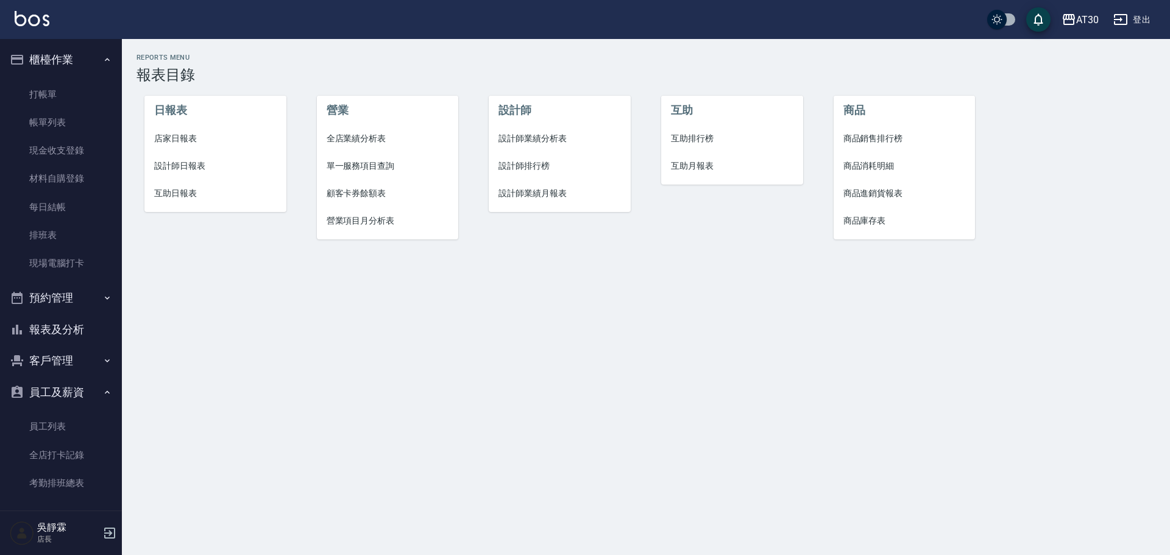
click at [518, 157] on li "設計師排行榜" at bounding box center [560, 165] width 142 height 27
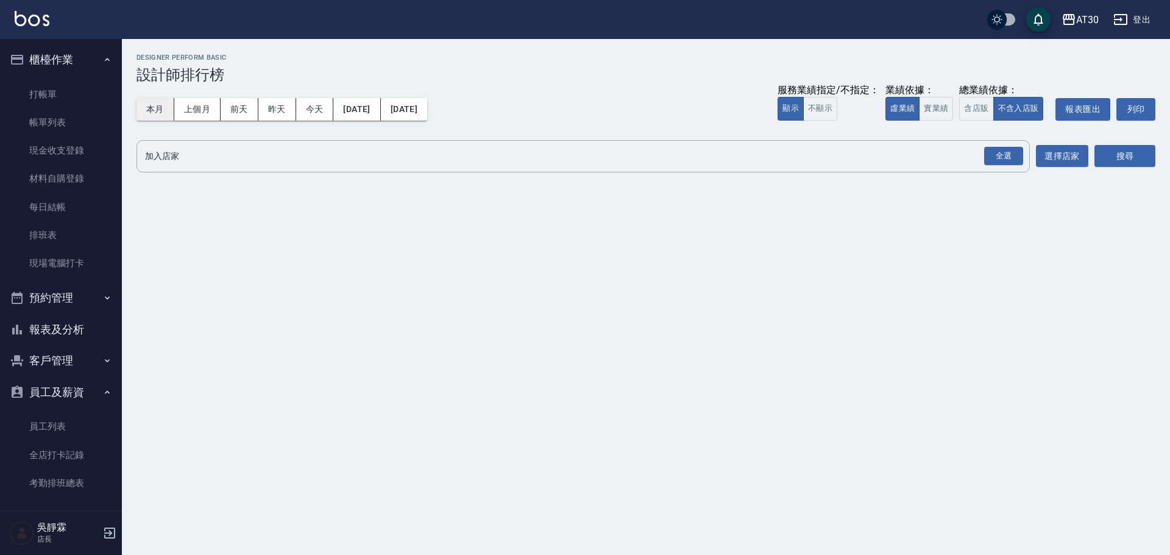
click at [171, 104] on button "本月" at bounding box center [156, 109] width 38 height 23
click at [1036, 149] on button "選擇店家" at bounding box center [1062, 156] width 52 height 23
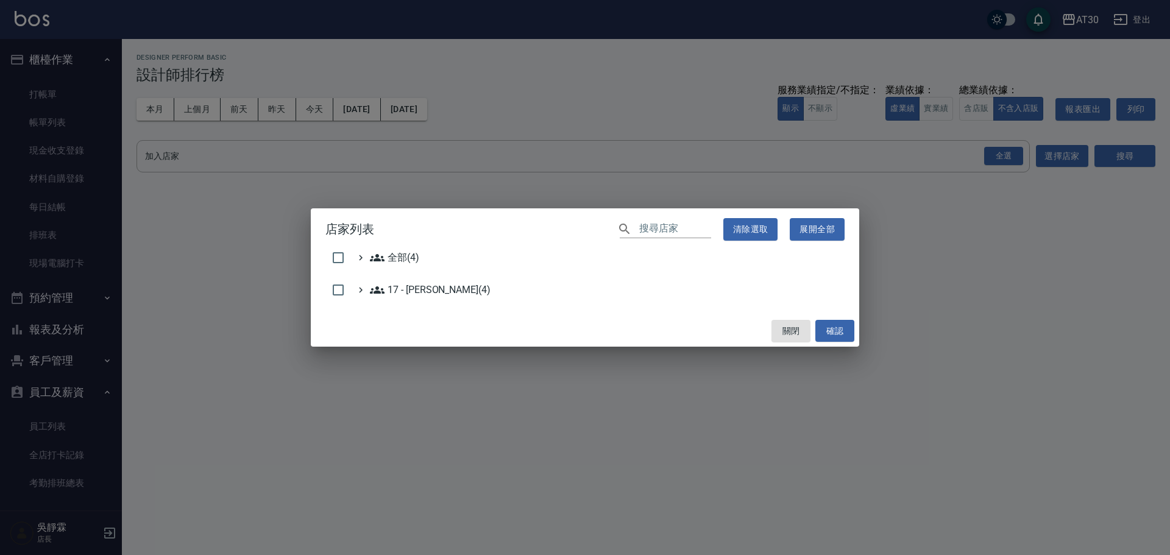
click at [1004, 151] on div "店家列表 ​ 清除選取 展開全部 全部(4) 17 - [PERSON_NAME]原(4) 關閉 確認" at bounding box center [585, 277] width 1170 height 555
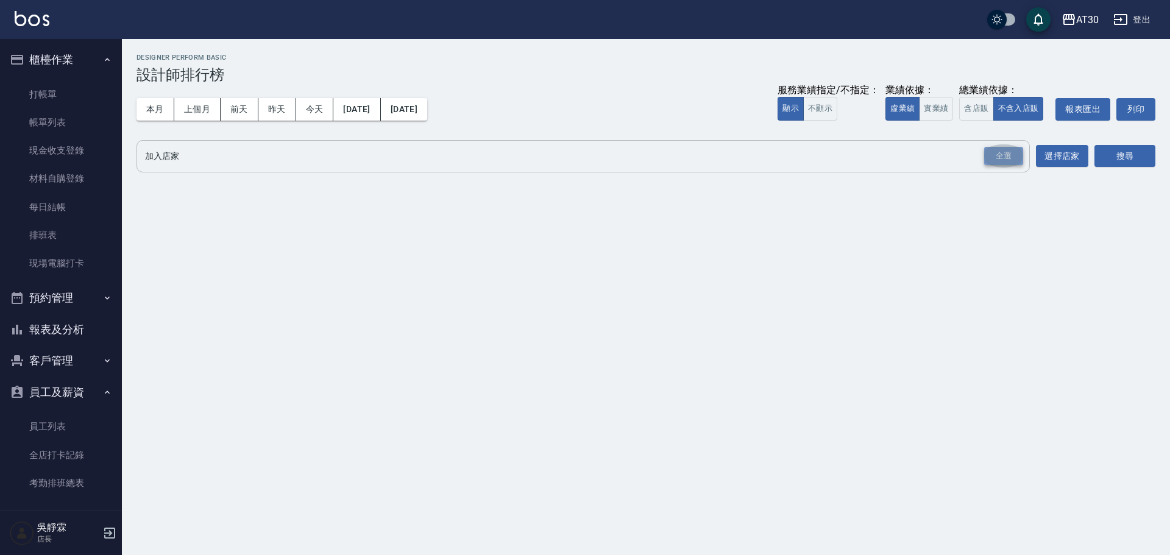
click at [1013, 154] on div "全選" at bounding box center [1003, 156] width 39 height 19
click at [1061, 156] on button "選擇店家" at bounding box center [1062, 157] width 52 height 23
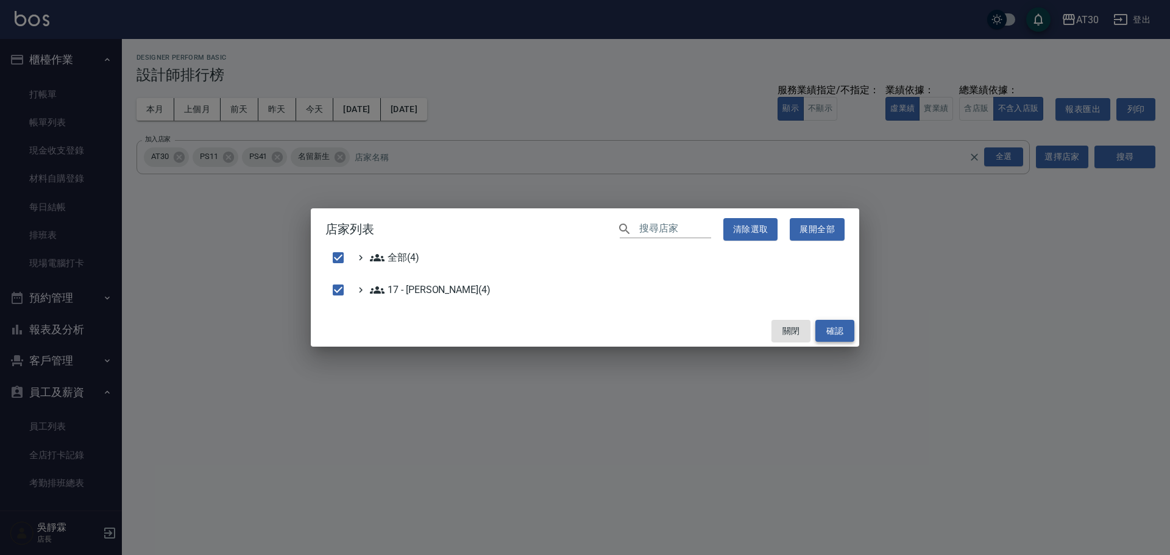
click at [831, 331] on button "確認" at bounding box center [835, 331] width 39 height 23
checkbox input "false"
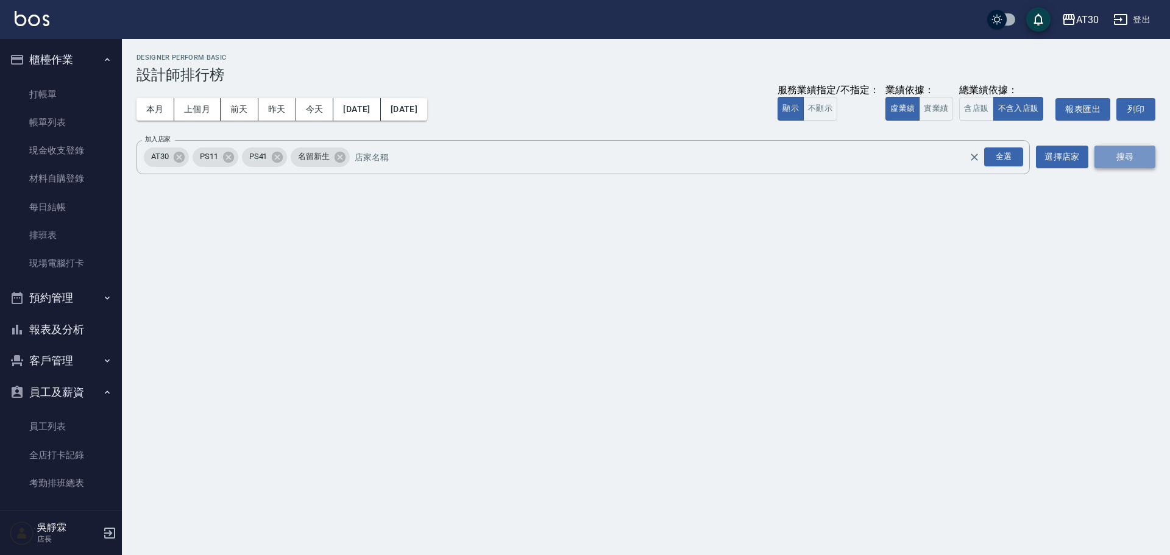
click at [1131, 162] on button "搜尋" at bounding box center [1125, 157] width 61 height 23
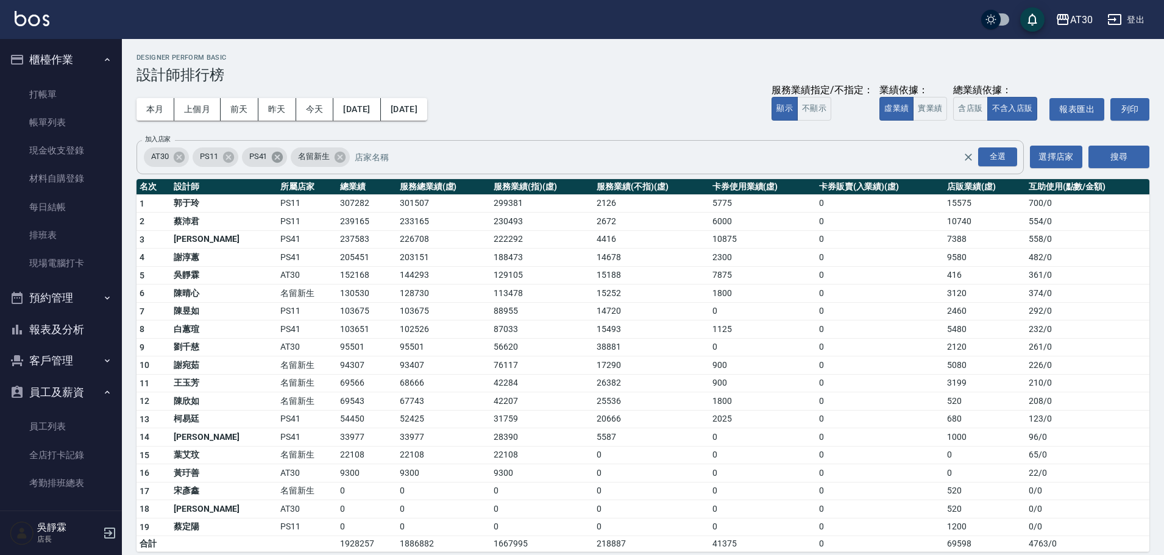
click at [272, 156] on icon at bounding box center [277, 157] width 13 height 13
click at [219, 158] on span "PS11" at bounding box center [209, 157] width 33 height 12
click at [226, 153] on icon at bounding box center [227, 156] width 11 height 11
click at [1127, 157] on button "搜尋" at bounding box center [1119, 157] width 61 height 23
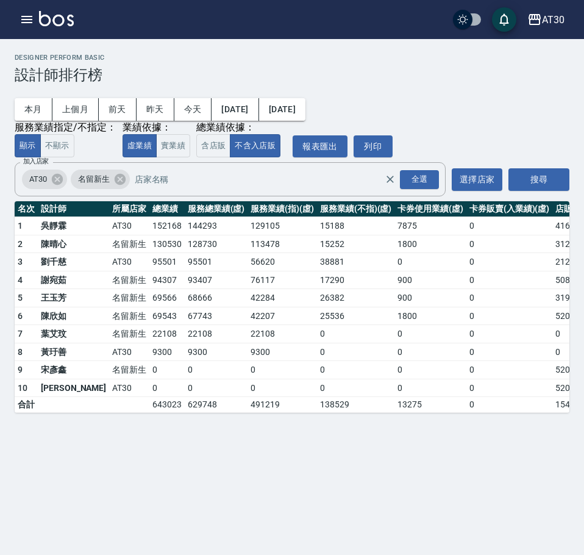
click at [416, 479] on div "AT30 [DATE] - [DATE] 設計師排行榜 列印時間： [DATE][PHONE_NUMBER]:28 Designer Perform Basi…" at bounding box center [292, 277] width 584 height 555
click at [162, 152] on button "實業績" at bounding box center [173, 146] width 34 height 24
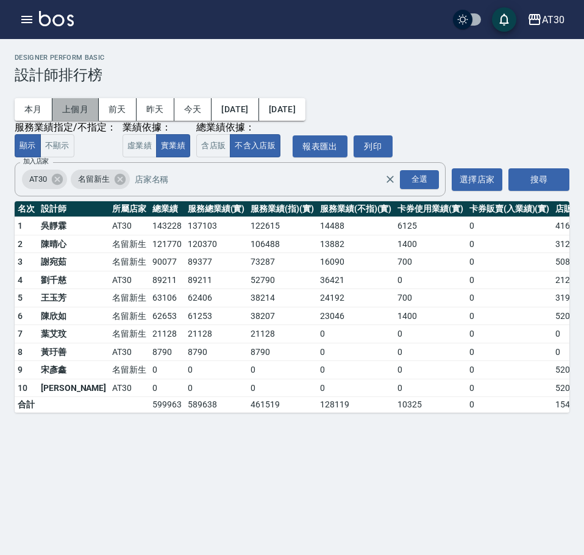
click at [75, 104] on button "上個月" at bounding box center [75, 109] width 46 height 23
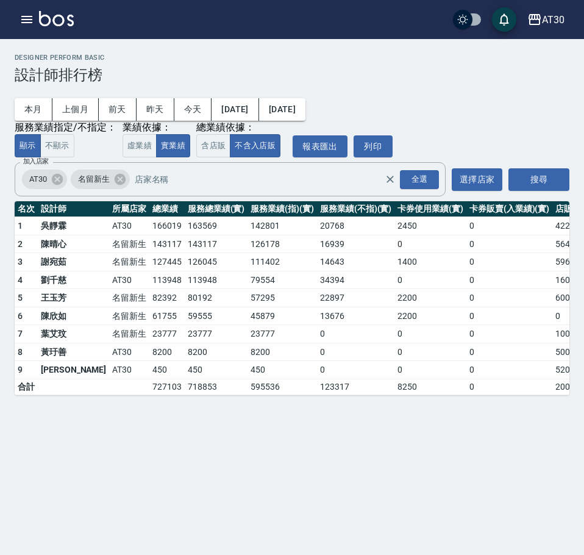
click at [466, 36] on div "AT30 登出" at bounding box center [292, 19] width 584 height 39
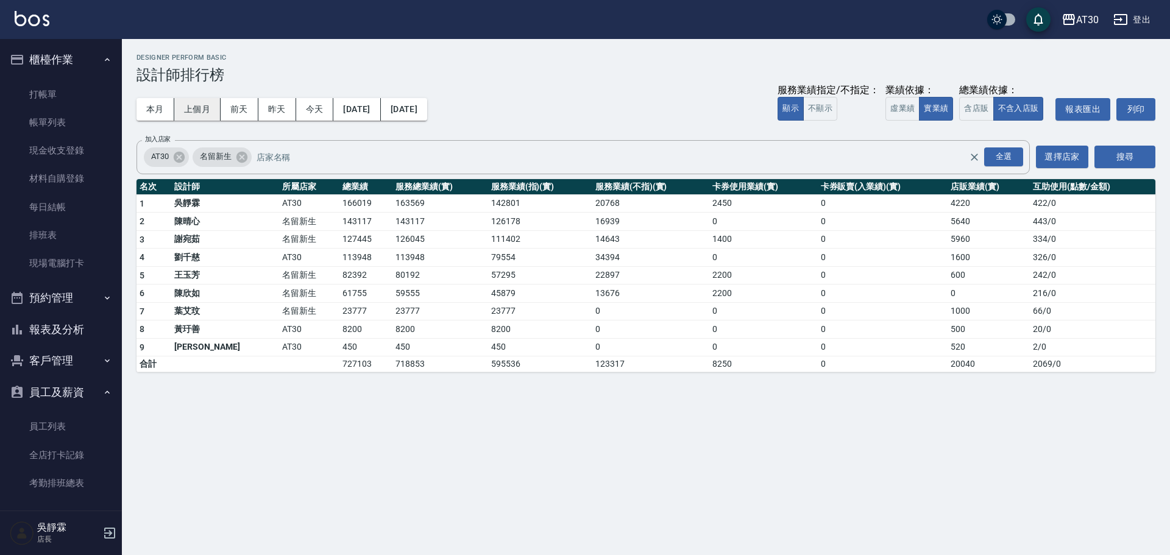
click at [198, 109] on button "上個月" at bounding box center [197, 109] width 46 height 23
click at [165, 105] on button "本月" at bounding box center [156, 109] width 38 height 23
